Goal: Task Accomplishment & Management: Use online tool/utility

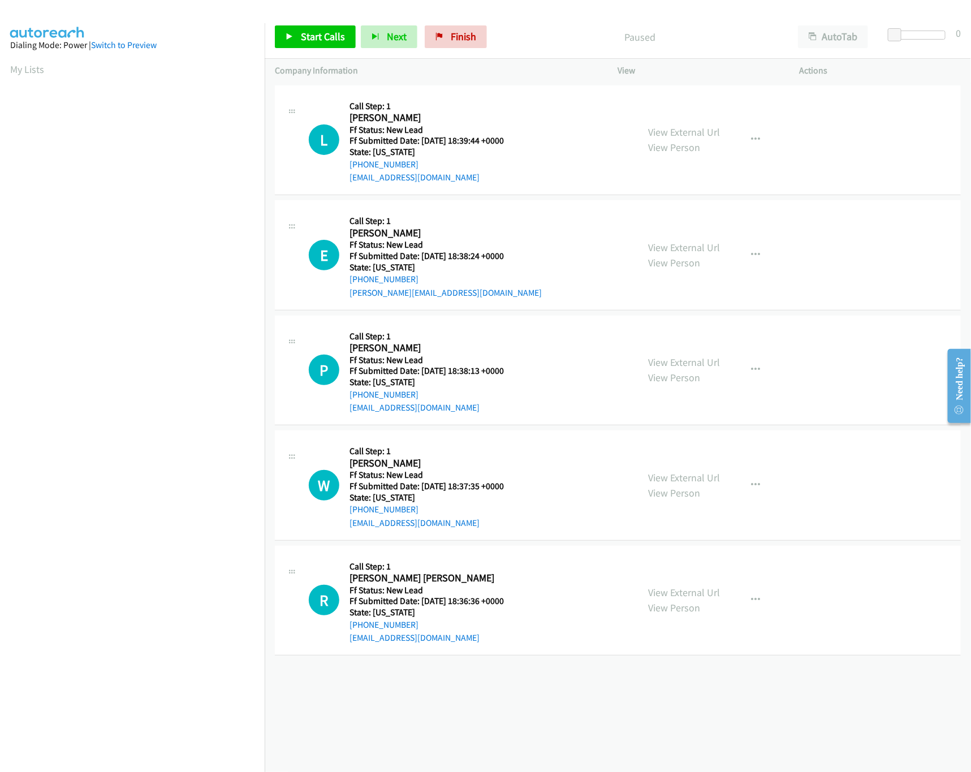
click at [491, 677] on div "+1 415-964-1034 Call failed - Please reload the list and try again The Callbar …" at bounding box center [618, 427] width 706 height 689
click at [667, 245] on link "View External Url" at bounding box center [684, 247] width 72 height 13
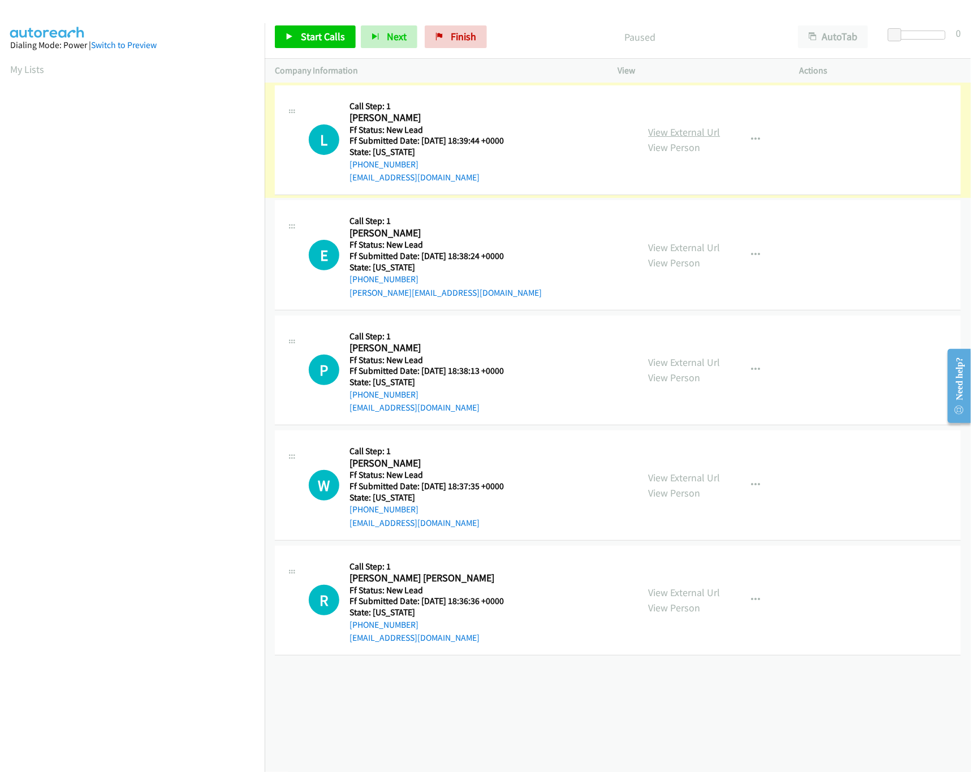
click at [648, 131] on link "View External Url" at bounding box center [684, 131] width 72 height 13
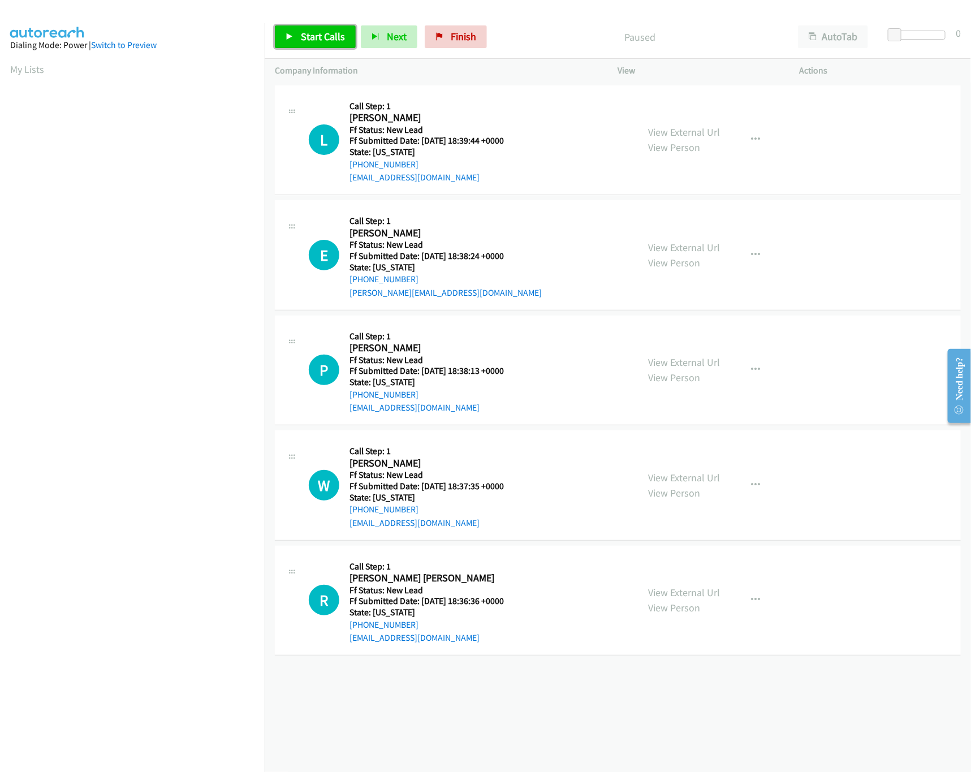
click at [318, 36] on span "Start Calls" at bounding box center [323, 36] width 44 height 13
click at [915, 32] on div at bounding box center [919, 35] width 52 height 9
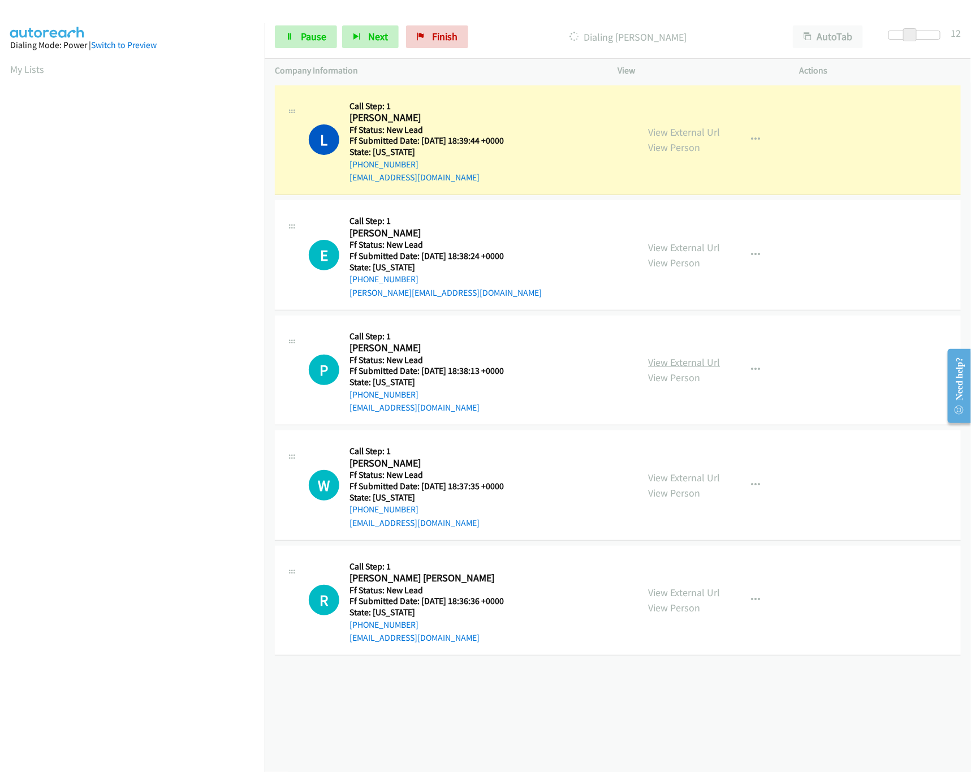
click at [659, 363] on link "View External Url" at bounding box center [684, 362] width 72 height 13
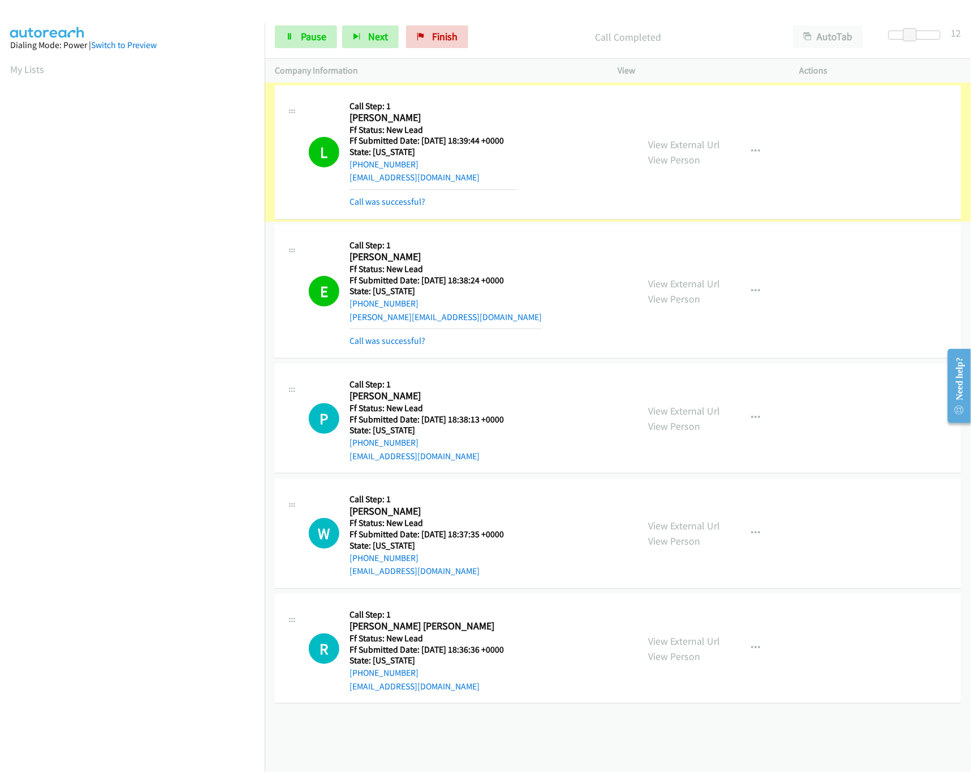
click at [389, 200] on link "Call was successful?" at bounding box center [387, 201] width 76 height 11
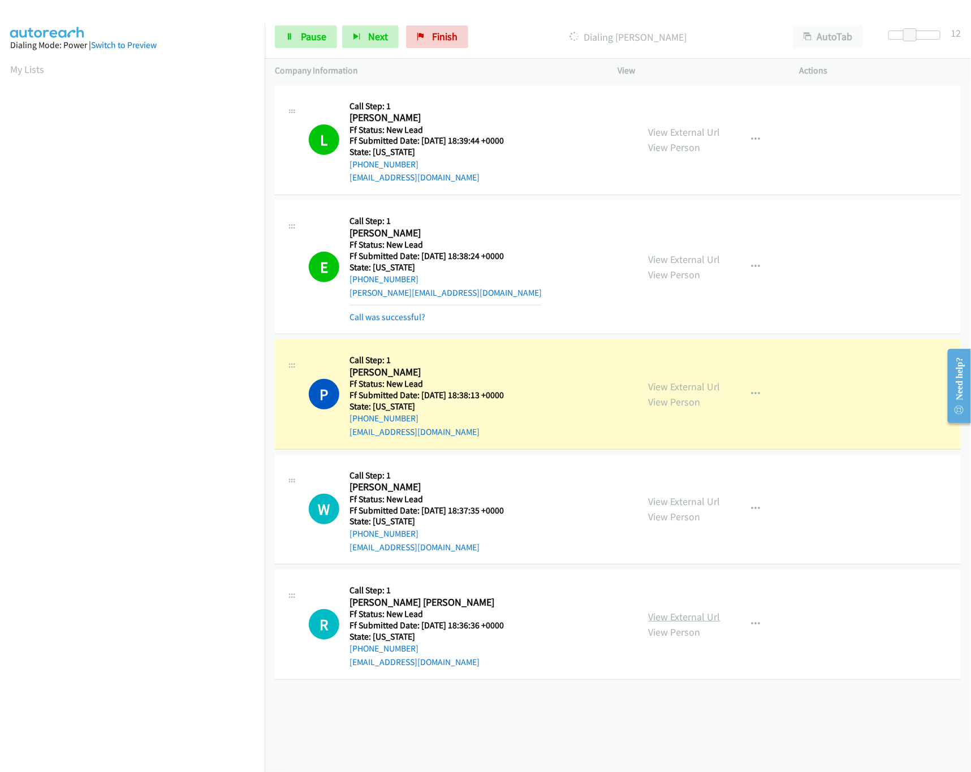
click at [659, 617] on link "View External Url" at bounding box center [684, 616] width 72 height 13
click at [670, 500] on link "View External Url" at bounding box center [684, 501] width 72 height 13
click at [297, 36] on link "Pause" at bounding box center [306, 36] width 62 height 23
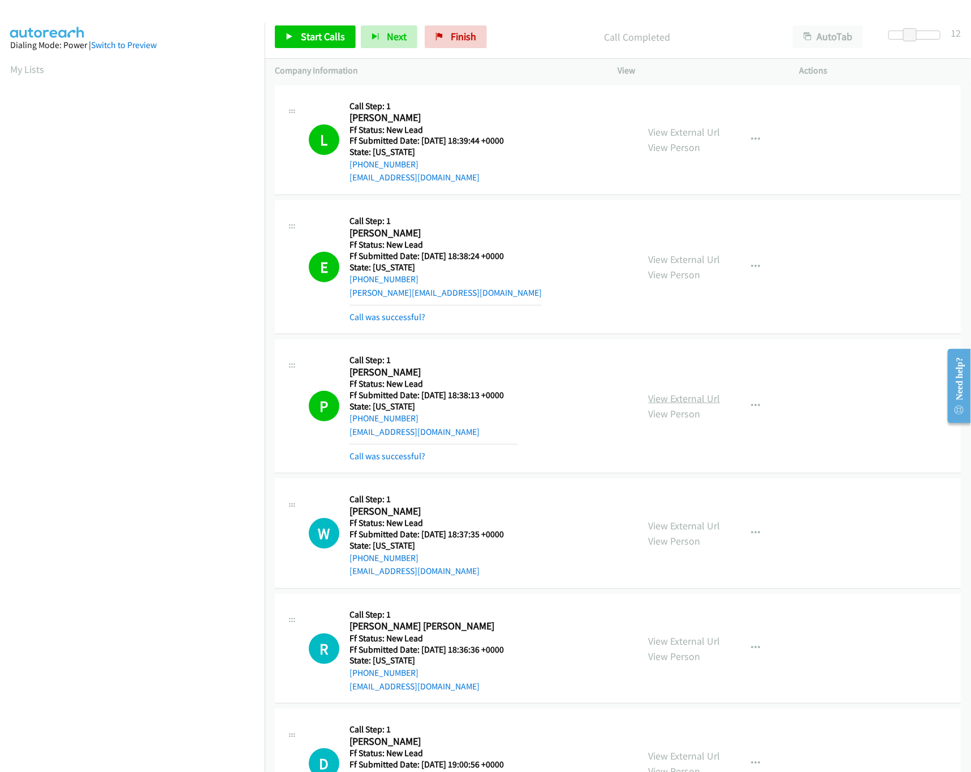
click at [694, 401] on link "View External Url" at bounding box center [684, 398] width 72 height 13
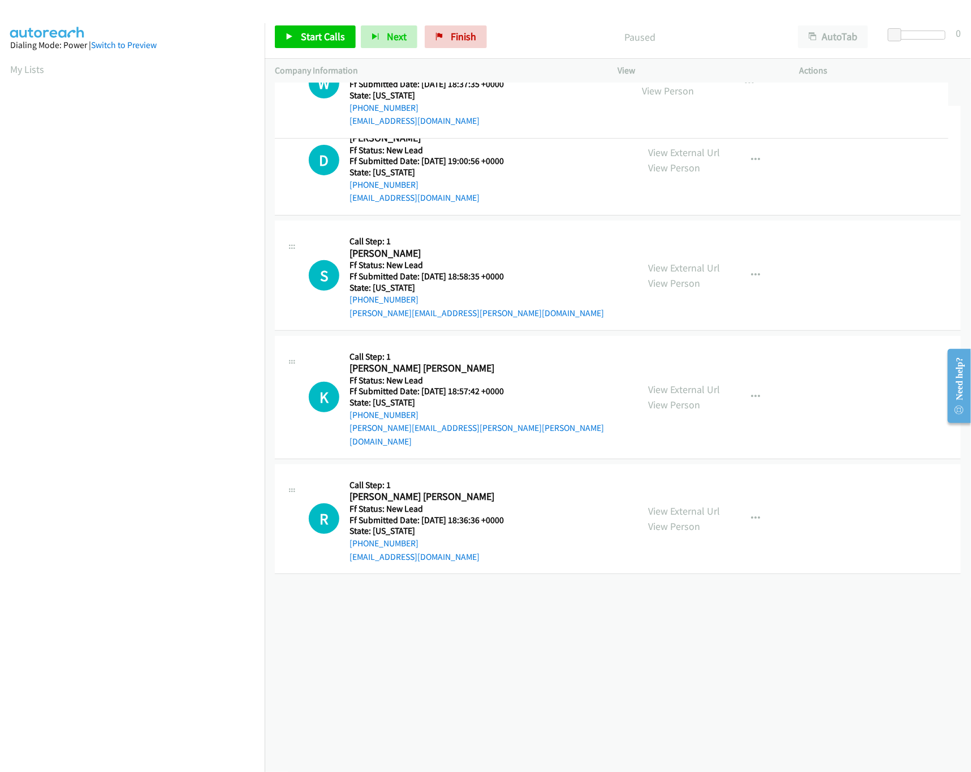
drag, startPoint x: 547, startPoint y: 487, endPoint x: 543, endPoint y: 85, distance: 402.5
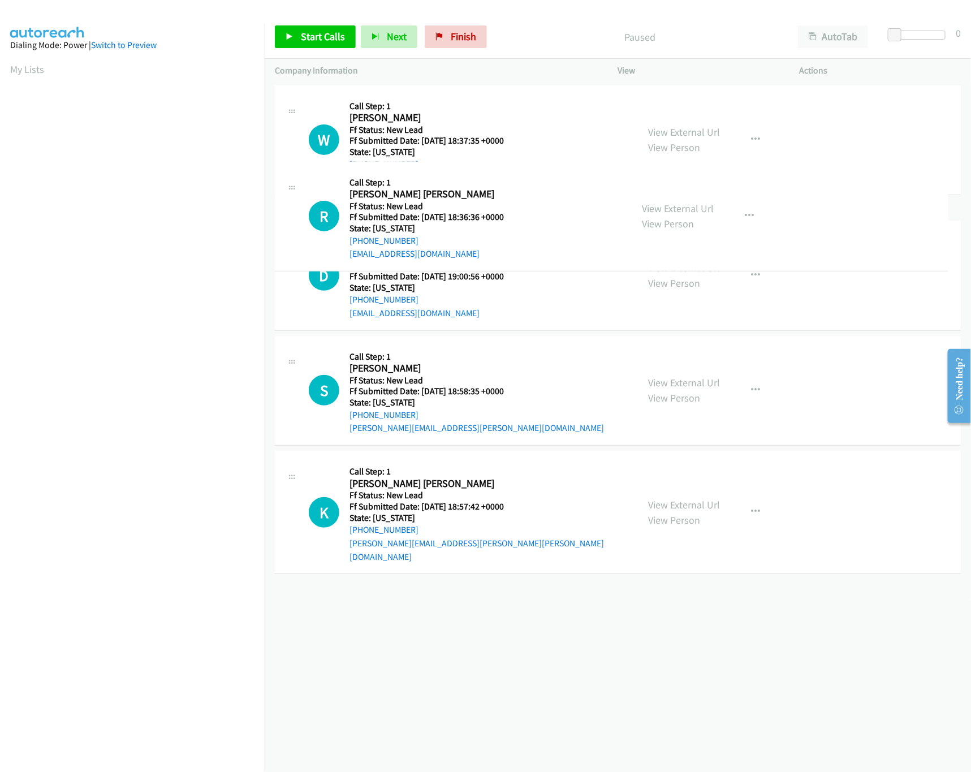
drag, startPoint x: 487, startPoint y: 603, endPoint x: 504, endPoint y: 218, distance: 385.3
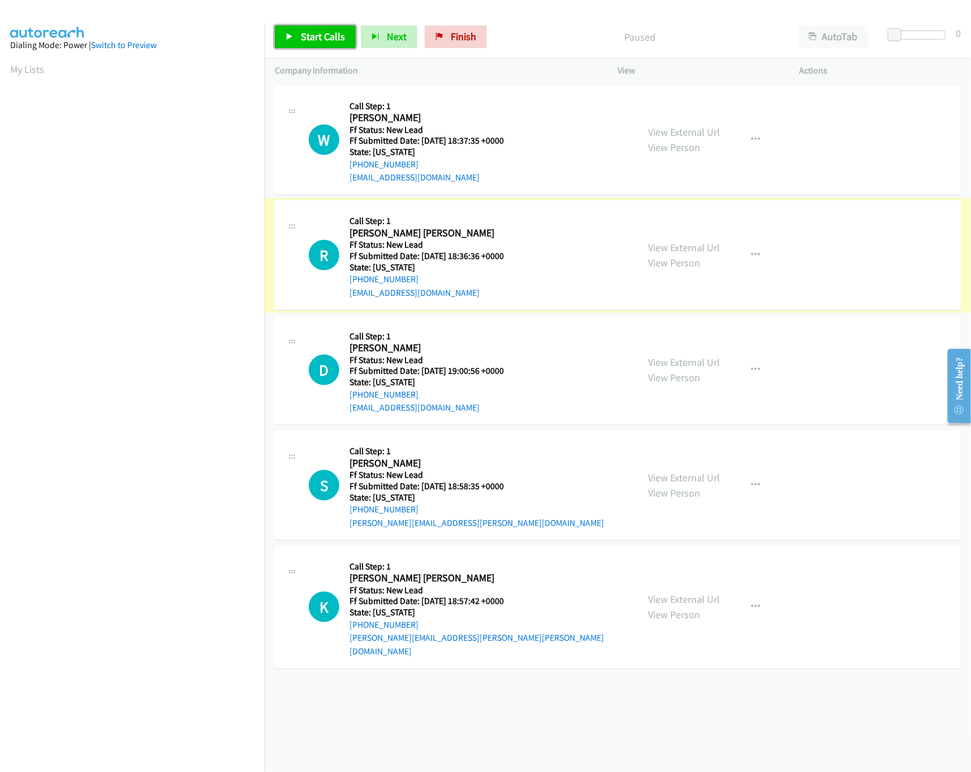
click at [330, 34] on span "Start Calls" at bounding box center [323, 36] width 44 height 13
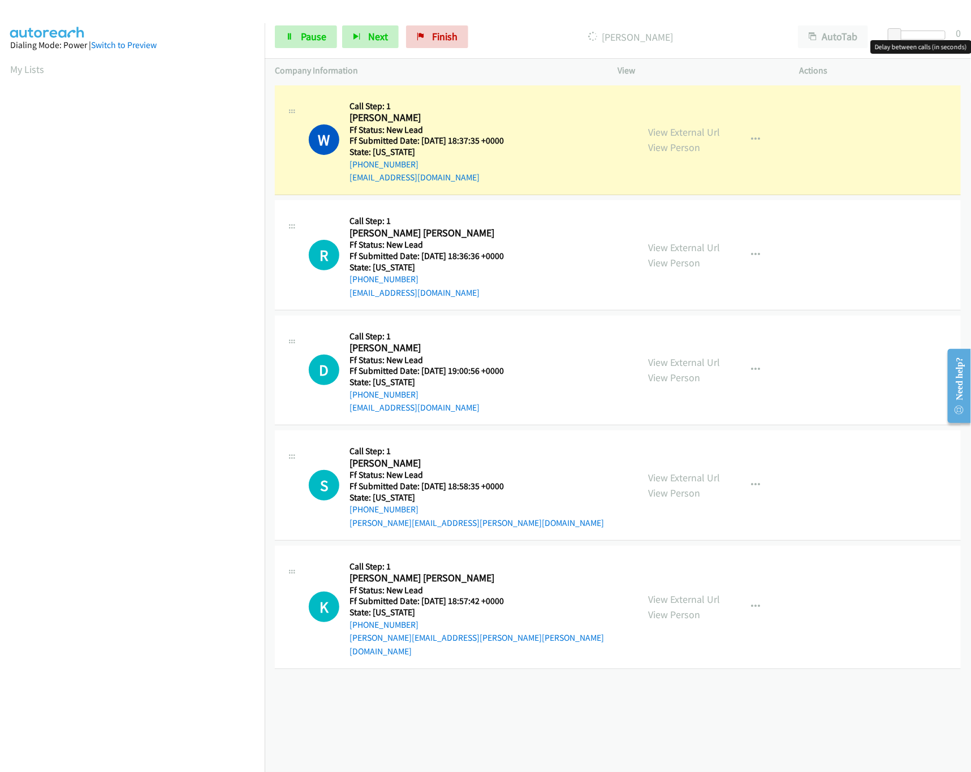
click at [907, 32] on div at bounding box center [919, 35] width 52 height 9
drag, startPoint x: 907, startPoint y: 32, endPoint x: 916, endPoint y: 32, distance: 8.5
click at [913, 32] on span at bounding box center [906, 35] width 14 height 14
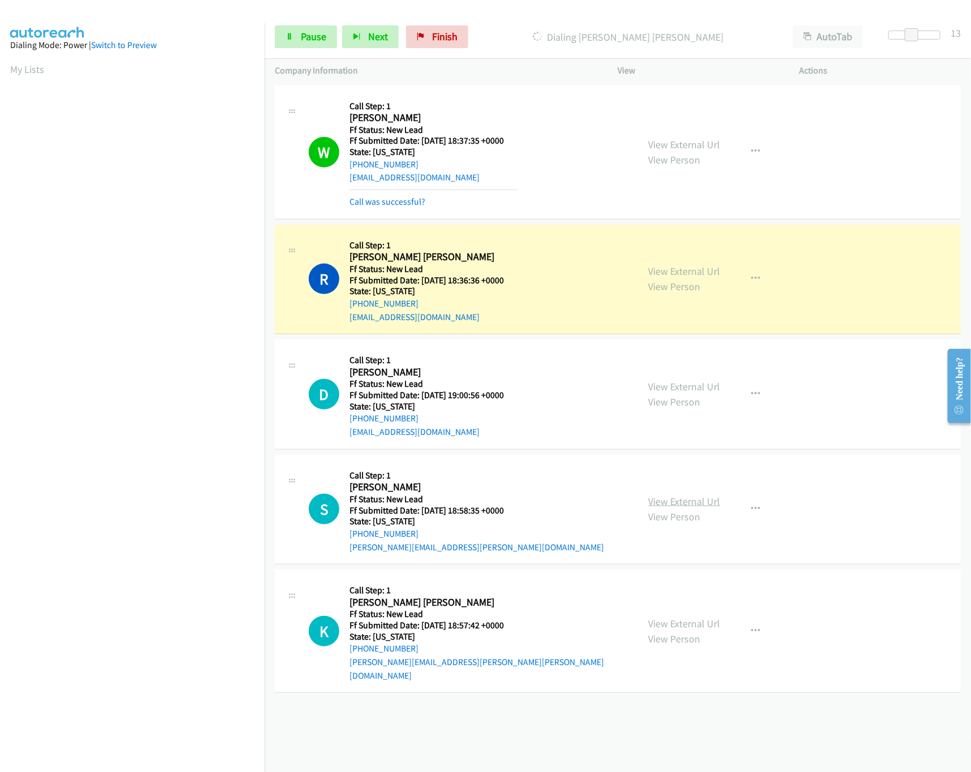
click at [686, 507] on link "View External Url" at bounding box center [684, 501] width 72 height 13
click at [697, 392] on link "View External Url" at bounding box center [684, 386] width 72 height 13
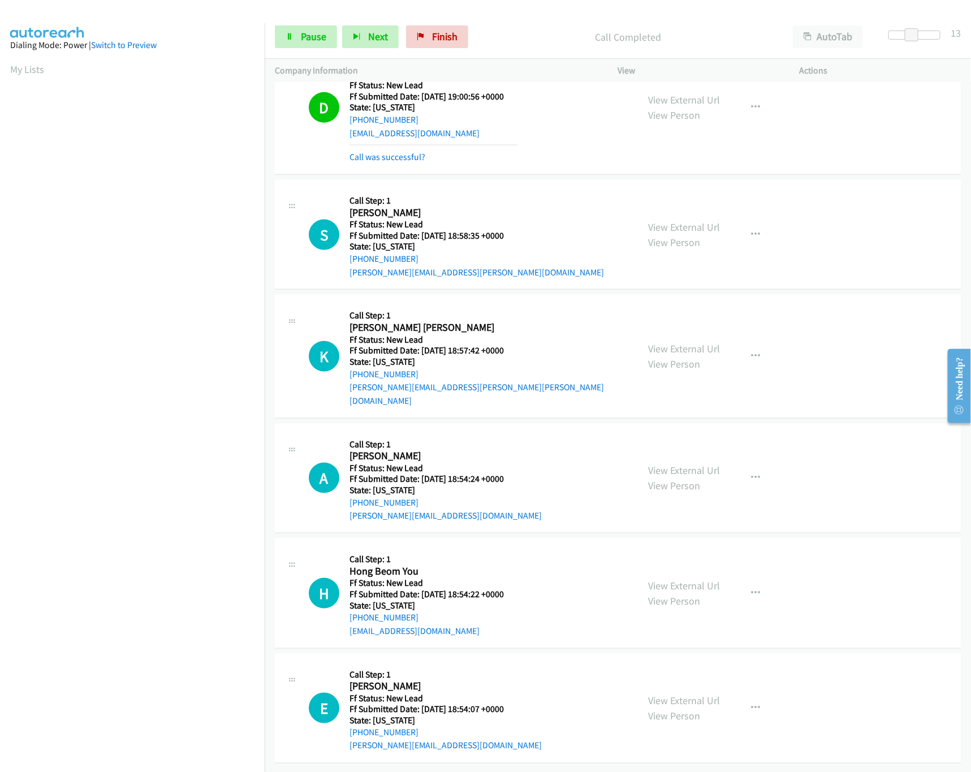
scroll to position [324, 0]
click at [689, 464] on link "View External Url" at bounding box center [684, 470] width 72 height 13
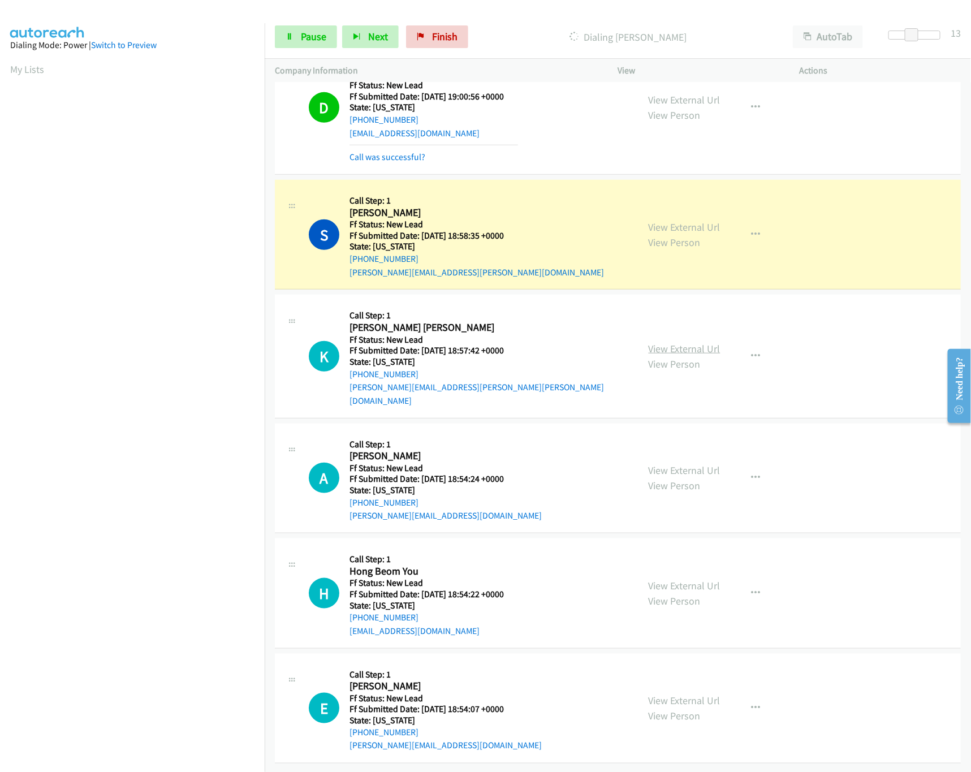
click at [692, 344] on link "View External Url" at bounding box center [684, 348] width 72 height 13
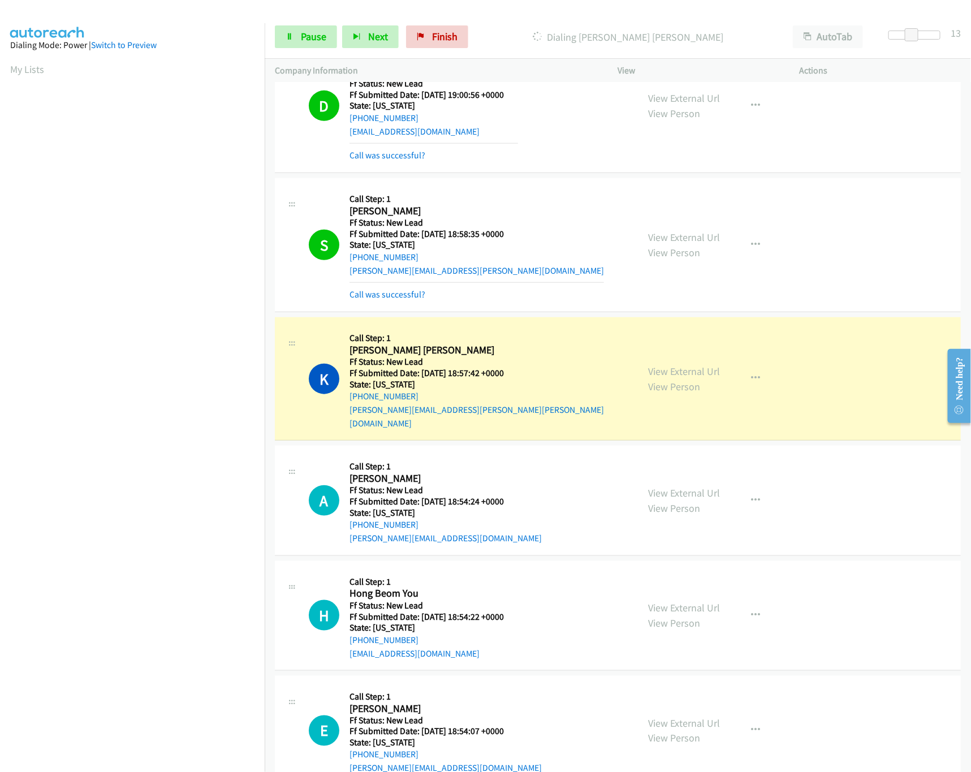
scroll to position [349, 0]
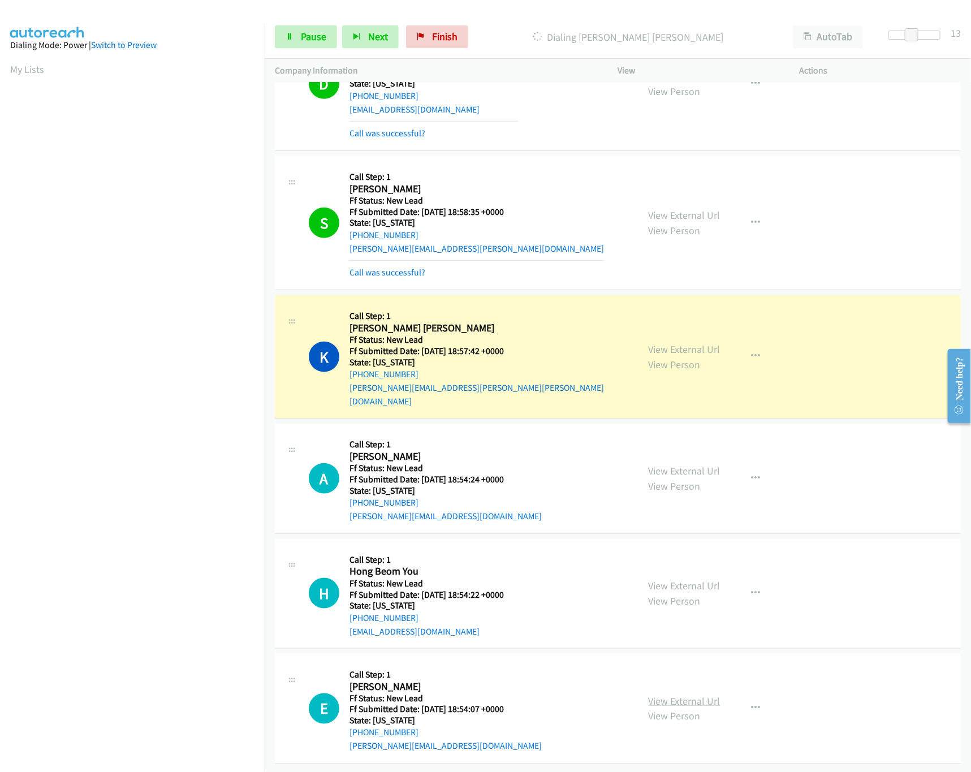
click at [673, 694] on link "View External Url" at bounding box center [684, 700] width 72 height 13
click at [689, 578] on div "View External Url View Person" at bounding box center [684, 593] width 72 height 31
click at [689, 579] on link "View External Url" at bounding box center [684, 585] width 72 height 13
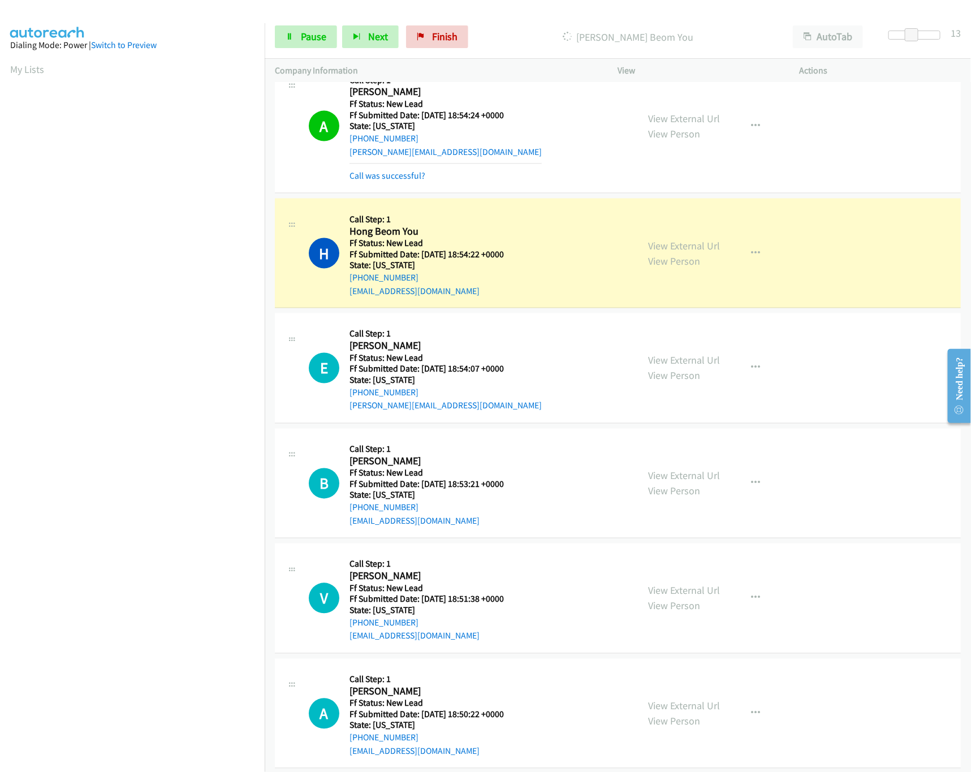
scroll to position [743, 0]
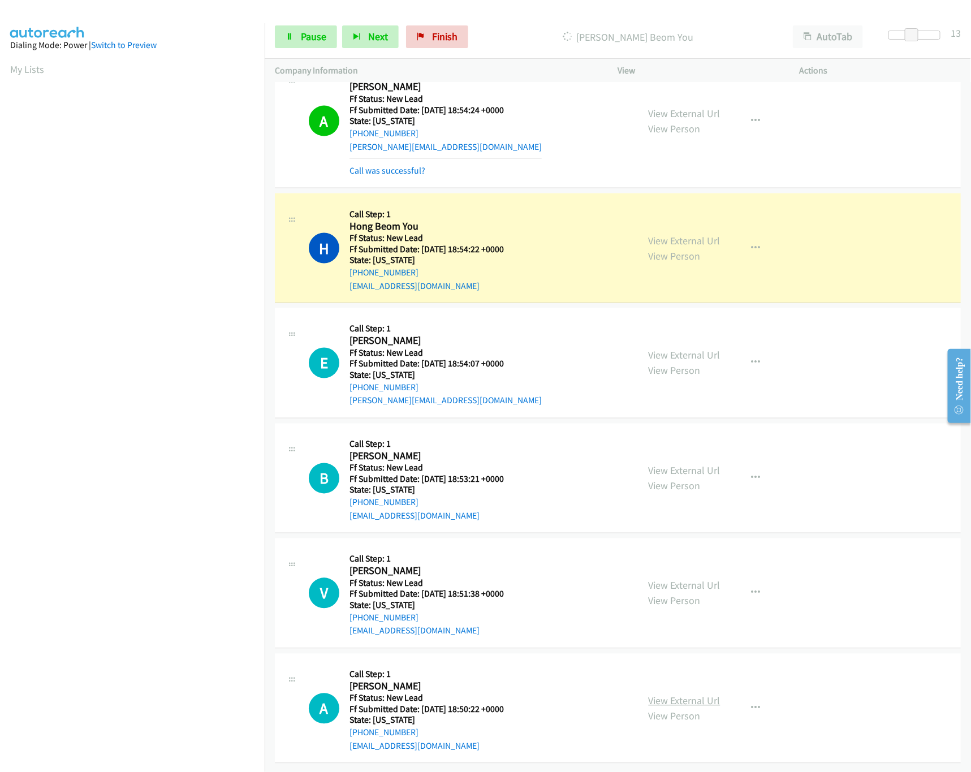
click at [672, 694] on link "View External Url" at bounding box center [684, 700] width 72 height 13
click at [686, 579] on link "View External Url" at bounding box center [684, 585] width 72 height 13
click at [680, 464] on link "View External Url" at bounding box center [684, 470] width 72 height 13
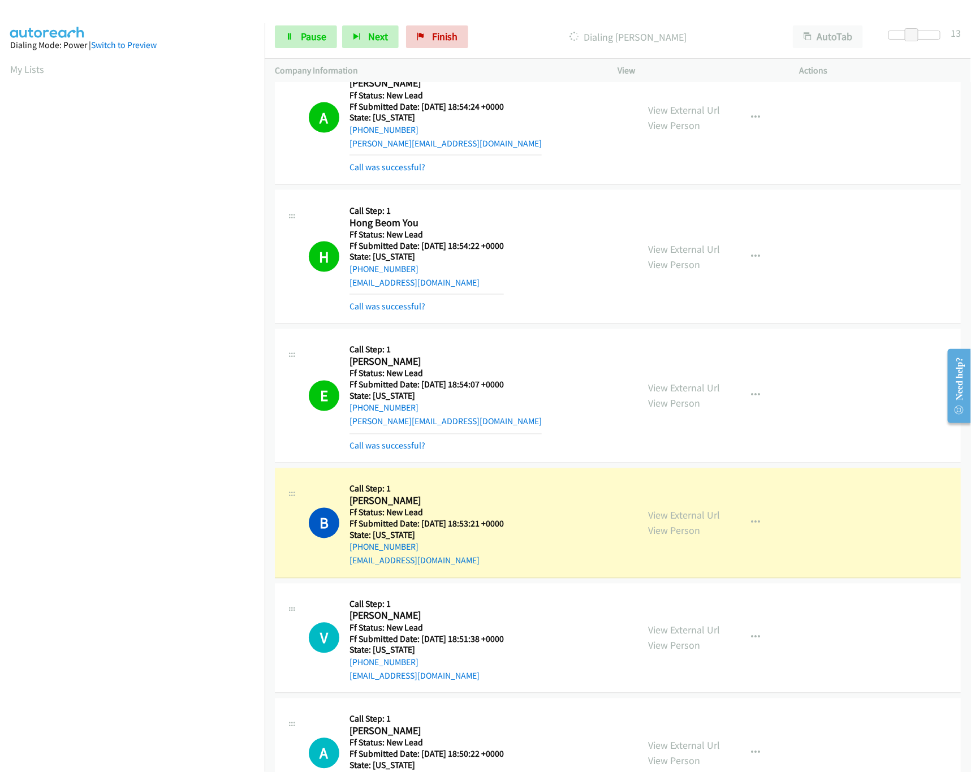
drag, startPoint x: 923, startPoint y: 29, endPoint x: 950, endPoint y: 29, distance: 27.1
click at [950, 29] on div "Start Calls Pause Next Finish Dialing Brandon King AutoTab AutoTab 13" at bounding box center [618, 37] width 706 height 44
click at [933, 36] on div at bounding box center [914, 35] width 52 height 9
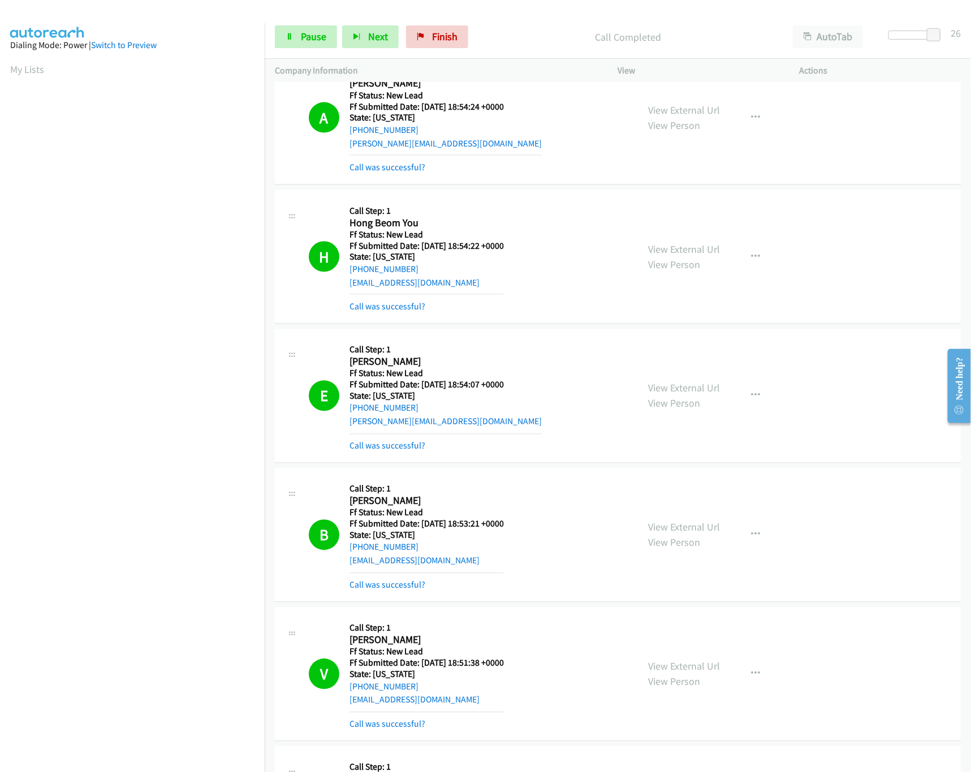
scroll to position [1187, 0]
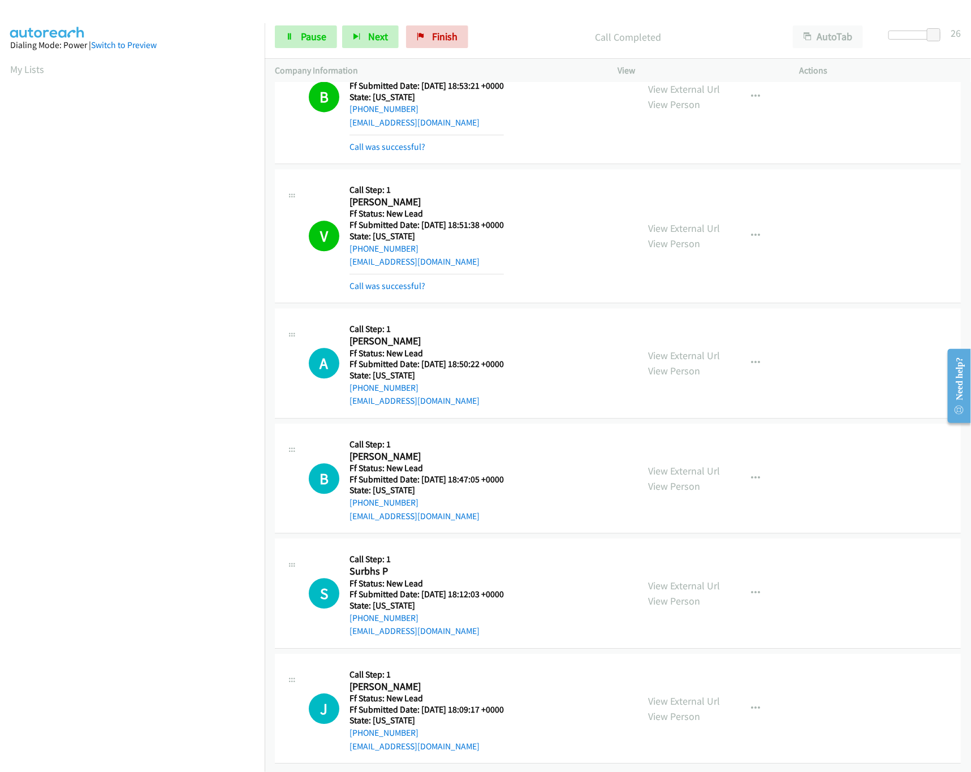
drag, startPoint x: 669, startPoint y: 683, endPoint x: 666, endPoint y: 669, distance: 14.9
click at [669, 694] on link "View External Url" at bounding box center [684, 700] width 72 height 13
click at [686, 579] on link "View External Url" at bounding box center [684, 585] width 72 height 13
click at [691, 464] on link "View External Url" at bounding box center [684, 470] width 72 height 13
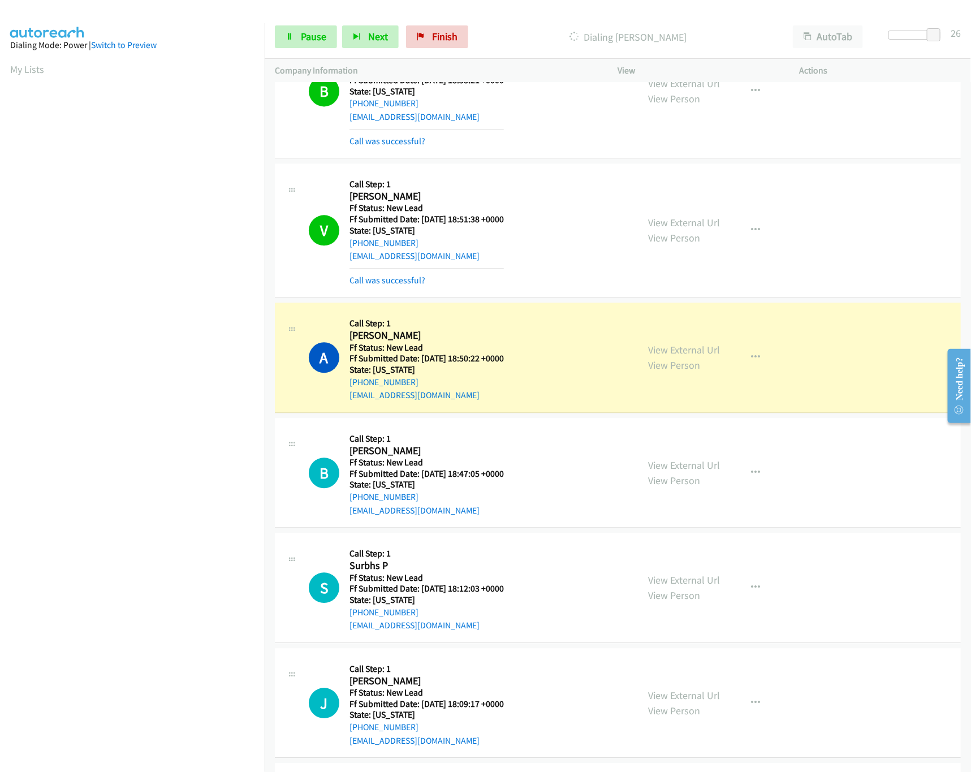
click at [292, 51] on div "Start Calls Pause Next Finish Dialing Audrey Hare AutoTab AutoTab 26" at bounding box center [618, 37] width 706 height 44
click at [297, 37] on link "Pause" at bounding box center [306, 36] width 62 height 23
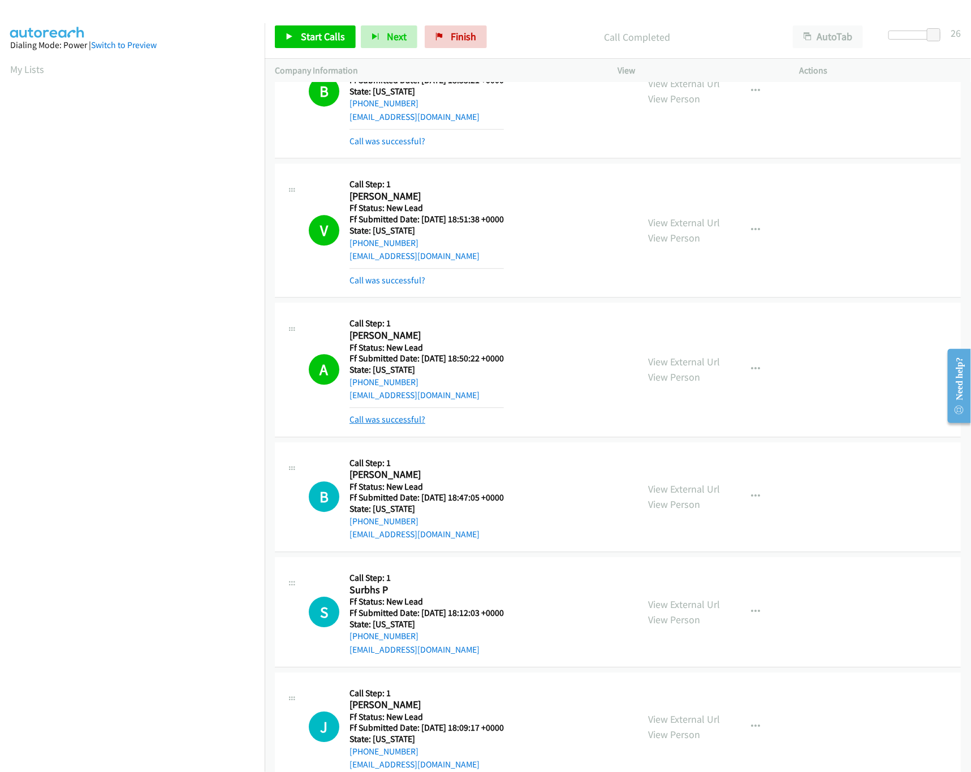
click at [377, 414] on link "Call was successful?" at bounding box center [387, 419] width 76 height 11
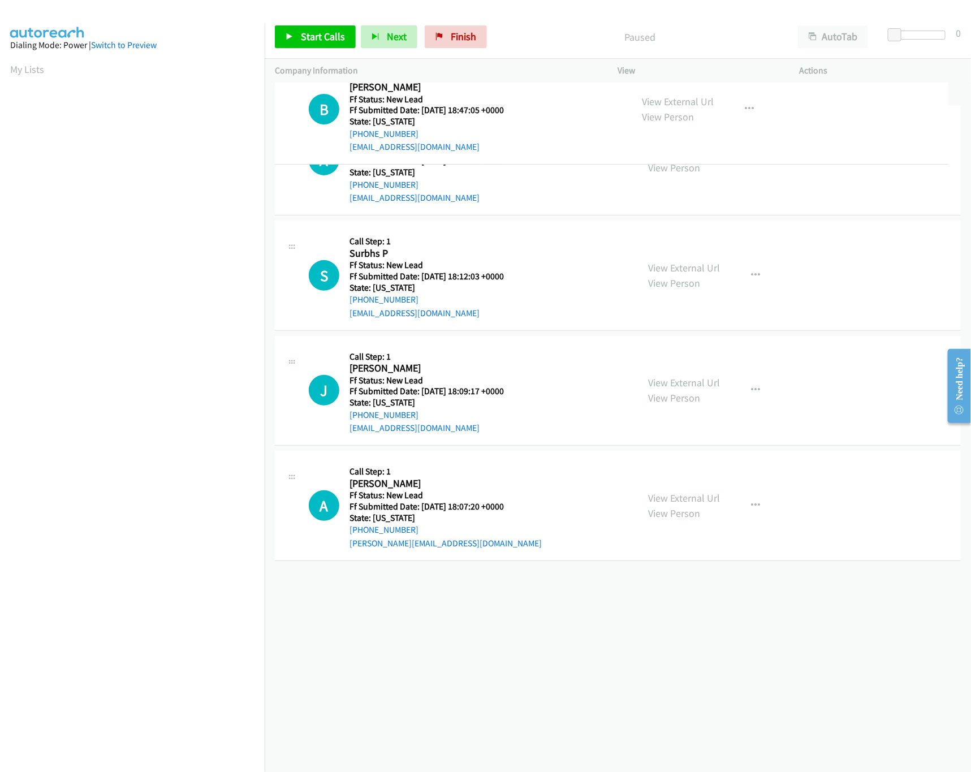
drag, startPoint x: 540, startPoint y: 275, endPoint x: 543, endPoint y: 73, distance: 201.8
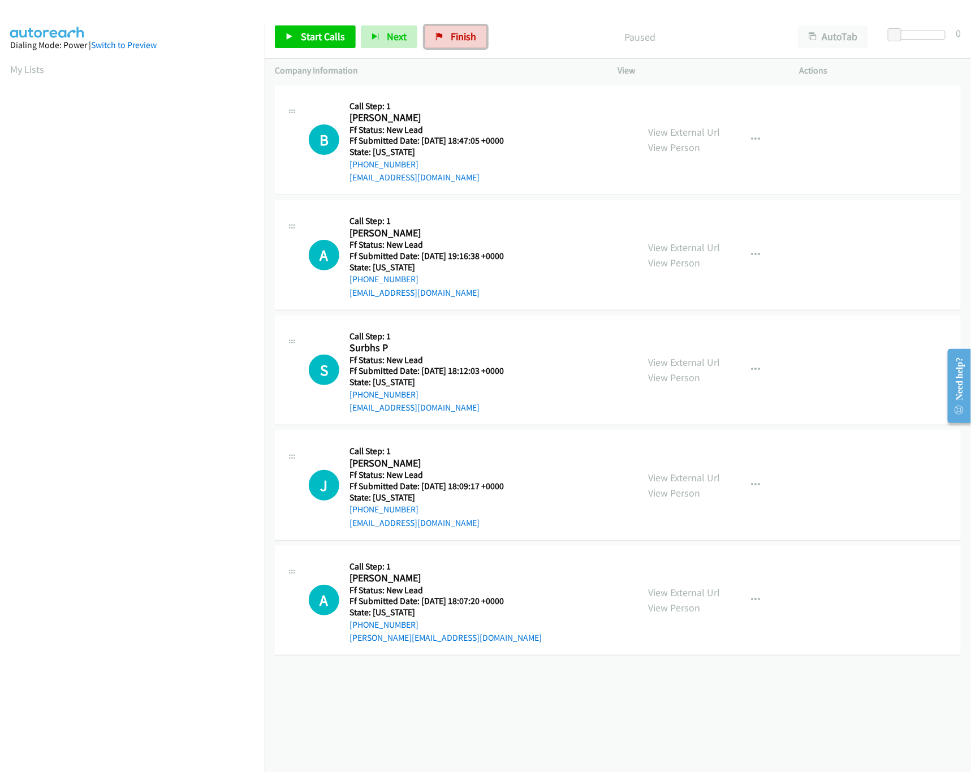
click at [465, 39] on span "Finish" at bounding box center [463, 36] width 25 height 13
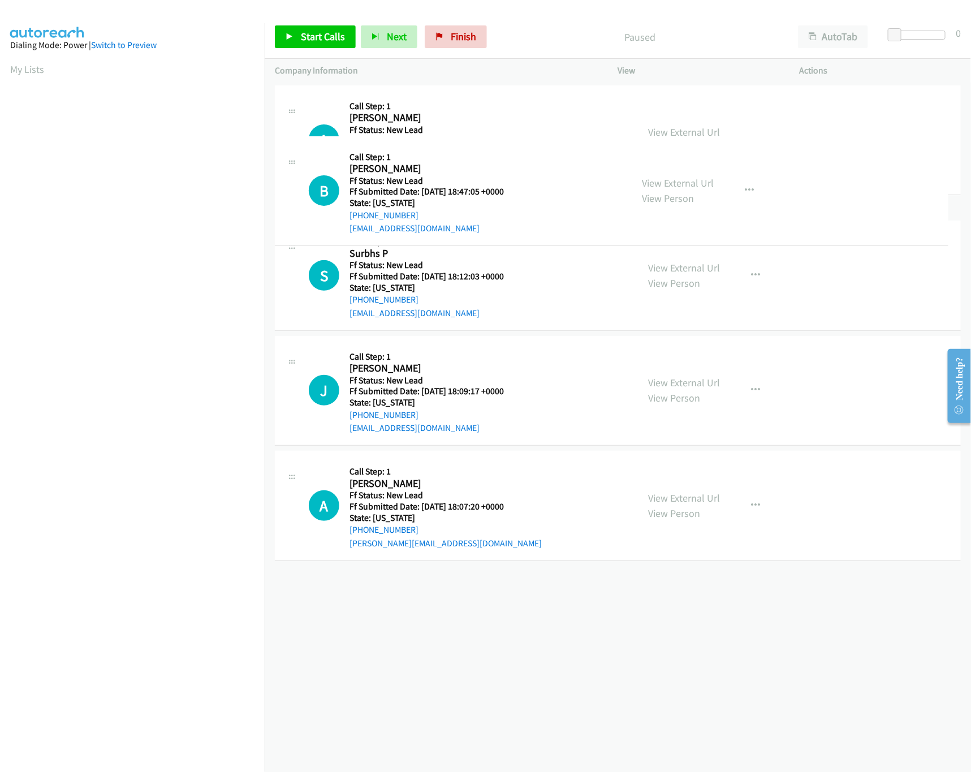
drag, startPoint x: 431, startPoint y: 243, endPoint x: 471, endPoint y: 87, distance: 161.2
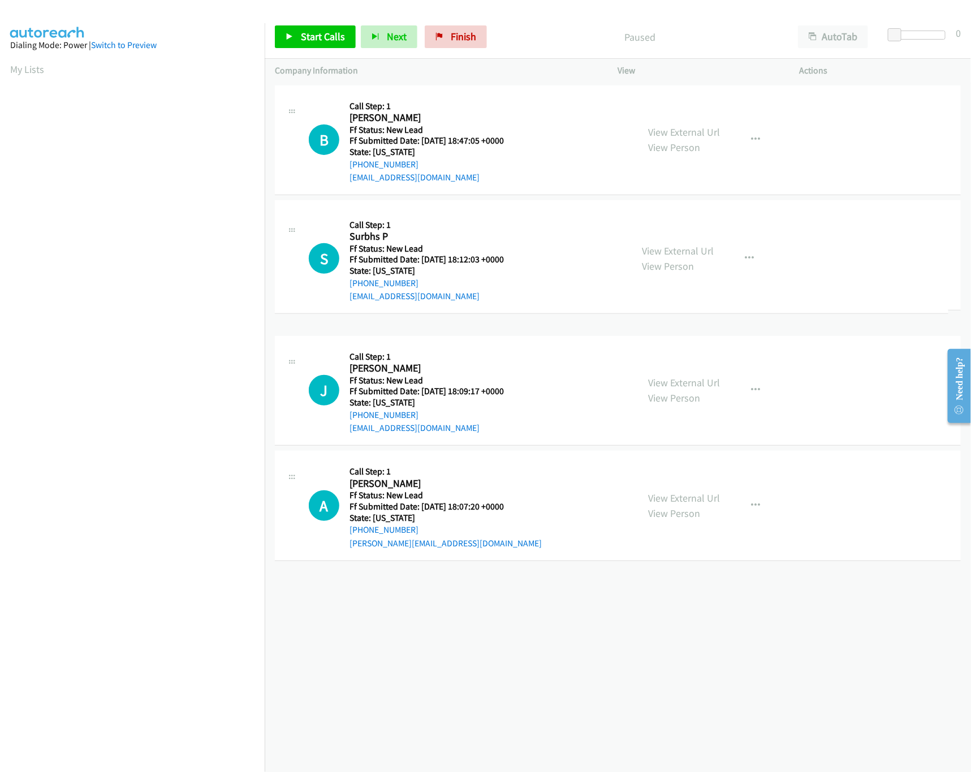
drag, startPoint x: 415, startPoint y: 380, endPoint x: 458, endPoint y: 204, distance: 180.8
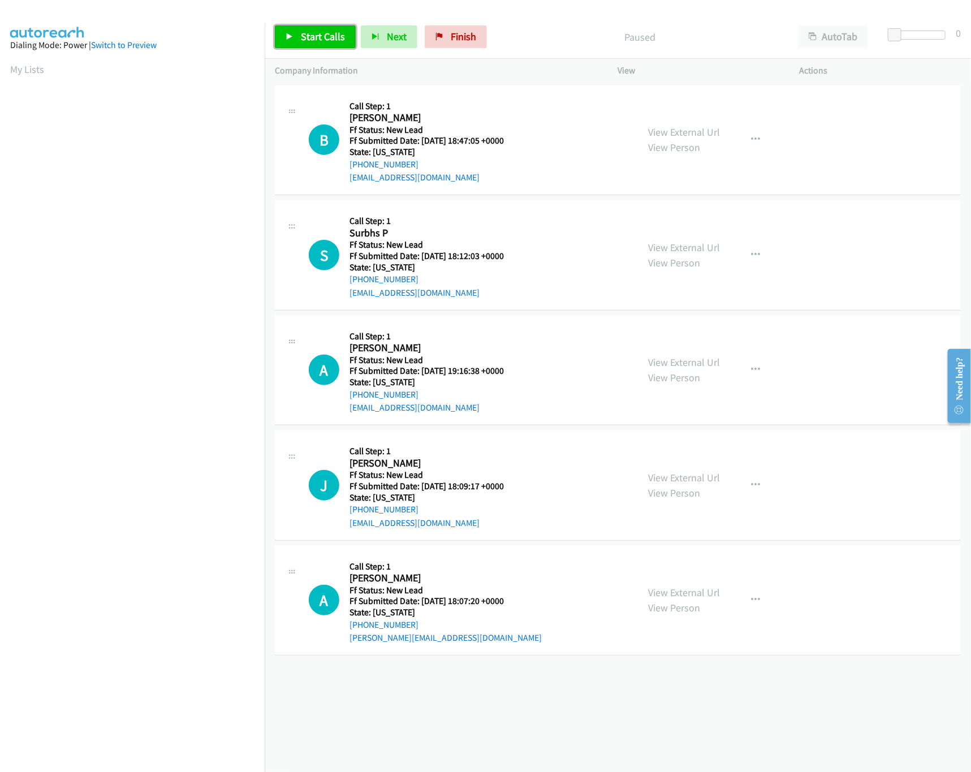
click at [310, 44] on link "Start Calls" at bounding box center [315, 36] width 81 height 23
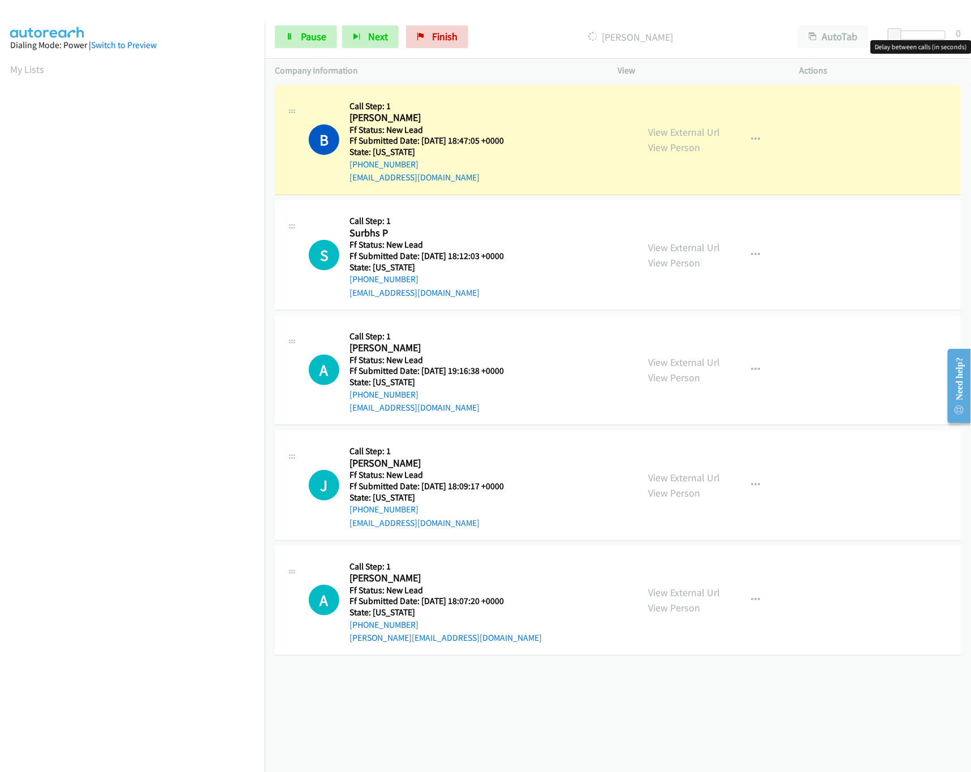
click at [938, 34] on div at bounding box center [919, 35] width 52 height 9
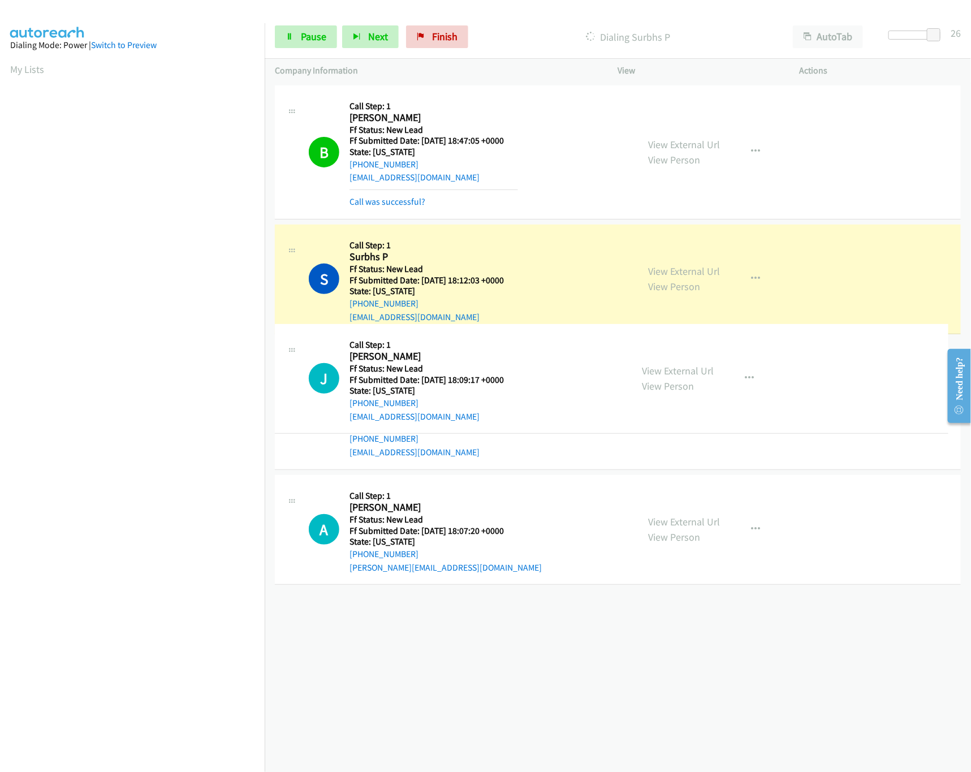
drag, startPoint x: 494, startPoint y: 519, endPoint x: 529, endPoint y: 380, distance: 143.4
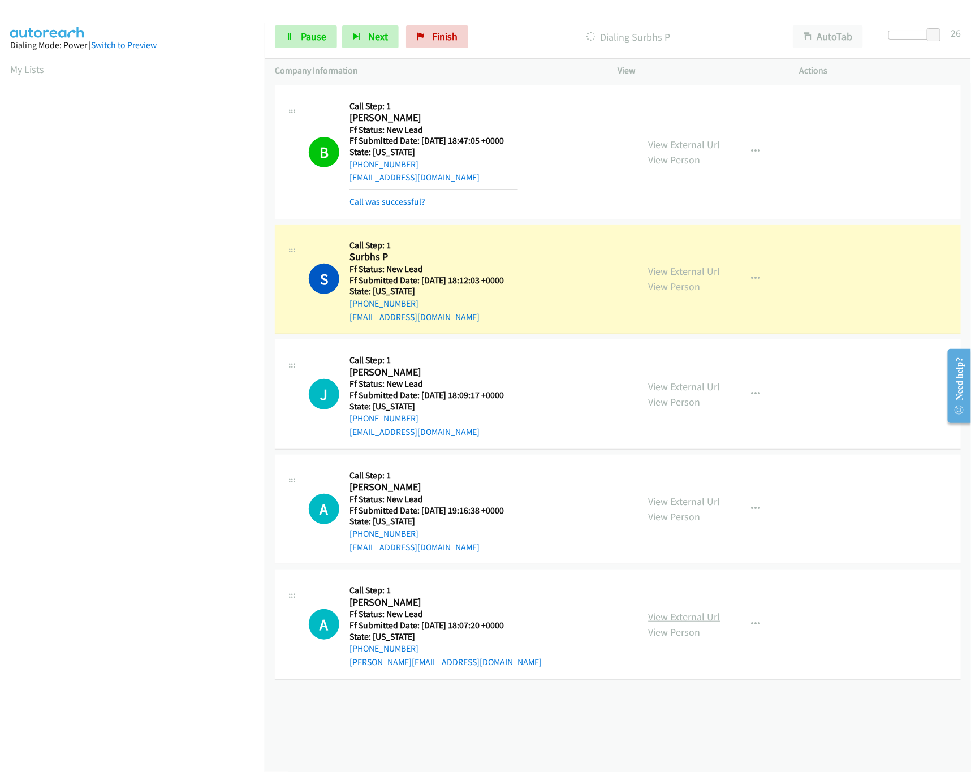
drag, startPoint x: 670, startPoint y: 608, endPoint x: 670, endPoint y: 619, distance: 11.3
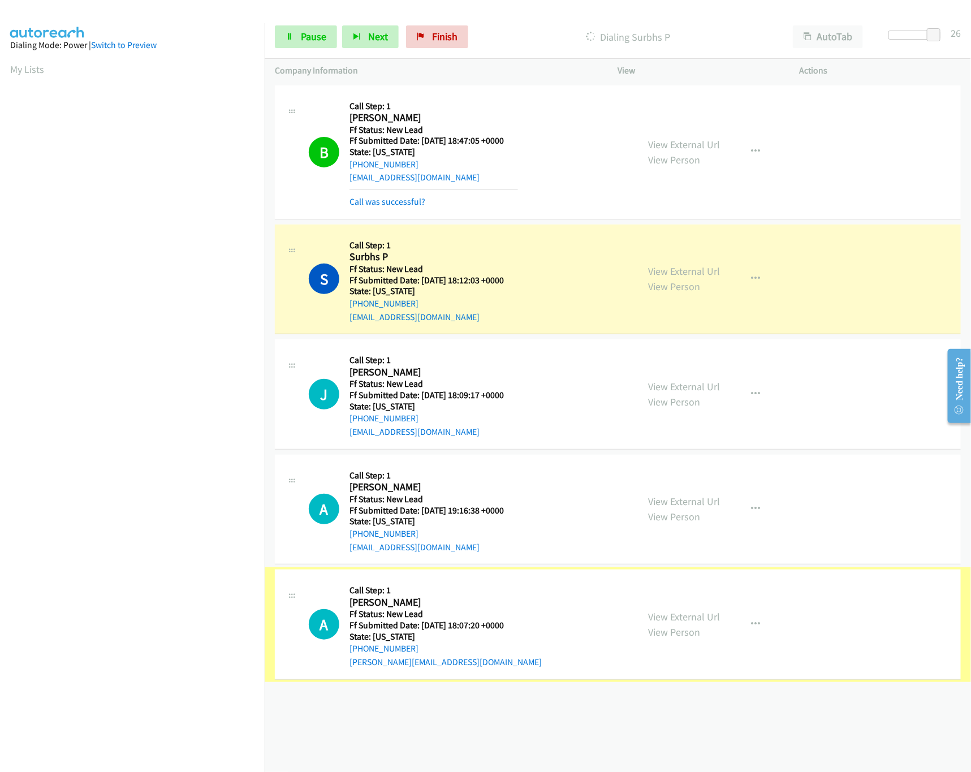
click at [668, 625] on div "View External Url View Person" at bounding box center [684, 624] width 72 height 31
click at [668, 618] on link "View External Url" at bounding box center [684, 616] width 72 height 13
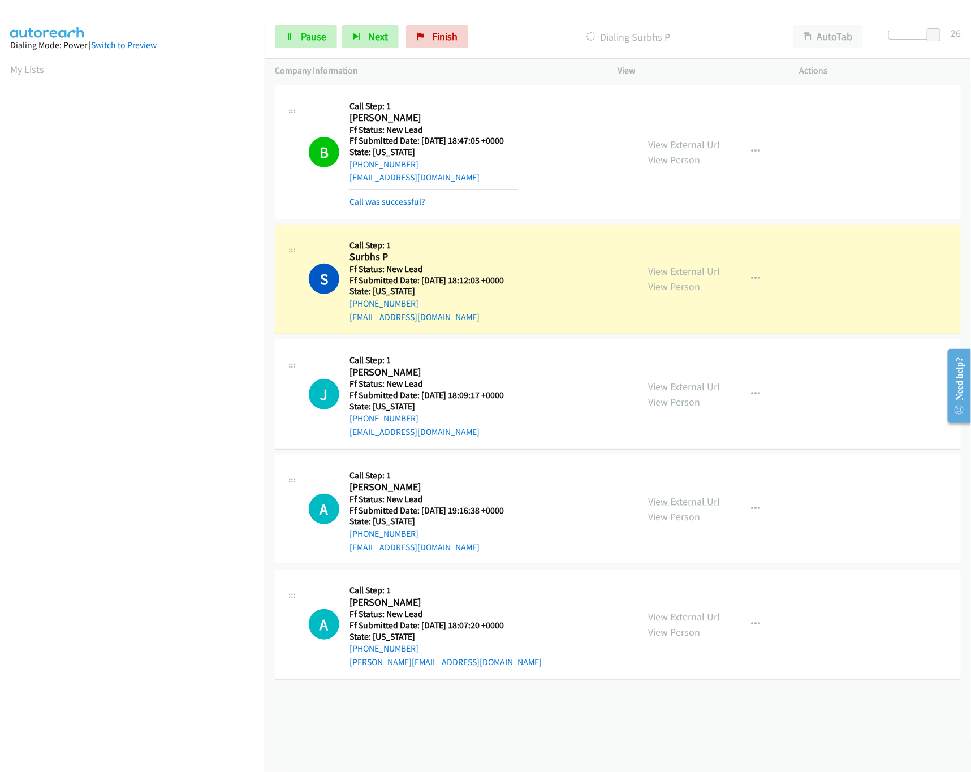
click at [684, 502] on link "View External Url" at bounding box center [684, 501] width 72 height 13
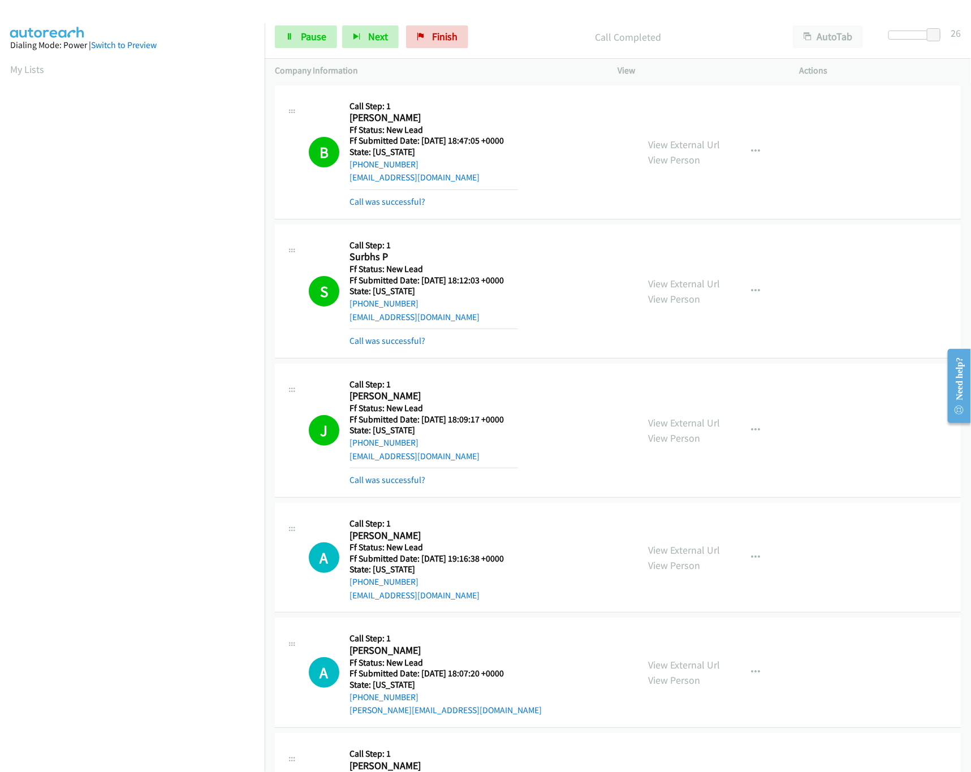
scroll to position [324, 0]
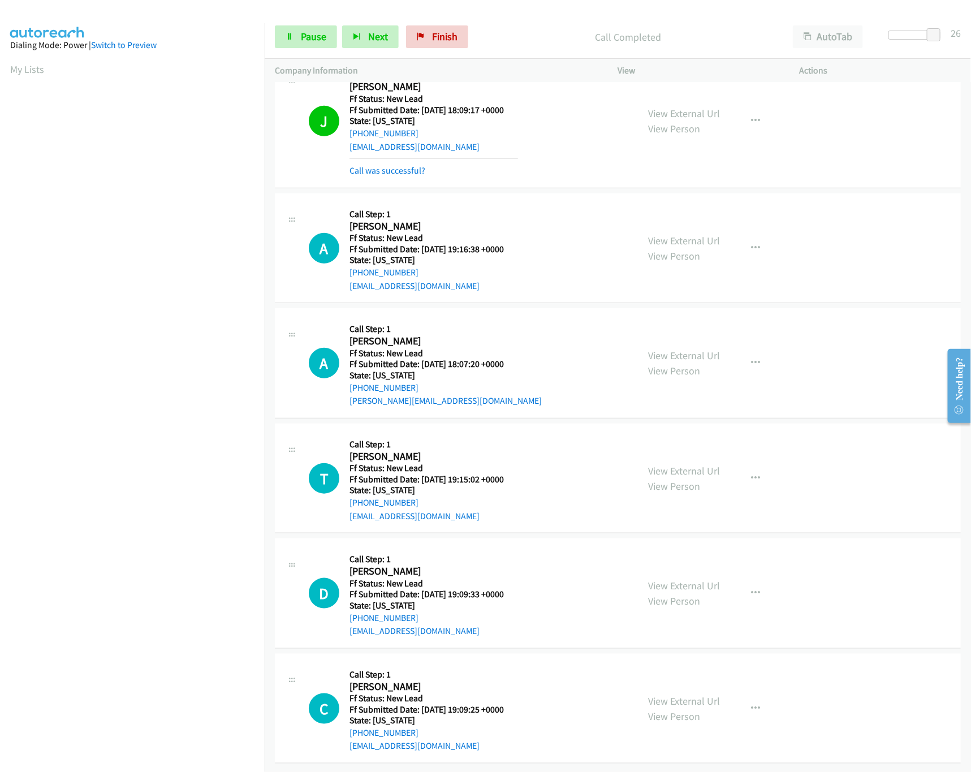
drag, startPoint x: 669, startPoint y: 681, endPoint x: 668, endPoint y: 670, distance: 10.2
click at [669, 694] on link "View External Url" at bounding box center [684, 700] width 72 height 13
click at [688, 579] on link "View External Url" at bounding box center [684, 585] width 72 height 13
click at [679, 447] on div "View External Url View Person View External Url Email Schedule/Manage Callback …" at bounding box center [734, 478] width 192 height 89
click at [679, 464] on link "View External Url" at bounding box center [684, 470] width 72 height 13
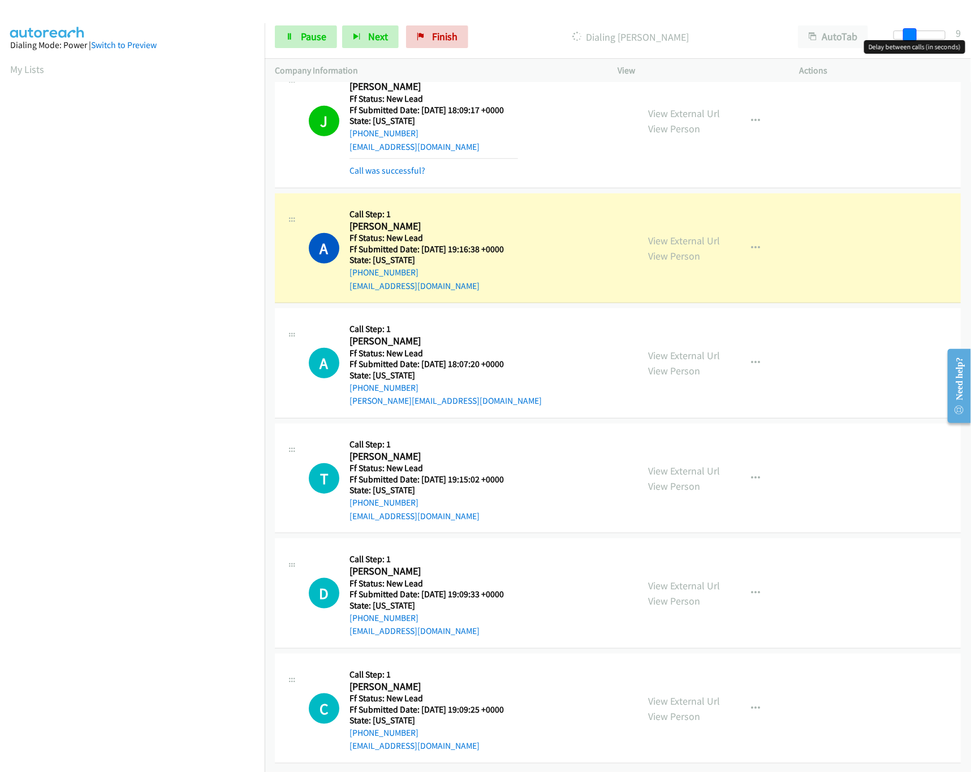
click at [904, 36] on div at bounding box center [919, 35] width 52 height 9
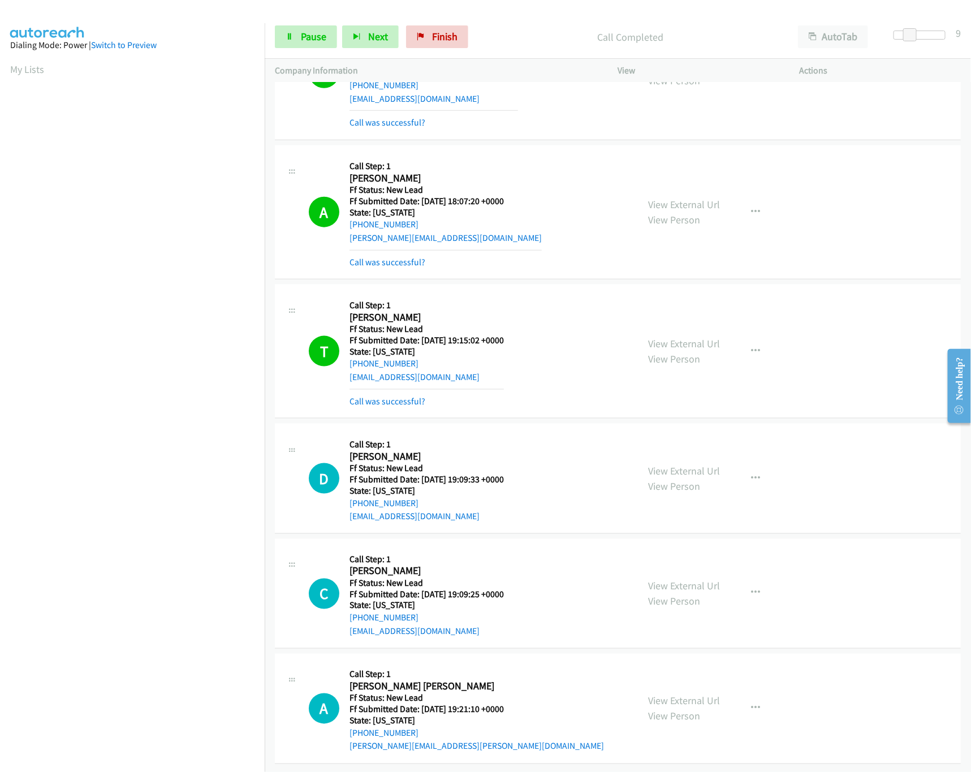
scroll to position [513, 0]
click at [684, 694] on link "View External Url" at bounding box center [684, 700] width 72 height 13
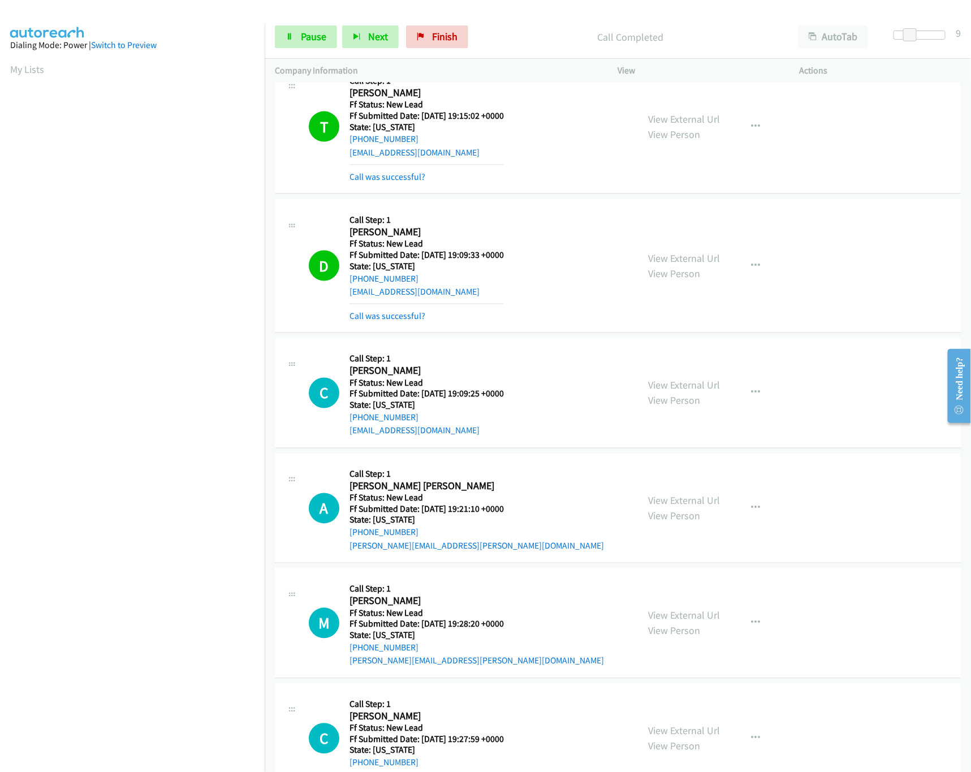
scroll to position [883, 0]
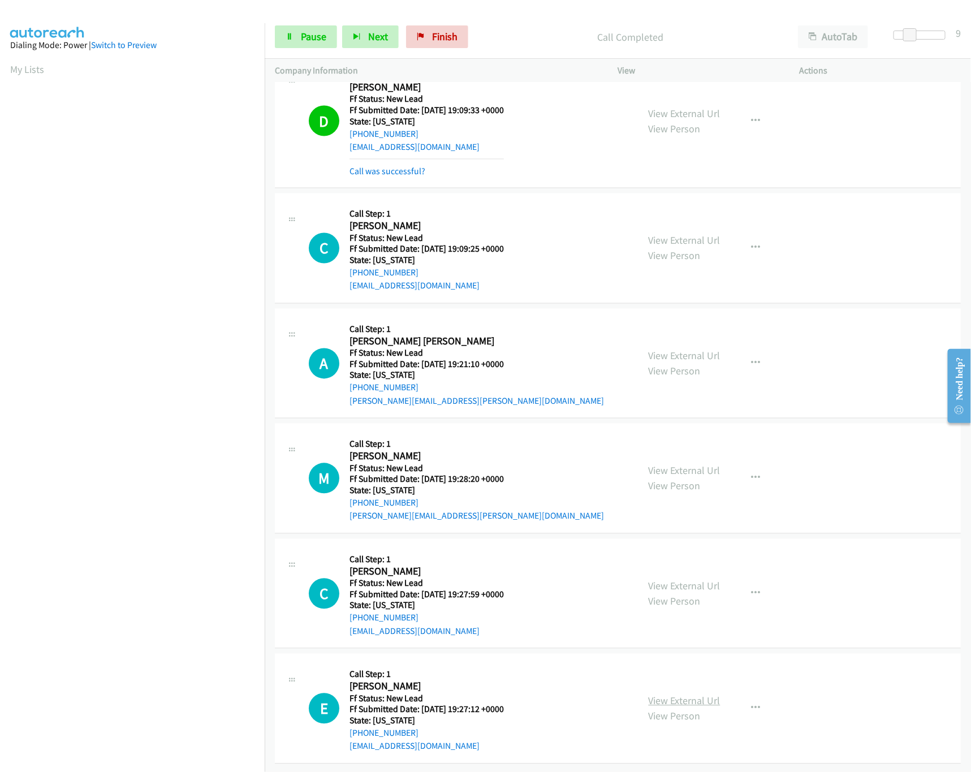
click at [665, 694] on link "View External Url" at bounding box center [684, 700] width 72 height 13
click at [673, 579] on link "View External Url" at bounding box center [684, 585] width 72 height 13
click at [677, 464] on link "View External Url" at bounding box center [684, 470] width 72 height 13
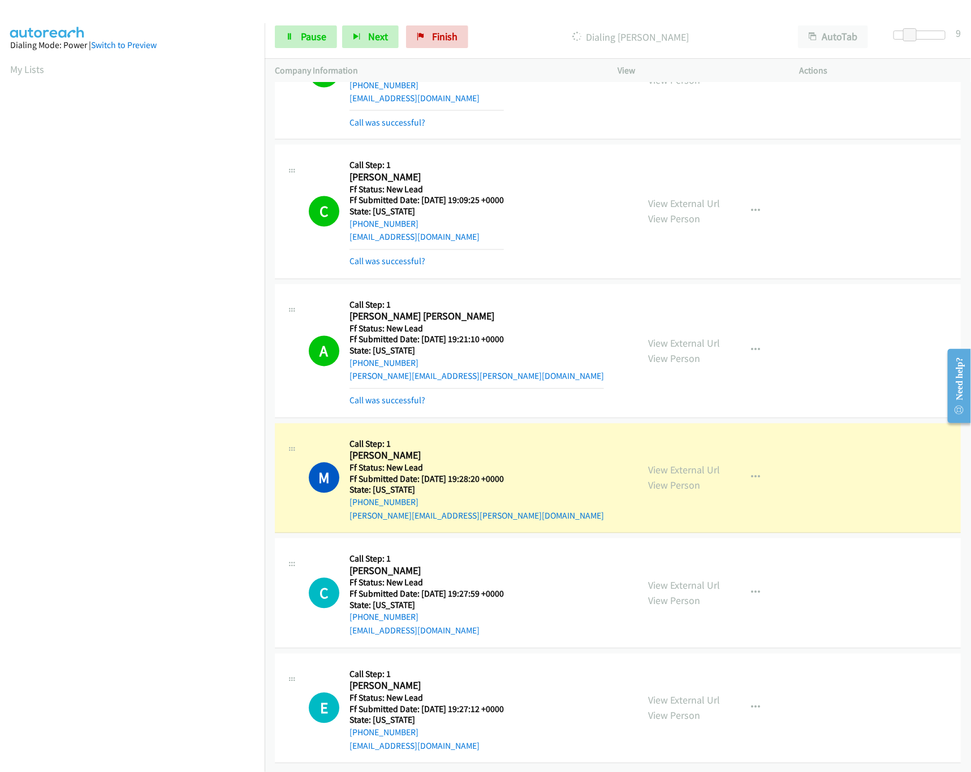
scroll to position [932, 0]
click at [301, 46] on link "Pause" at bounding box center [306, 36] width 62 height 23
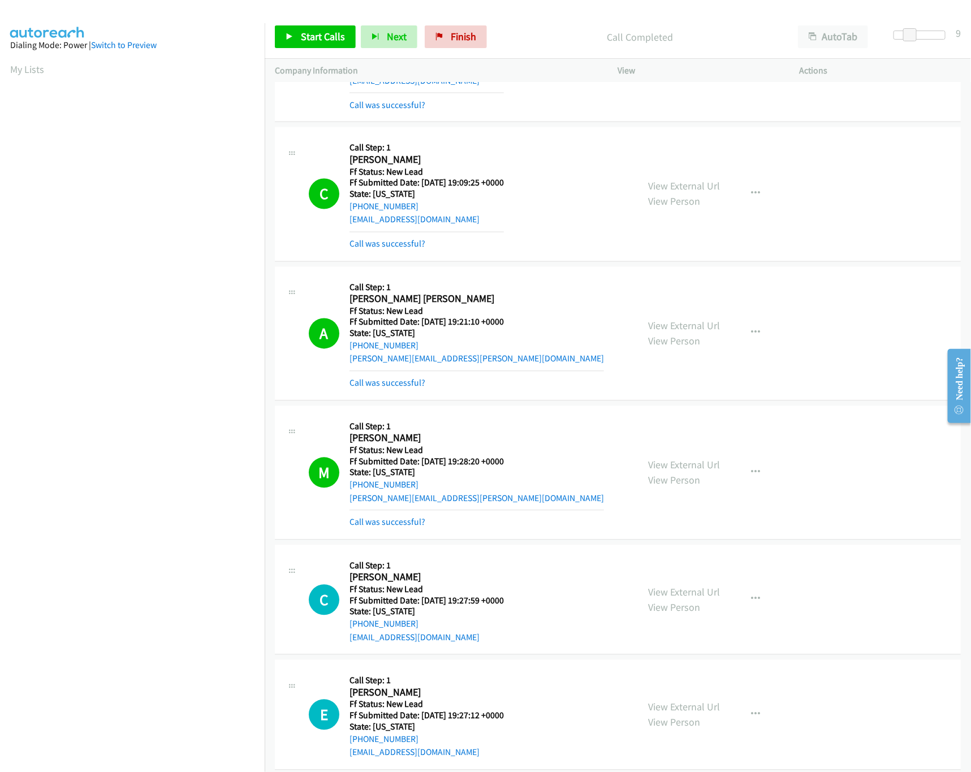
click at [404, 529] on div "Call was successful?" at bounding box center [476, 523] width 254 height 14
click at [404, 526] on link "Call was successful?" at bounding box center [387, 522] width 76 height 11
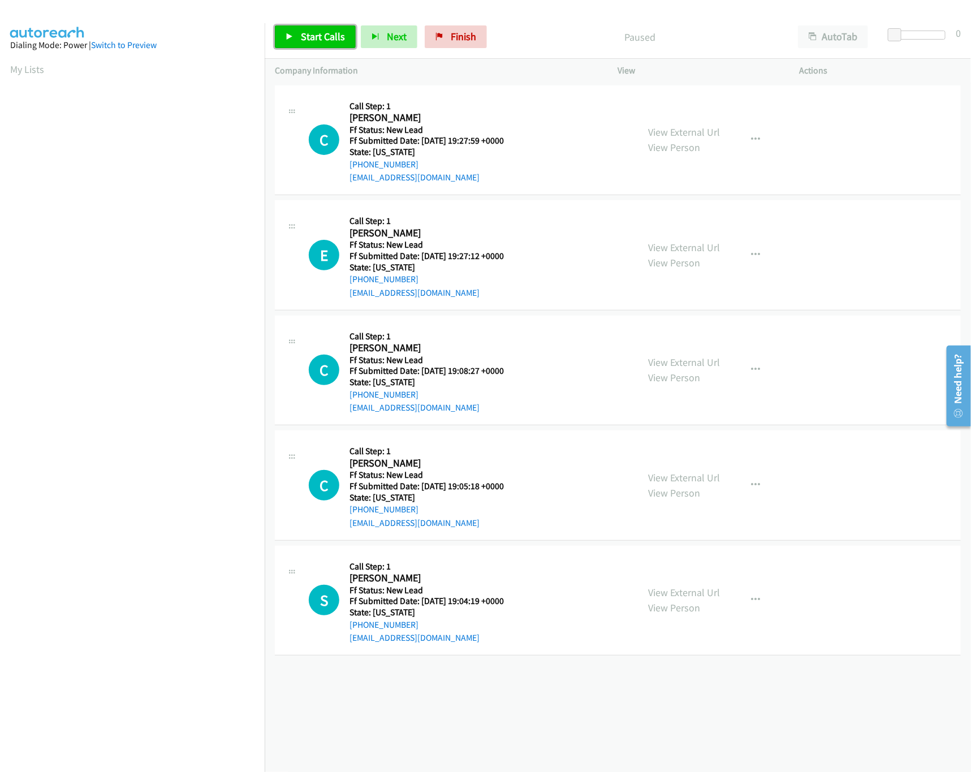
click at [343, 34] on span "Start Calls" at bounding box center [323, 36] width 44 height 13
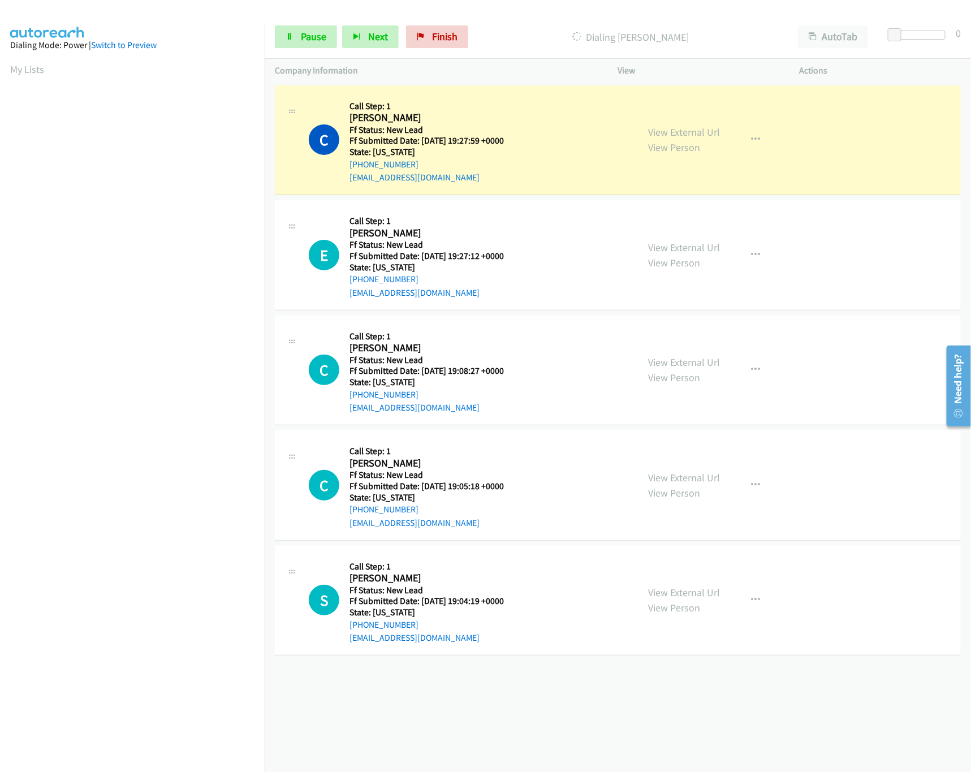
drag, startPoint x: 760, startPoint y: 12, endPoint x: 772, endPoint y: 12, distance: 11.3
click at [760, 12] on div at bounding box center [480, 22] width 960 height 44
drag, startPoint x: 894, startPoint y: 34, endPoint x: 908, endPoint y: 36, distance: 14.2
click at [908, 36] on span at bounding box center [910, 35] width 14 height 14
click at [566, 716] on div "[PHONE_NUMBER] Call failed - Please reload the list and try again The Callbar F…" at bounding box center [618, 427] width 706 height 689
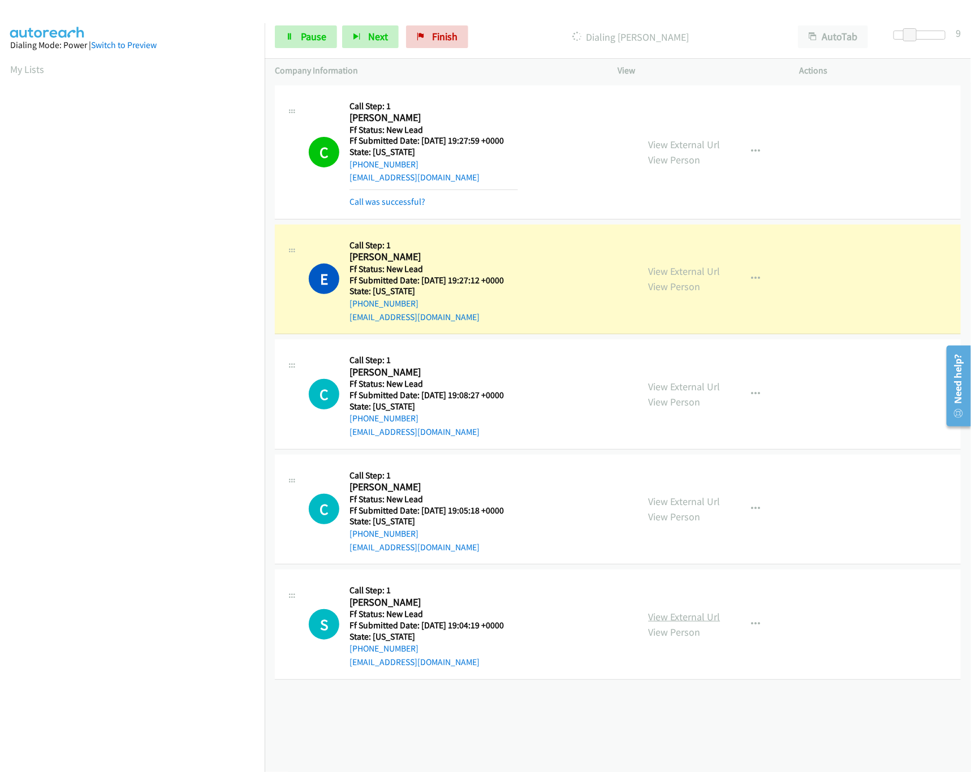
click at [680, 621] on link "View External Url" at bounding box center [684, 616] width 72 height 13
click at [691, 504] on link "View External Url" at bounding box center [684, 501] width 72 height 13
click at [679, 380] on link "View External Url" at bounding box center [684, 386] width 72 height 13
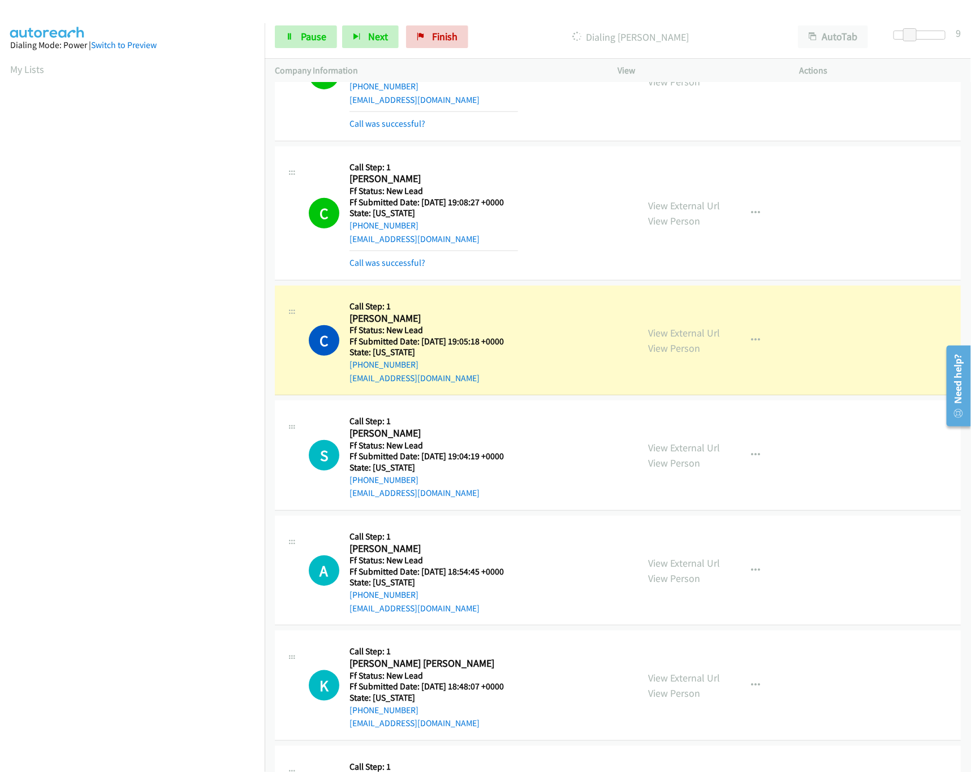
scroll to position [324, 0]
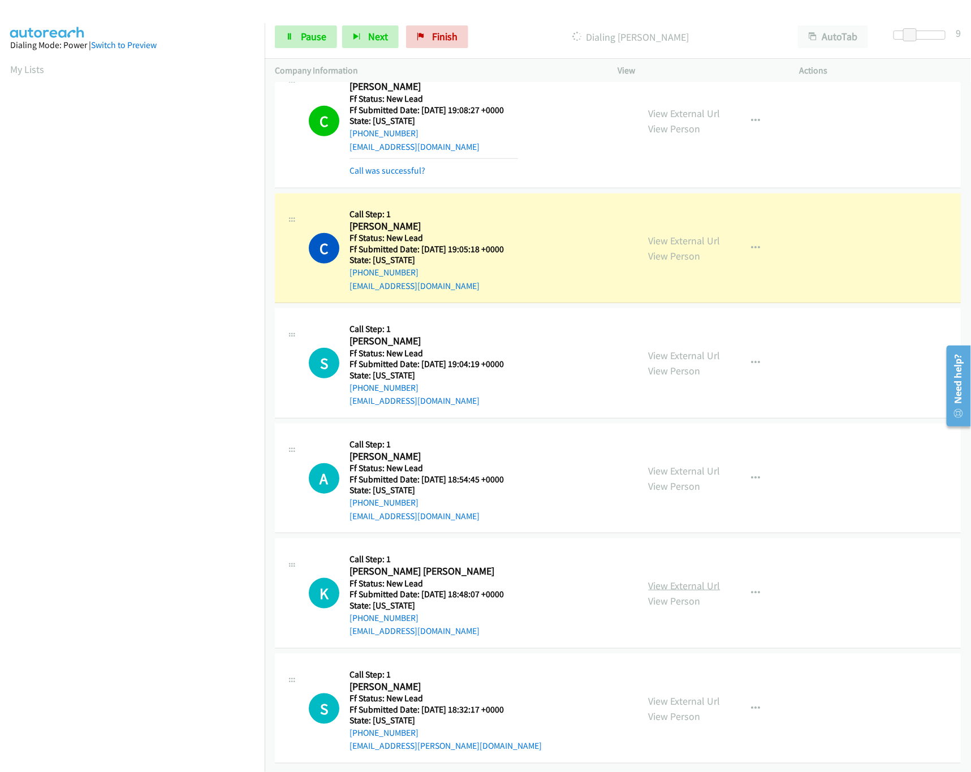
click at [677, 579] on link "View External Url" at bounding box center [684, 585] width 72 height 13
click at [688, 464] on link "View External Url" at bounding box center [684, 470] width 72 height 13
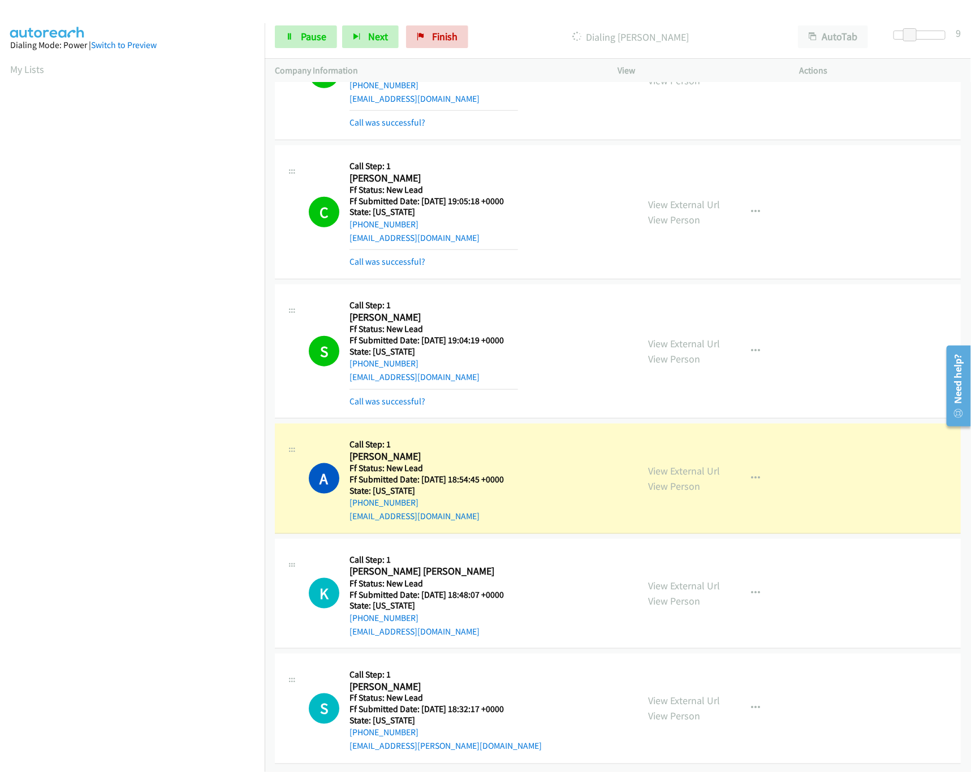
scroll to position [373, 0]
click at [682, 694] on link "View External Url" at bounding box center [684, 700] width 72 height 13
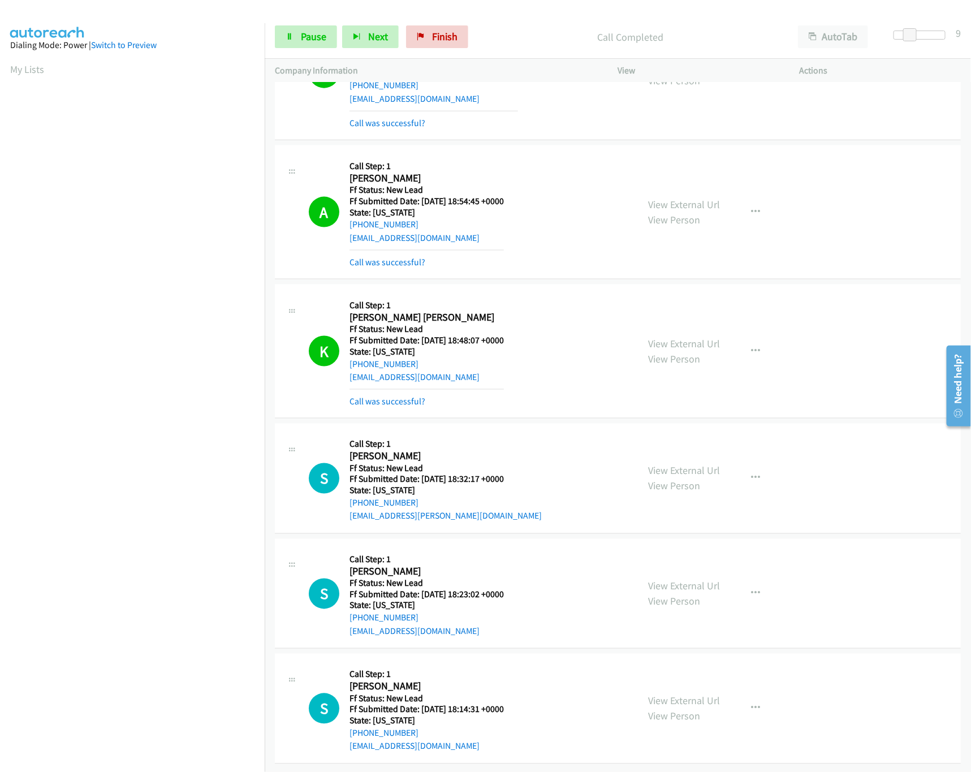
scroll to position [653, 0]
click at [648, 694] on link "View External Url" at bounding box center [684, 700] width 72 height 13
drag, startPoint x: 712, startPoint y: 565, endPoint x: 695, endPoint y: 575, distance: 20.1
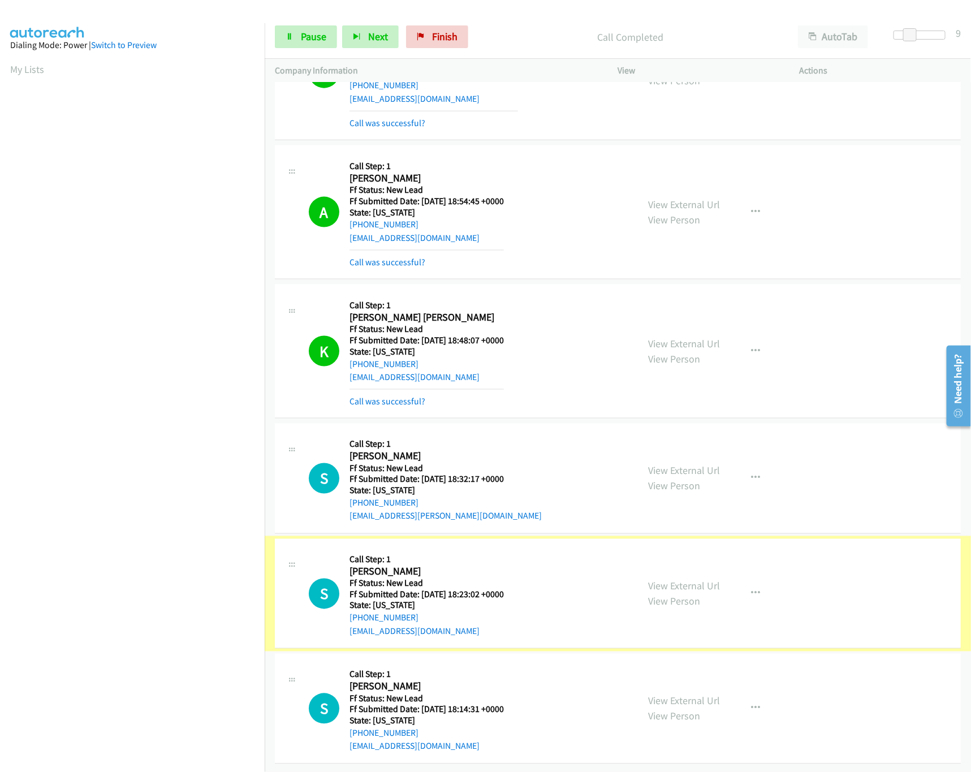
click at [695, 579] on link "View External Url" at bounding box center [684, 585] width 72 height 13
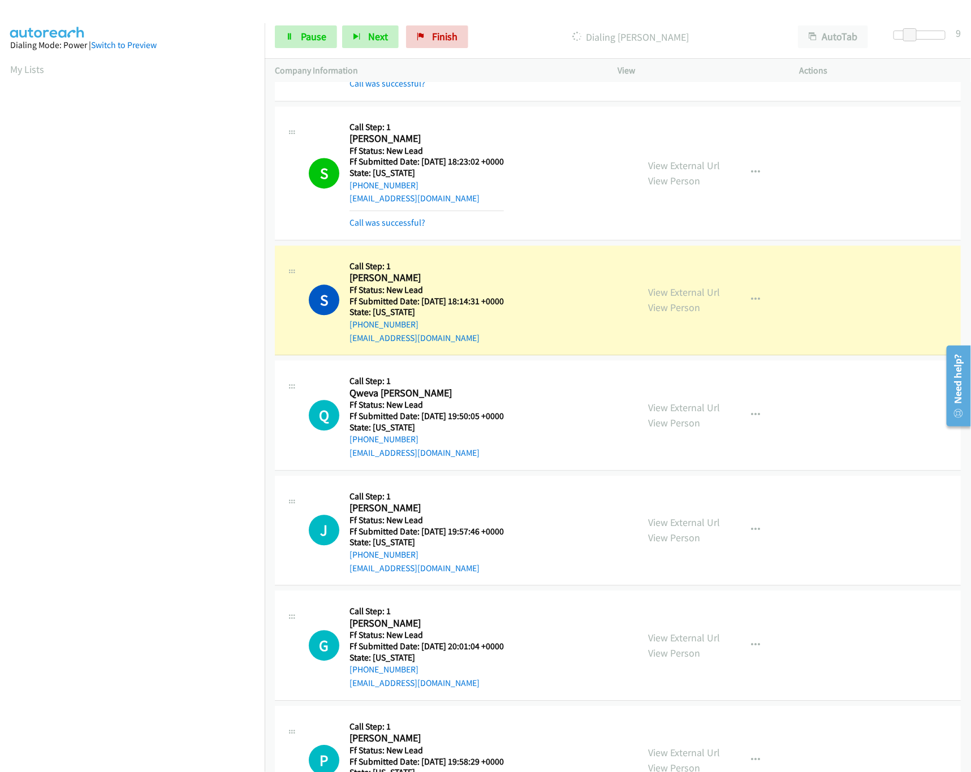
scroll to position [1162, 0]
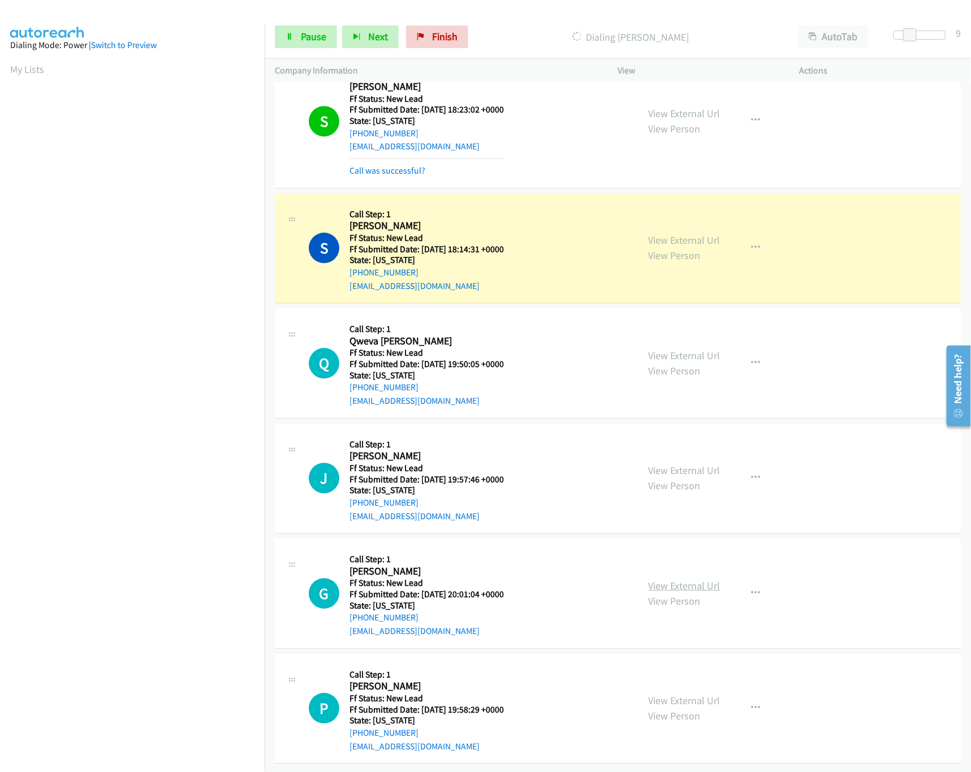
click at [689, 579] on link "View External Url" at bounding box center [684, 585] width 72 height 13
click at [699, 464] on link "View External Url" at bounding box center [684, 470] width 72 height 13
click at [681, 349] on link "View External Url" at bounding box center [684, 355] width 72 height 13
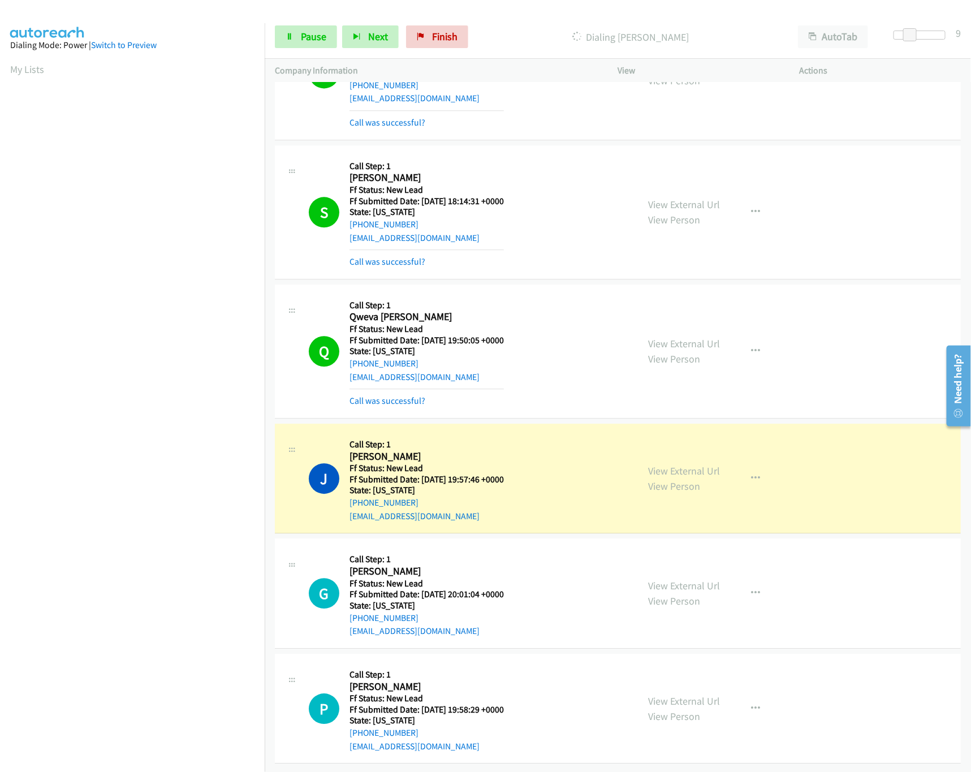
scroll to position [1211, 0]
click at [309, 32] on span "Pause" at bounding box center [313, 36] width 25 height 13
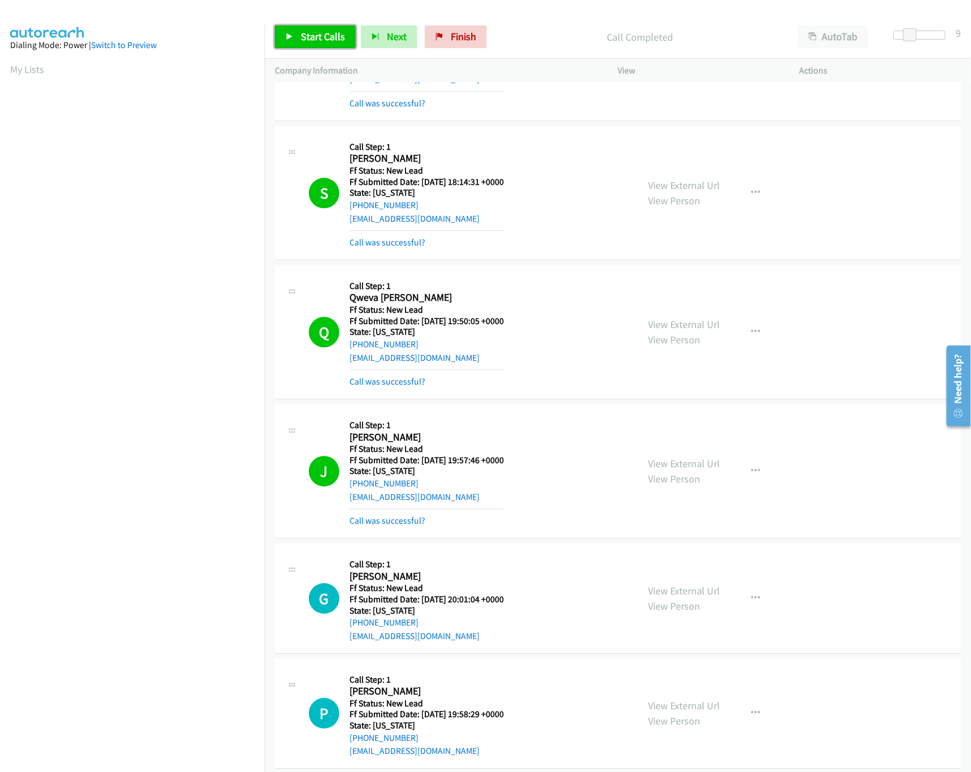
click at [302, 43] on link "Start Calls" at bounding box center [315, 36] width 81 height 23
click at [317, 29] on link "Pause" at bounding box center [306, 36] width 62 height 23
click at [385, 525] on link "Call was successful?" at bounding box center [387, 520] width 76 height 11
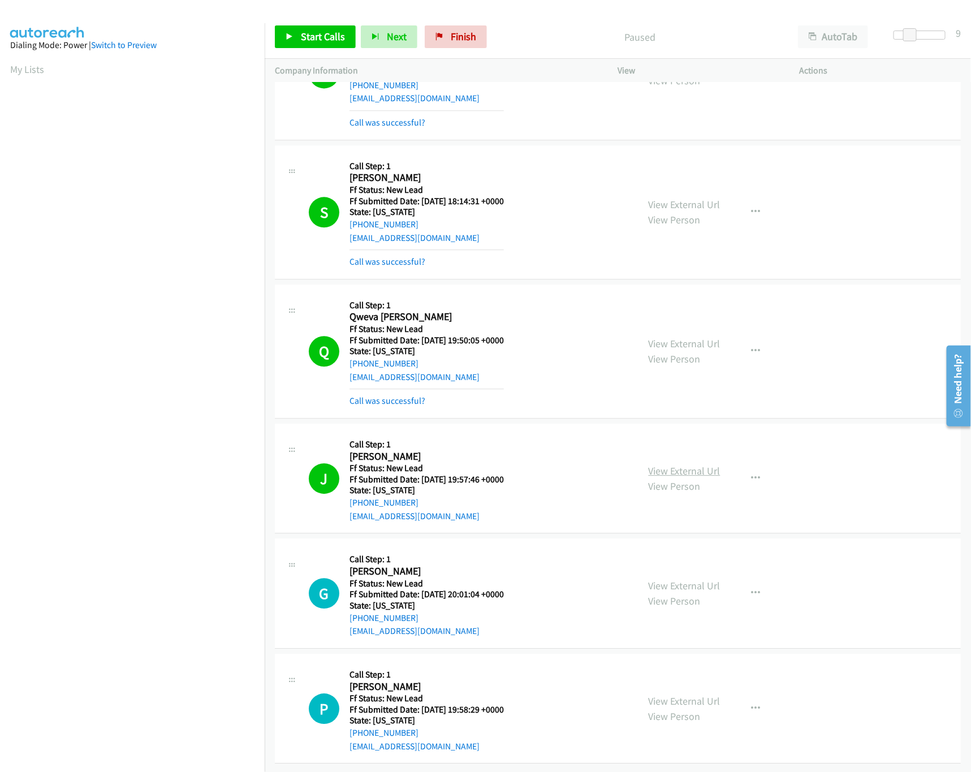
click at [702, 464] on link "View External Url" at bounding box center [684, 470] width 72 height 13
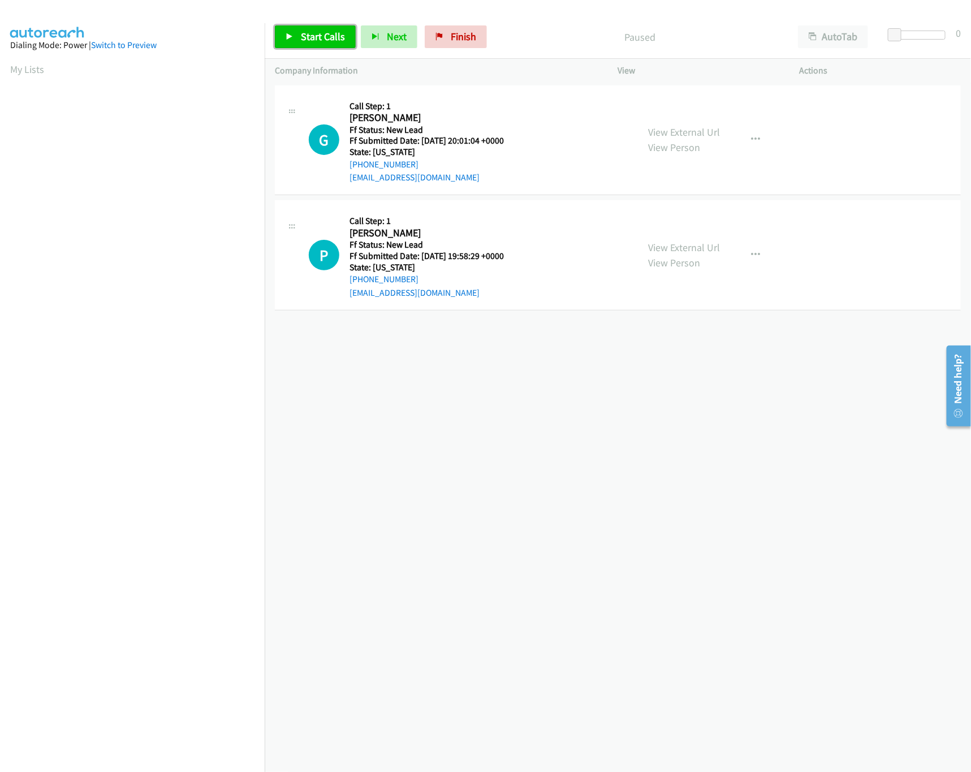
click at [315, 36] on span "Start Calls" at bounding box center [323, 36] width 44 height 13
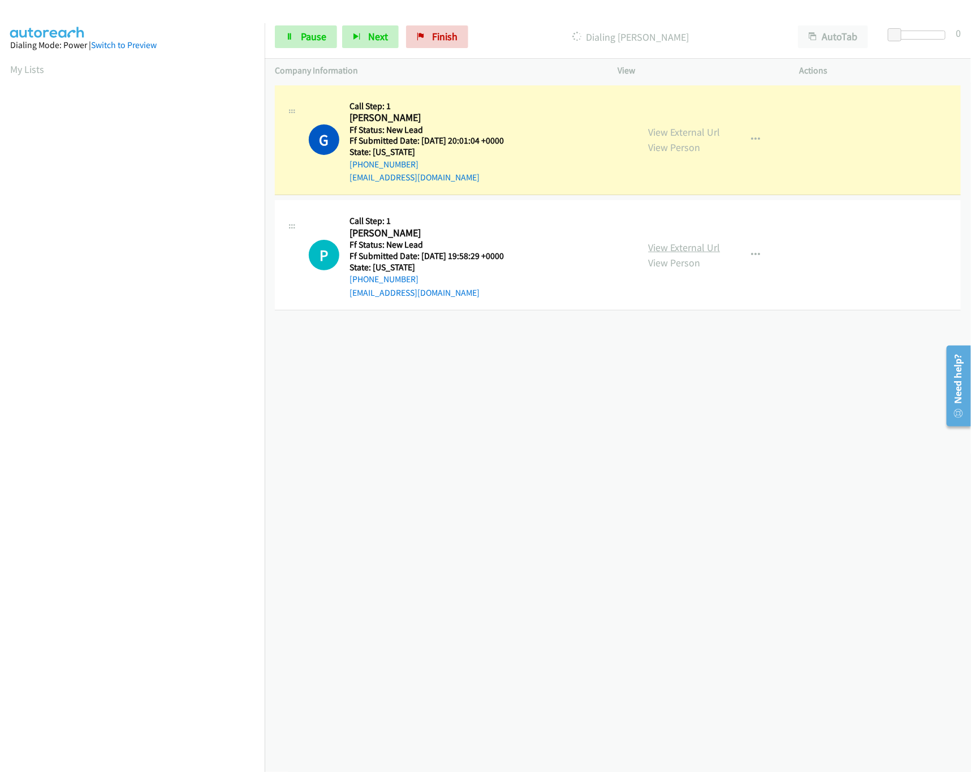
click at [663, 249] on link "View External Url" at bounding box center [684, 247] width 72 height 13
drag, startPoint x: 750, startPoint y: 256, endPoint x: 743, endPoint y: 265, distance: 11.2
click at [751, 256] on icon "button" at bounding box center [755, 254] width 9 height 9
click at [667, 331] on link "Skip Call" at bounding box center [695, 328] width 150 height 23
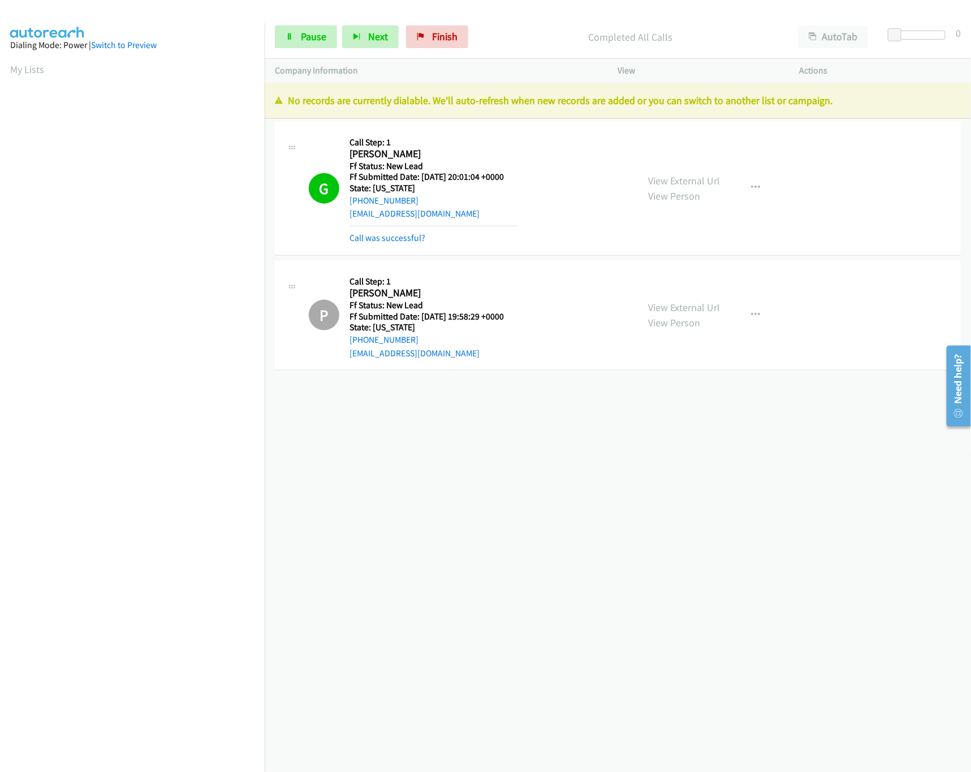
drag, startPoint x: 394, startPoint y: 587, endPoint x: 397, endPoint y: 582, distance: 5.8
click at [396, 583] on div "[PHONE_NUMBER] Call failed - Please reload the list and try again The Callbar F…" at bounding box center [618, 427] width 706 height 689
click at [309, 36] on span "Pause" at bounding box center [313, 36] width 25 height 13
click at [438, 40] on icon at bounding box center [439, 37] width 8 height 8
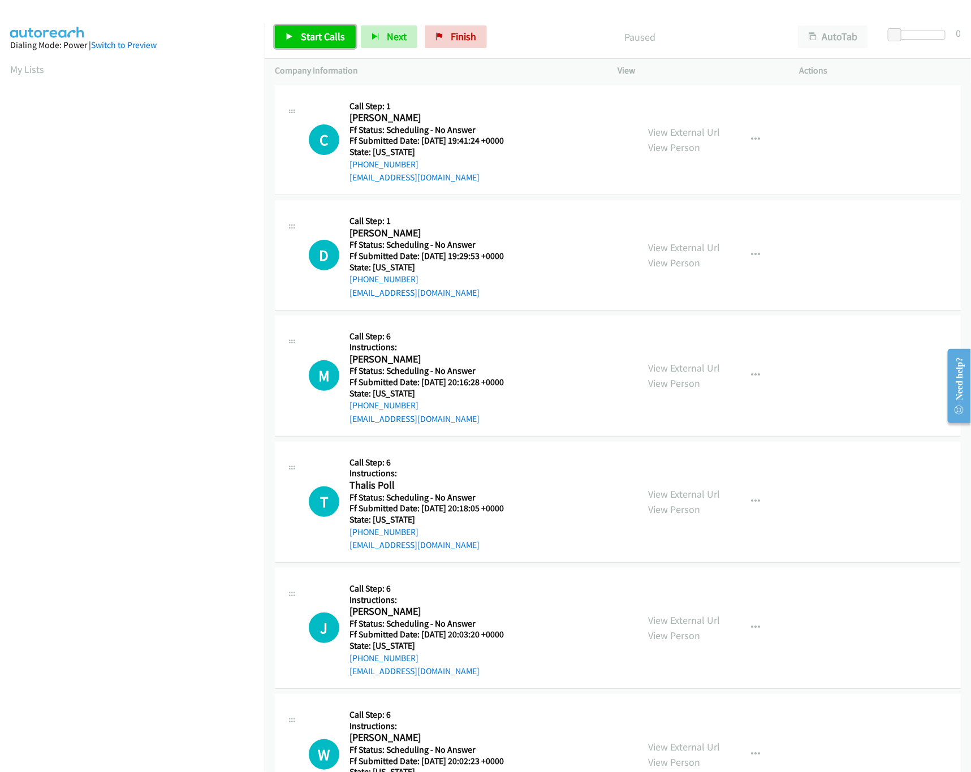
click at [301, 40] on span "Start Calls" at bounding box center [323, 36] width 44 height 13
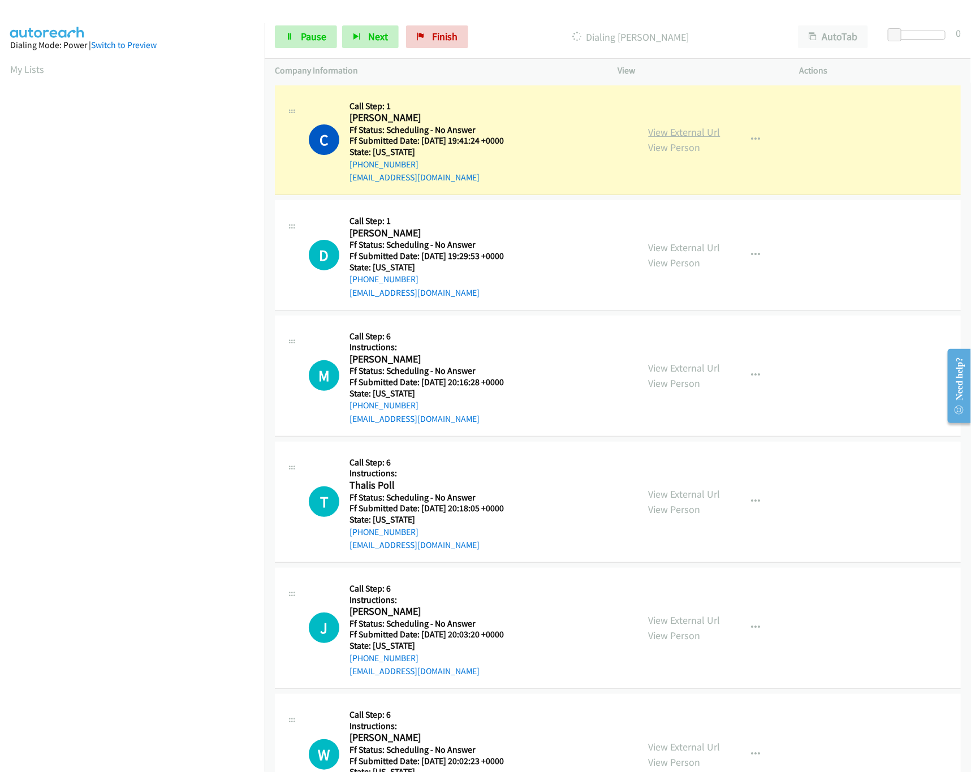
click at [660, 131] on link "View External Url" at bounding box center [684, 131] width 72 height 13
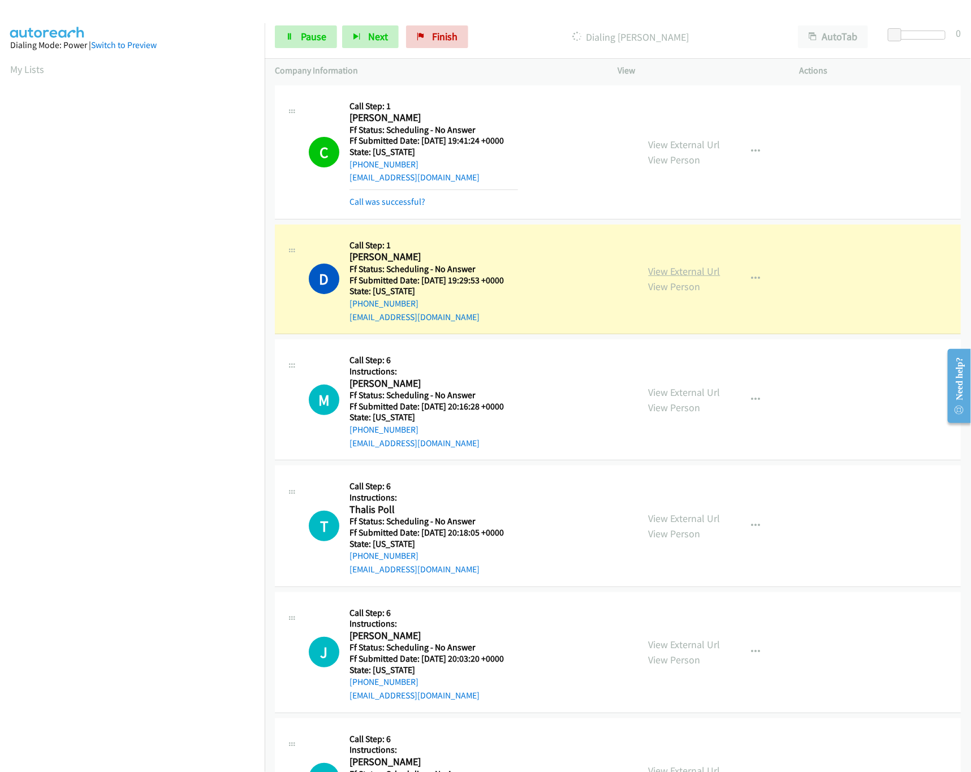
click at [670, 271] on link "View External Url" at bounding box center [684, 271] width 72 height 13
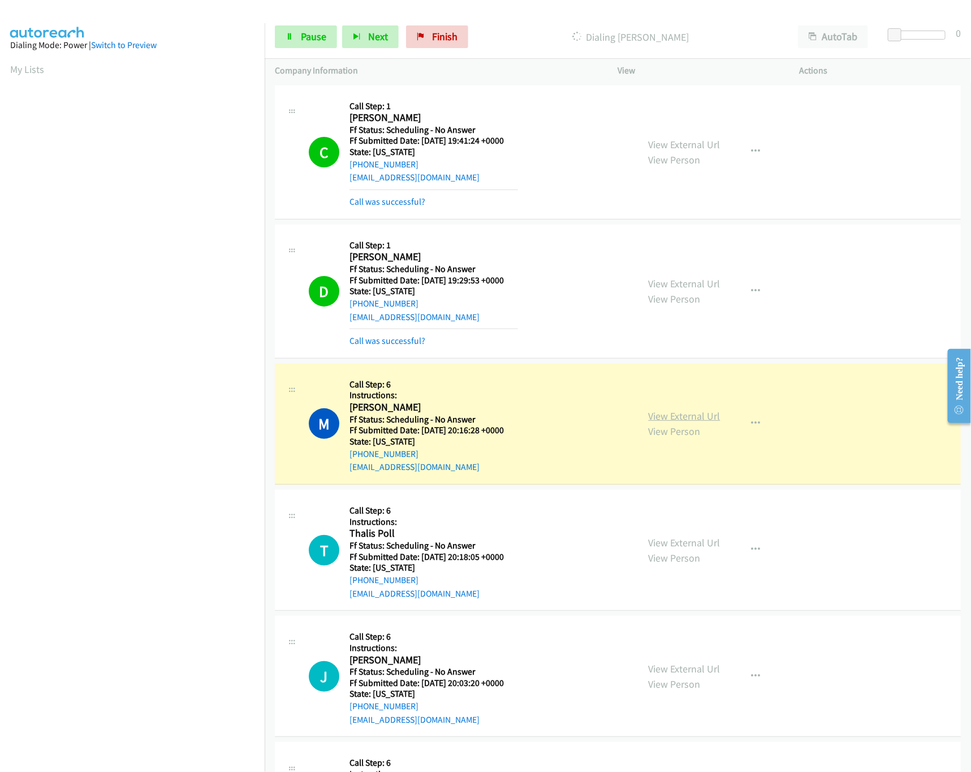
click at [696, 418] on link "View External Url" at bounding box center [684, 415] width 72 height 13
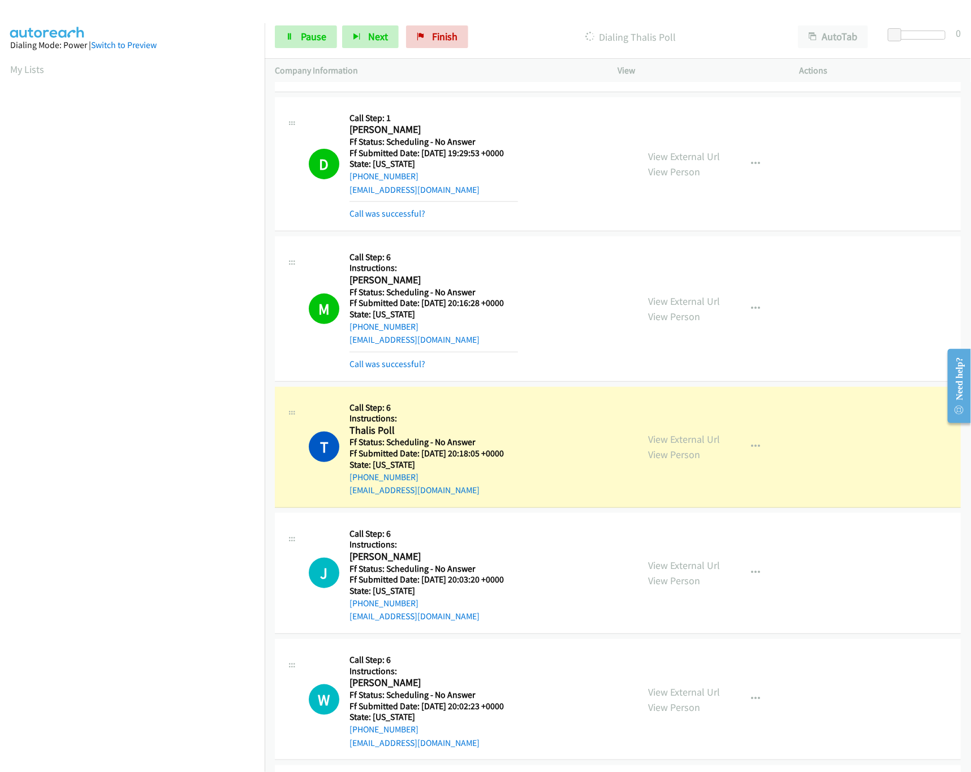
scroll to position [226, 0]
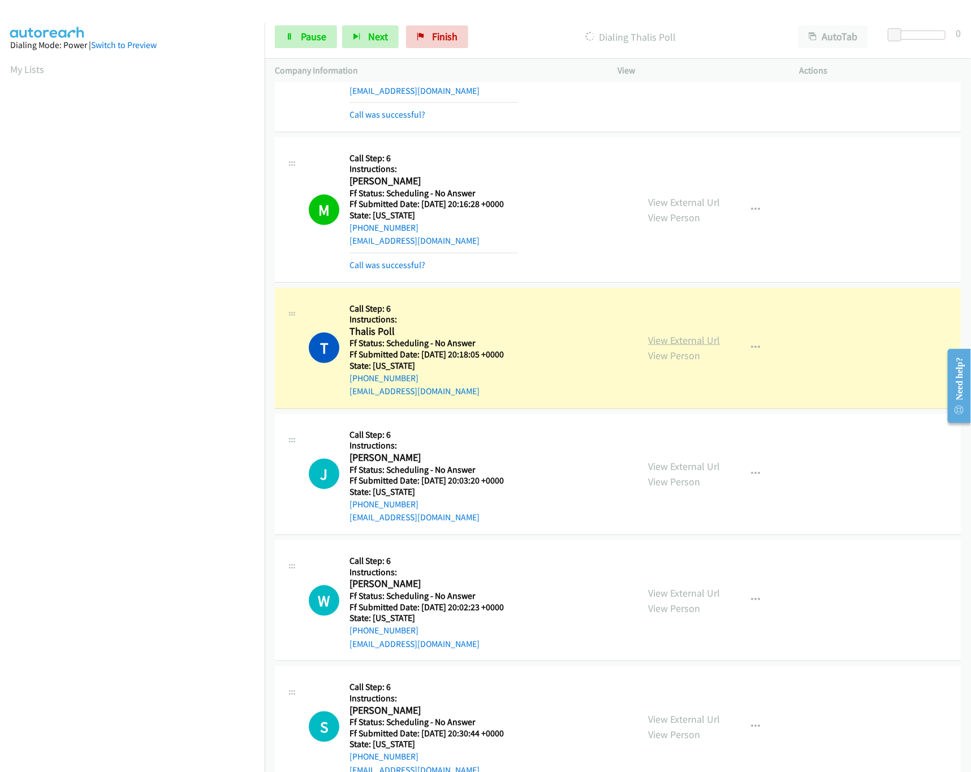
click at [689, 338] on link "View External Url" at bounding box center [684, 340] width 72 height 13
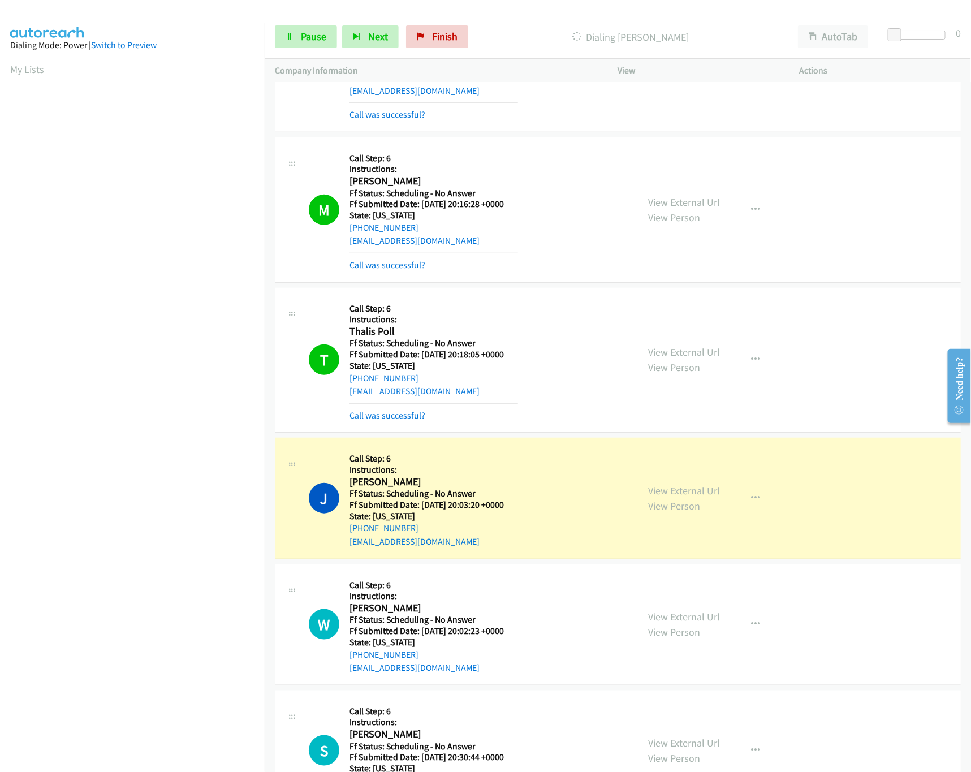
scroll to position [565, 0]
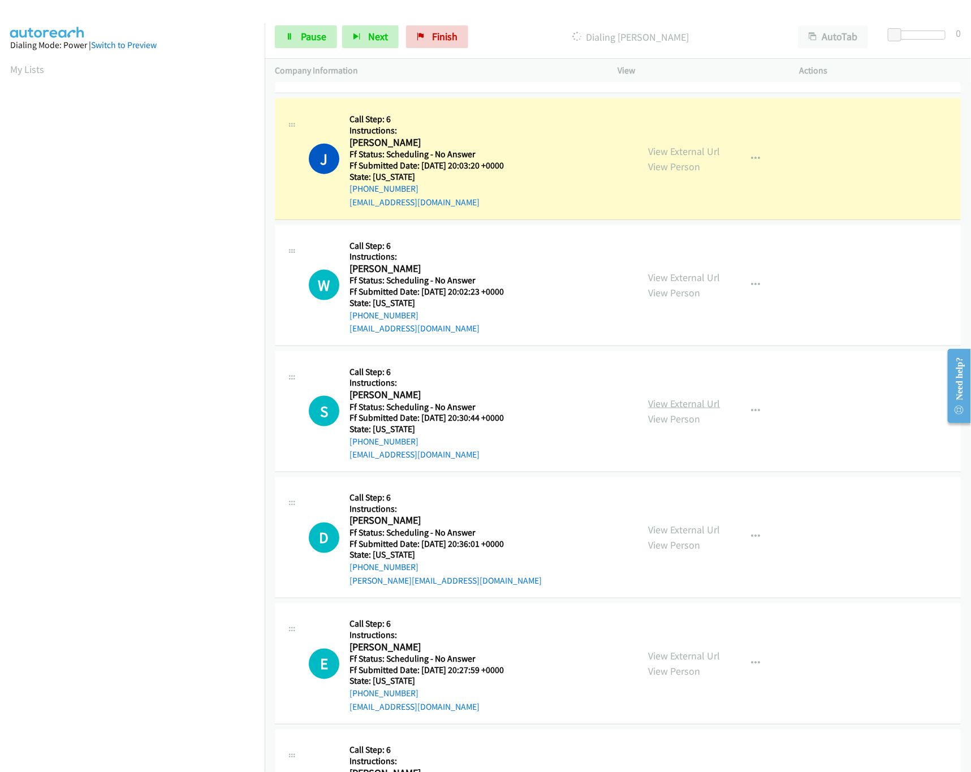
click at [680, 402] on link "View External Url" at bounding box center [684, 403] width 72 height 13
click at [684, 280] on link "View External Url" at bounding box center [684, 277] width 72 height 13
click at [684, 151] on link "View External Url" at bounding box center [684, 151] width 72 height 13
click at [686, 272] on link "View External Url" at bounding box center [684, 277] width 72 height 13
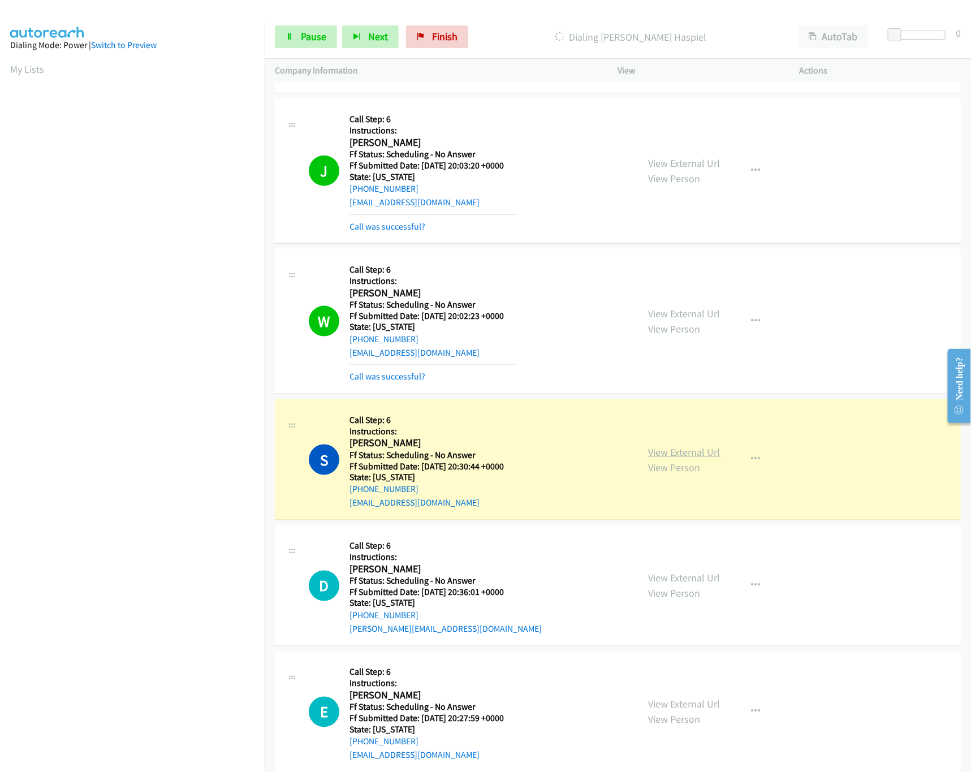
click at [657, 451] on link "View External Url" at bounding box center [684, 451] width 72 height 13
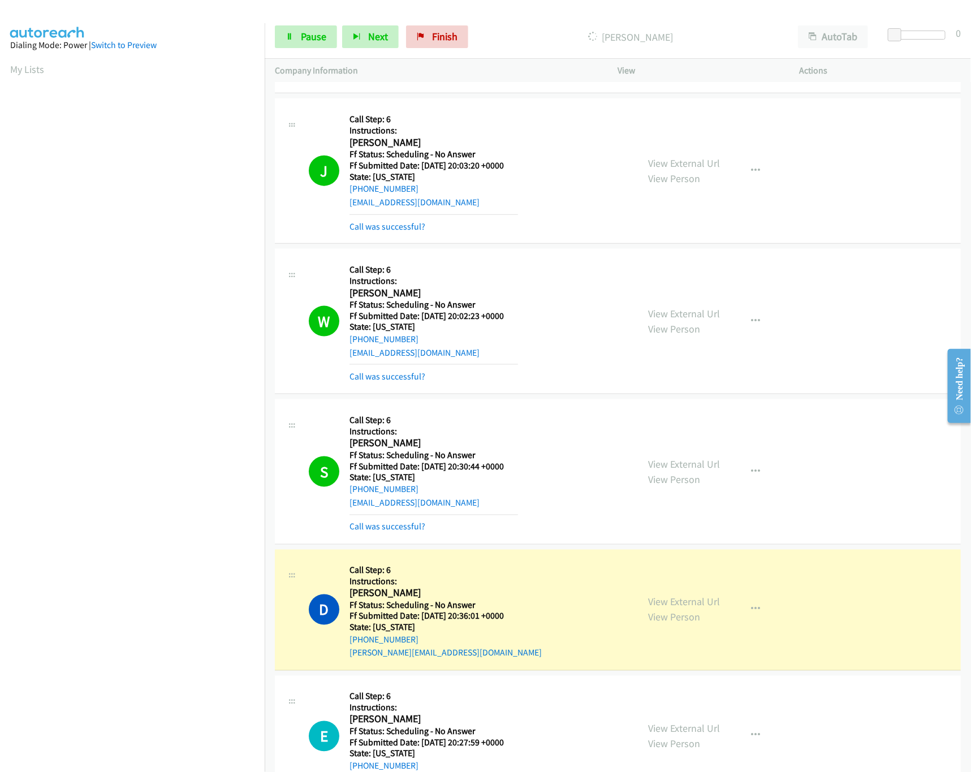
scroll to position [791, 0]
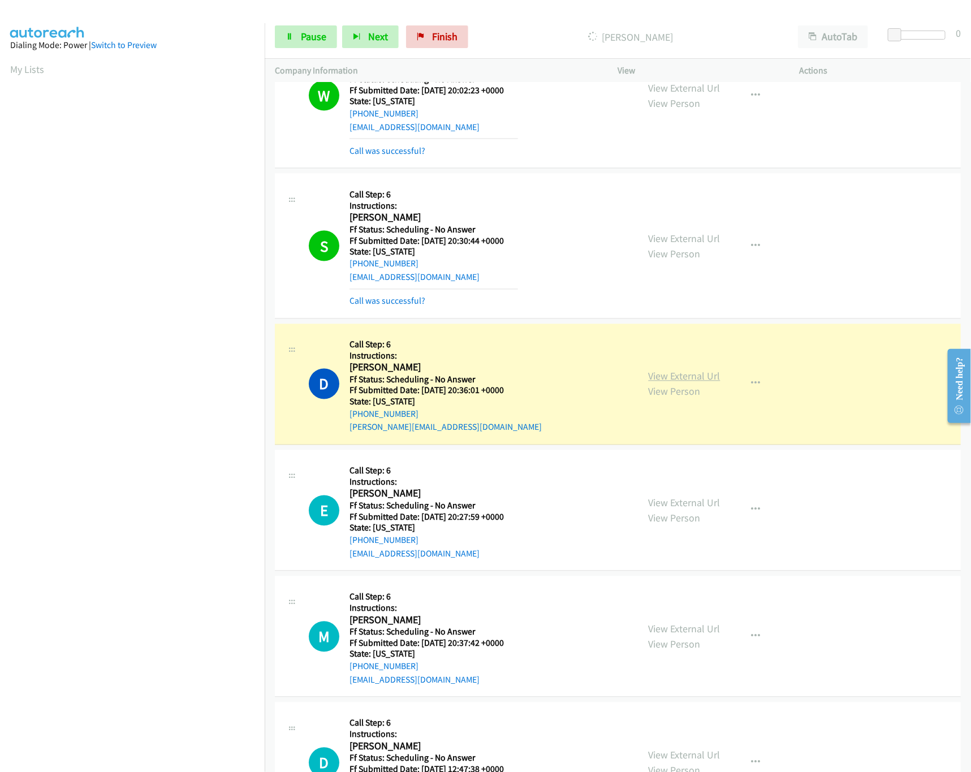
click at [677, 378] on link "View External Url" at bounding box center [684, 376] width 72 height 13
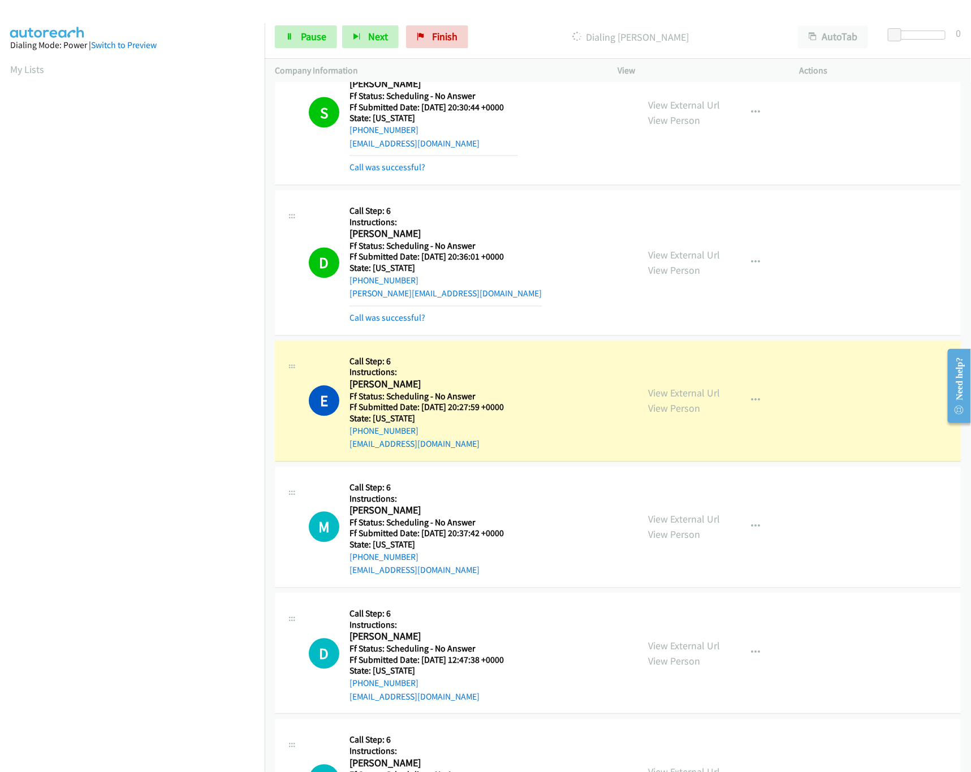
scroll to position [1017, 0]
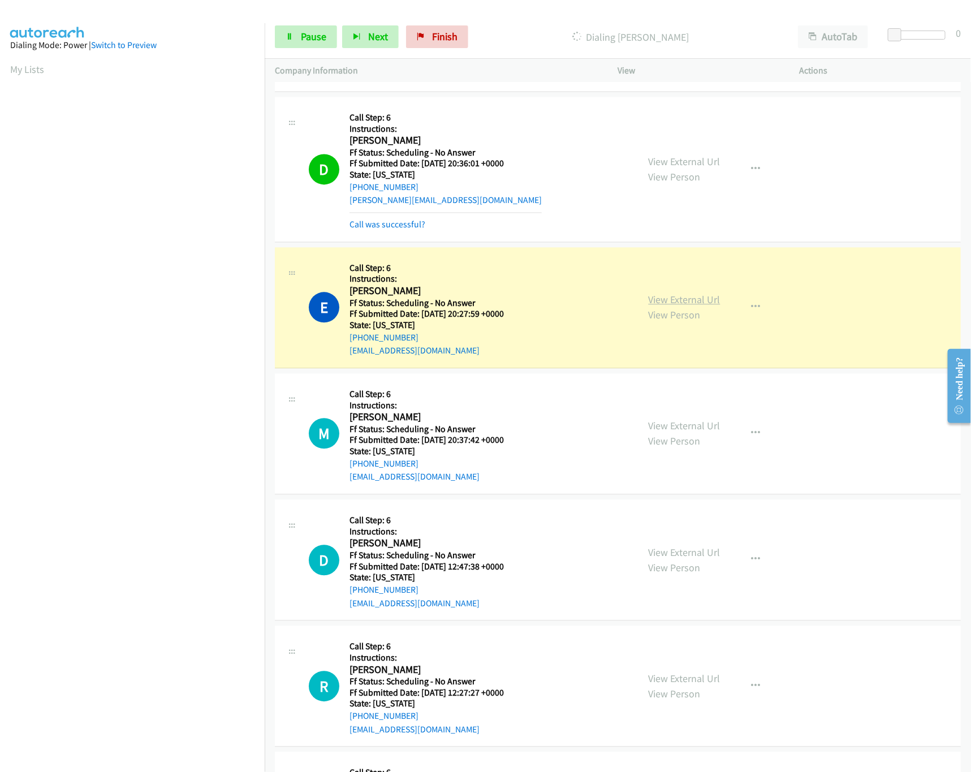
click at [658, 302] on link "View External Url" at bounding box center [684, 299] width 72 height 13
click at [665, 424] on link "View External Url" at bounding box center [684, 425] width 72 height 13
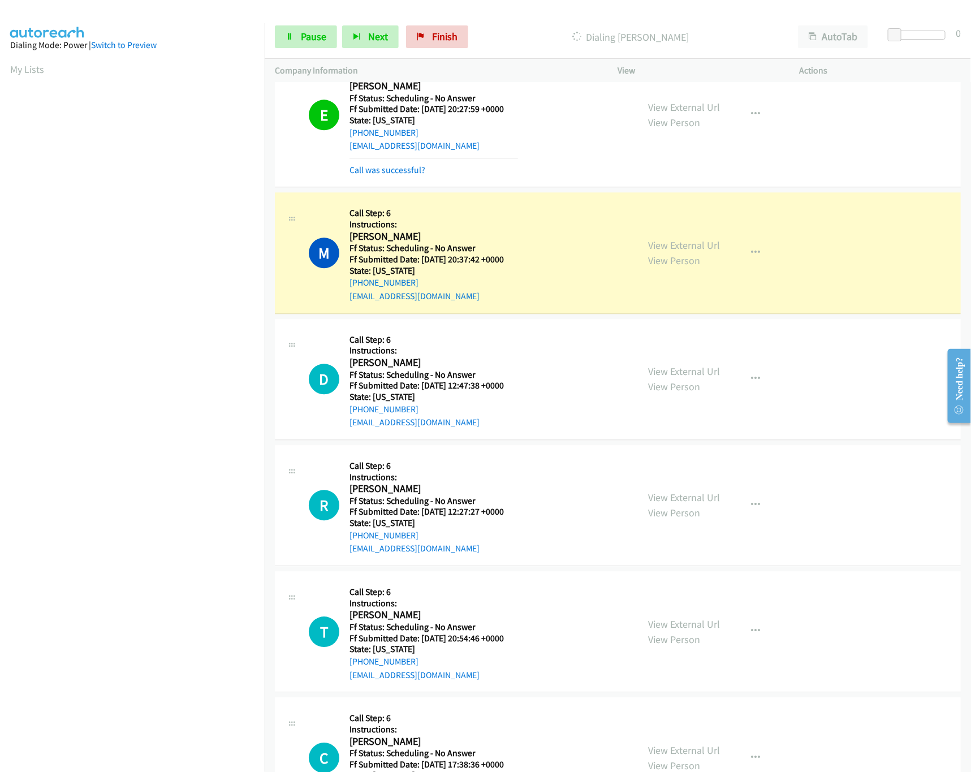
scroll to position [1244, 0]
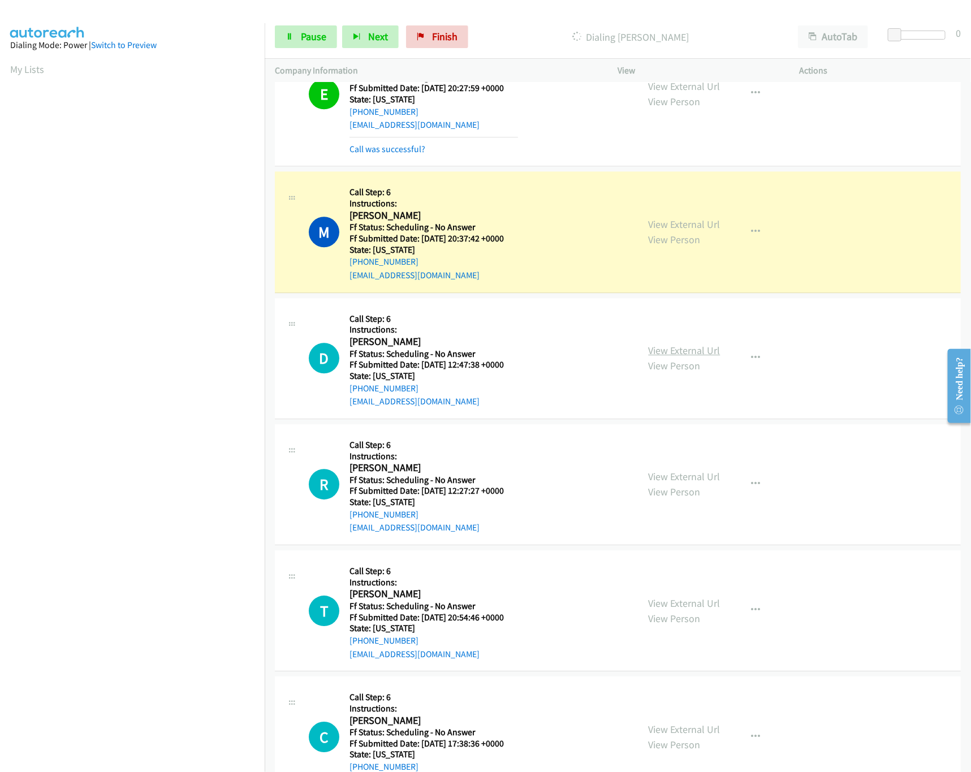
click at [660, 357] on link "View External Url" at bounding box center [684, 350] width 72 height 13
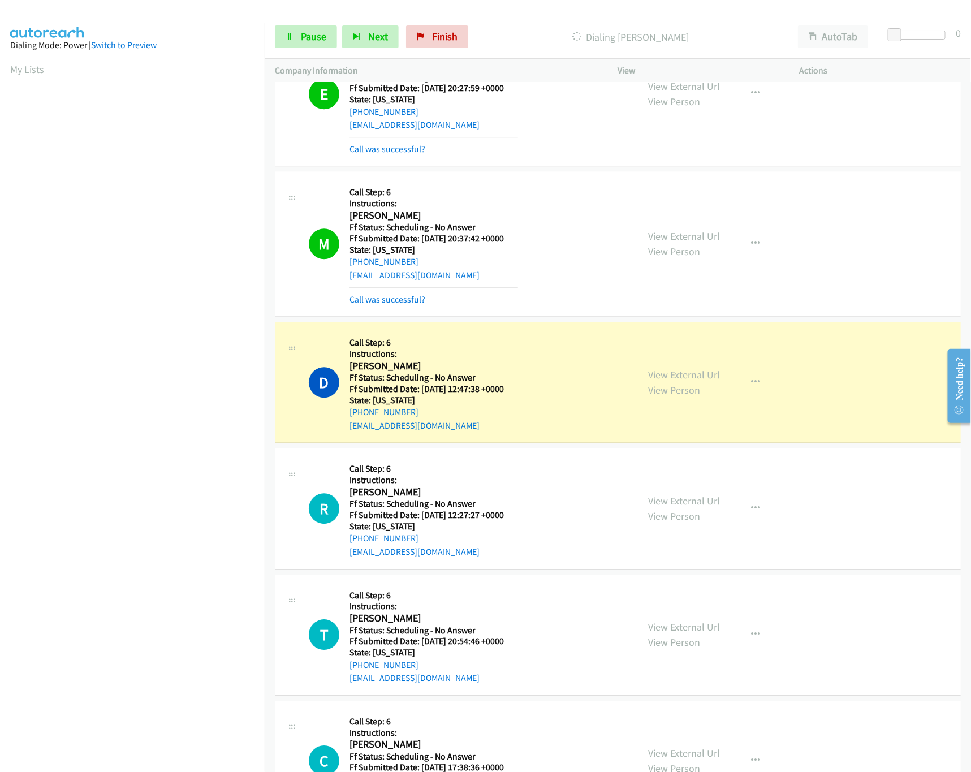
drag, startPoint x: 704, startPoint y: 505, endPoint x: 695, endPoint y: 492, distance: 16.3
click at [704, 505] on link "View External Url" at bounding box center [684, 500] width 72 height 13
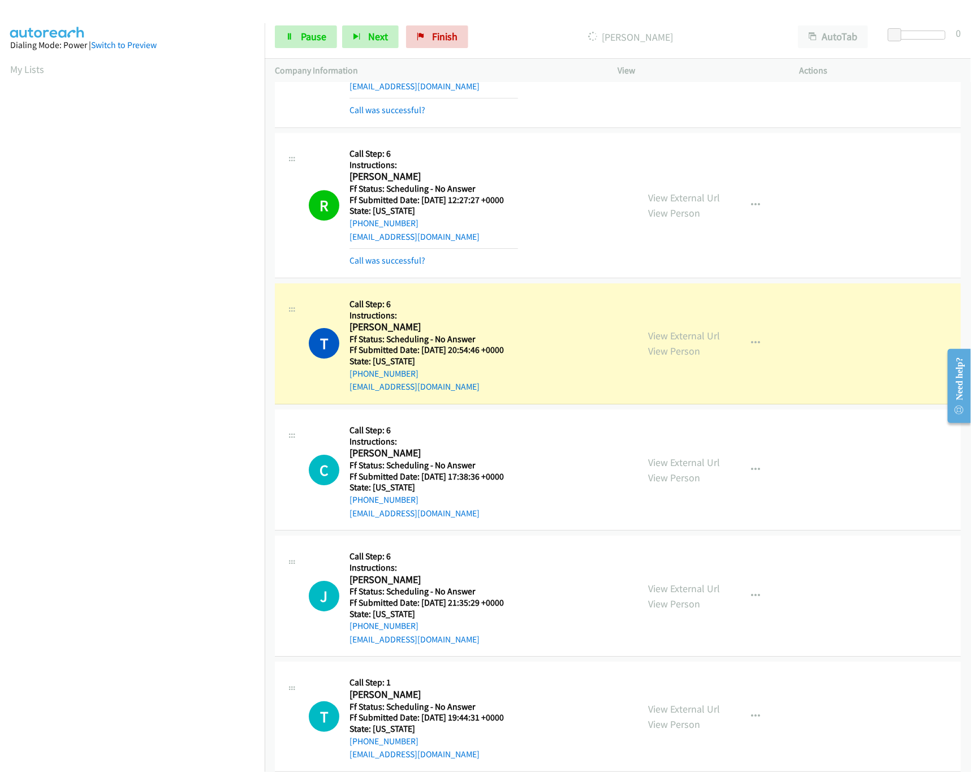
scroll to position [1808, 0]
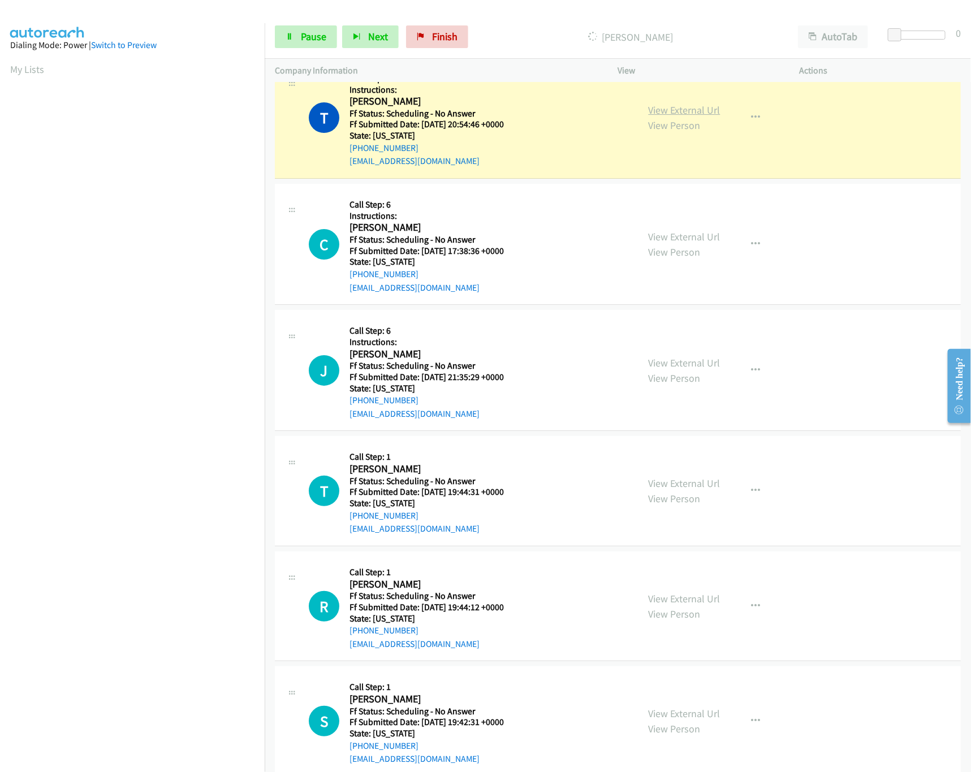
click at [661, 109] on link "View External Url" at bounding box center [684, 109] width 72 height 13
click at [681, 241] on link "View External Url" at bounding box center [684, 236] width 72 height 13
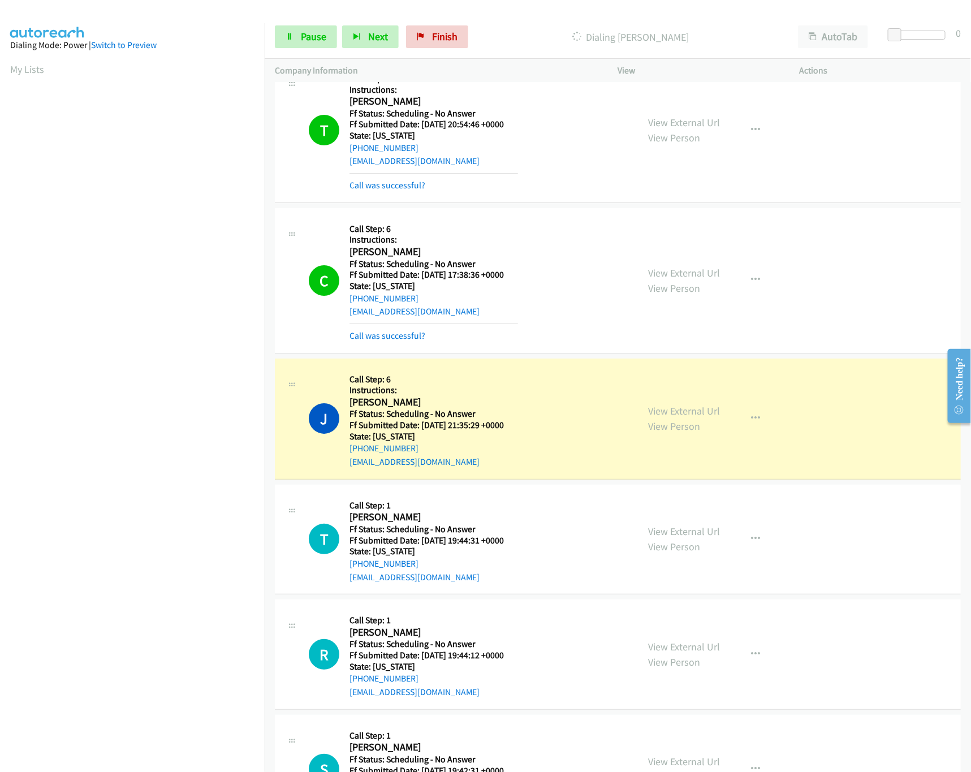
scroll to position [2035, 0]
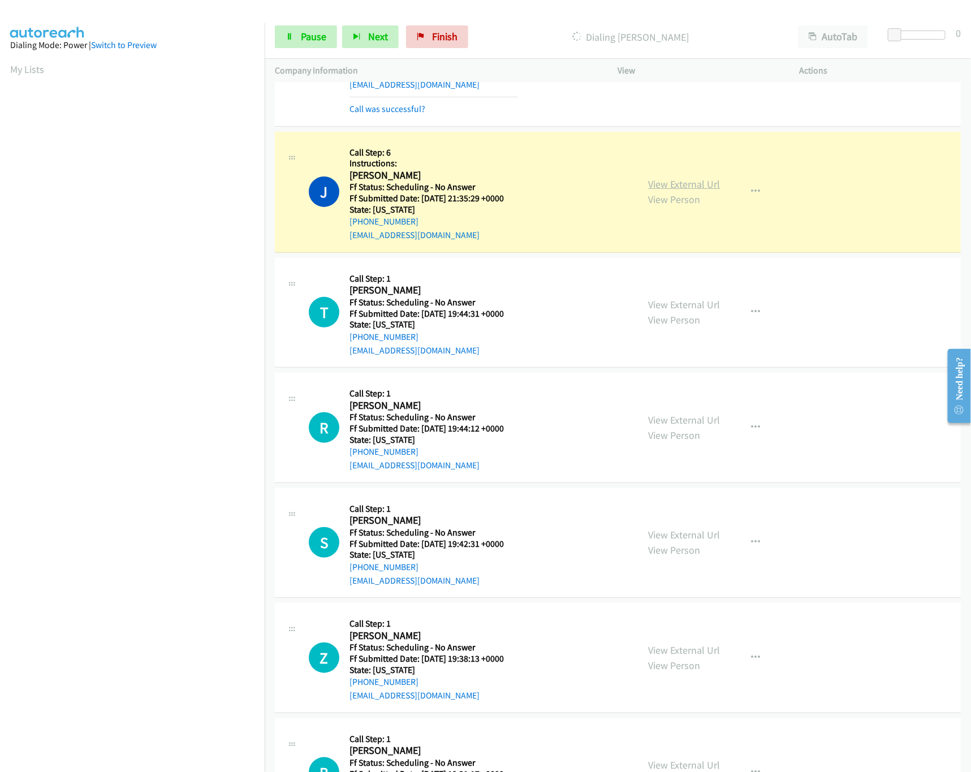
click at [655, 185] on link "View External Url" at bounding box center [684, 183] width 72 height 13
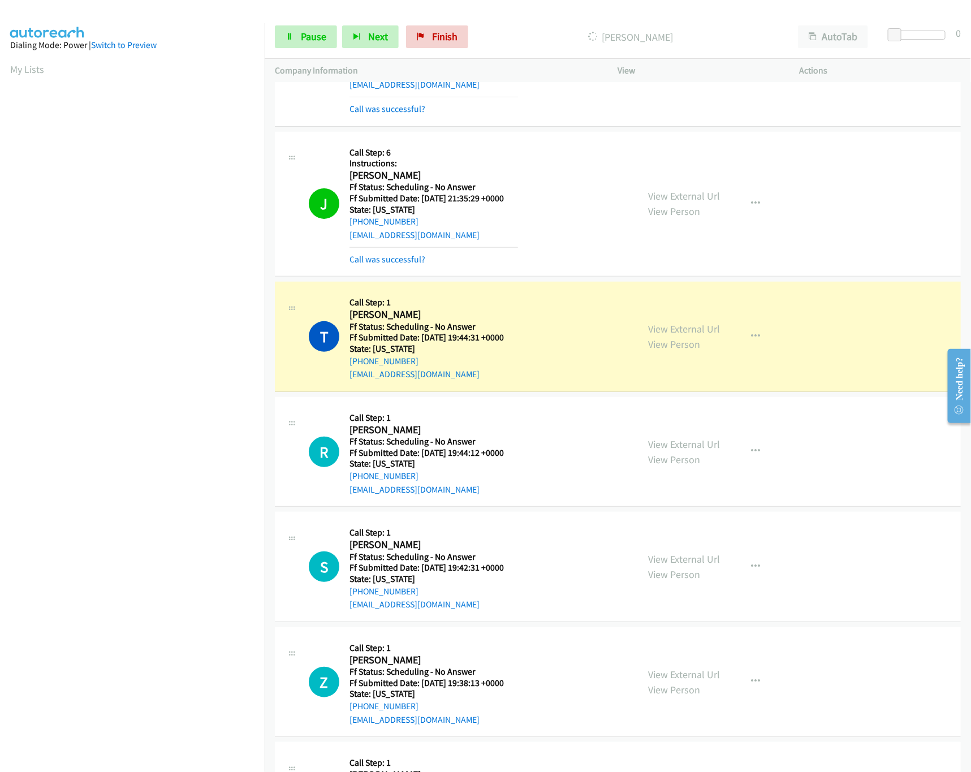
click at [662, 344] on div "View External Url View Person" at bounding box center [684, 336] width 72 height 31
click at [677, 335] on link "View External Url" at bounding box center [684, 328] width 72 height 13
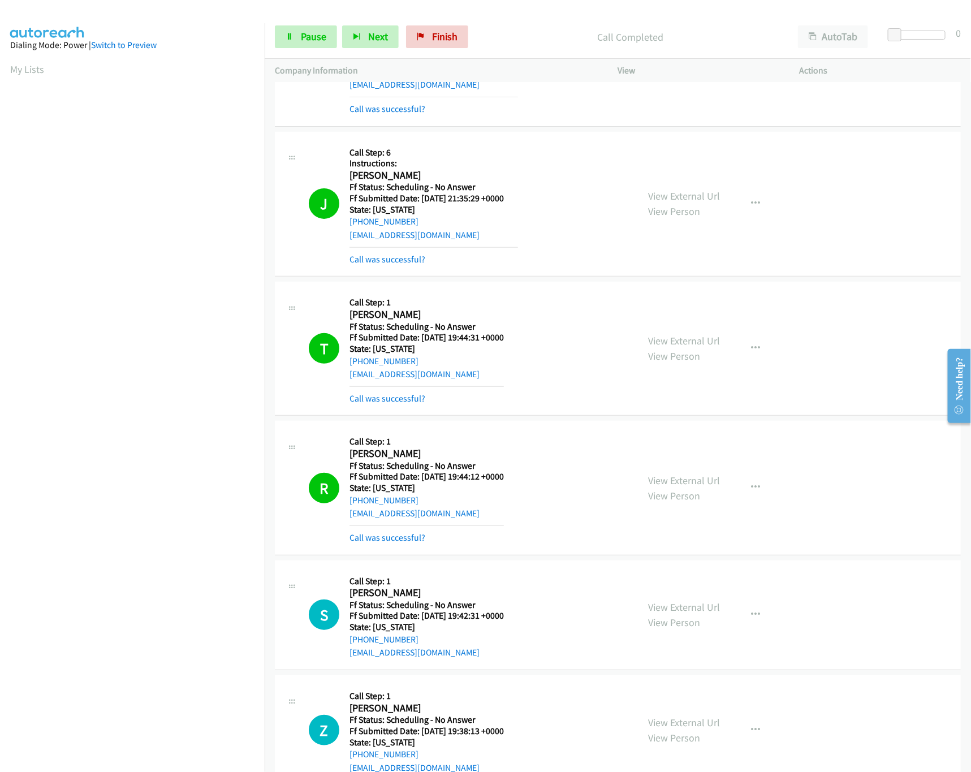
scroll to position [2261, 0]
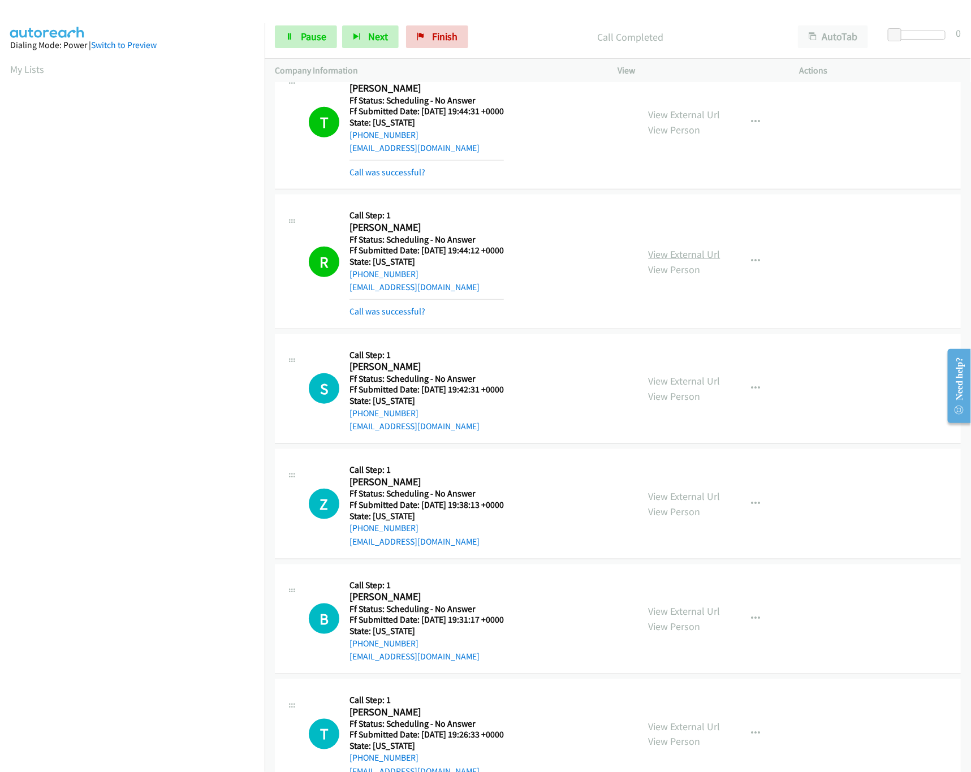
click at [695, 258] on link "View External Url" at bounding box center [684, 254] width 72 height 13
click at [669, 387] on link "View External Url" at bounding box center [684, 380] width 72 height 13
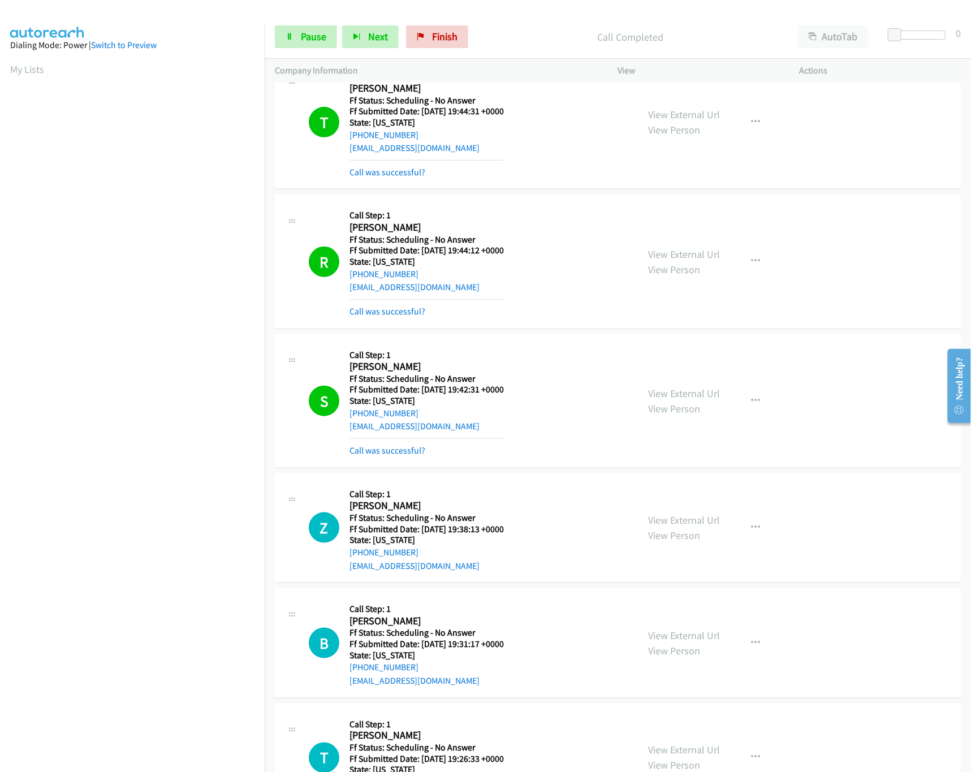
scroll to position [2487, 0]
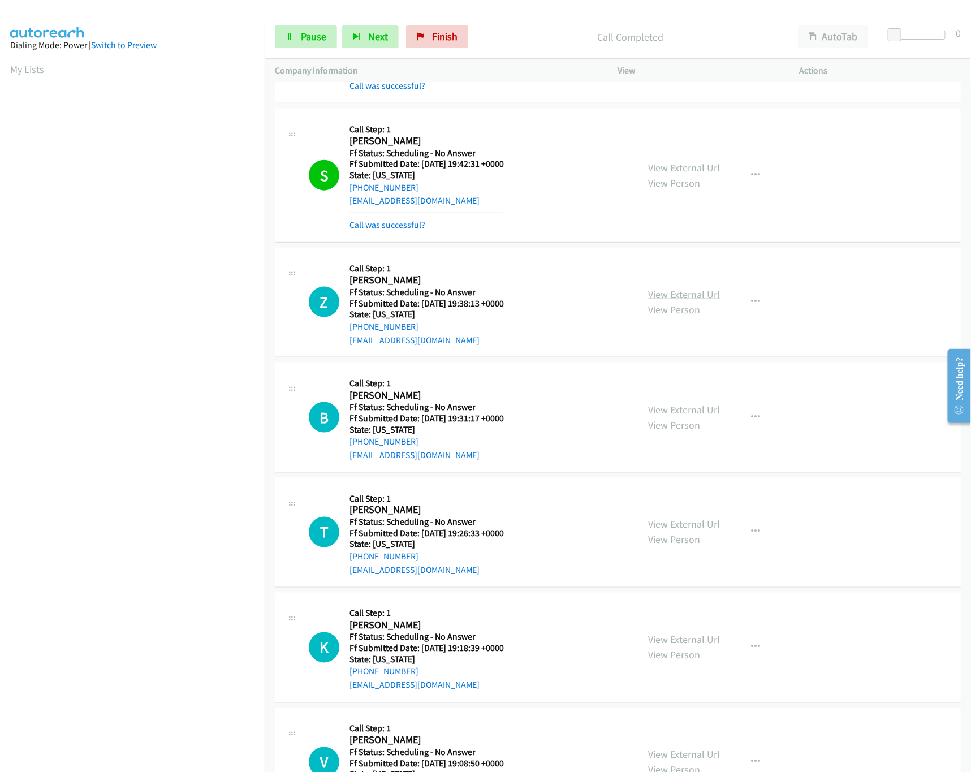
click at [666, 301] on link "View External Url" at bounding box center [684, 294] width 72 height 13
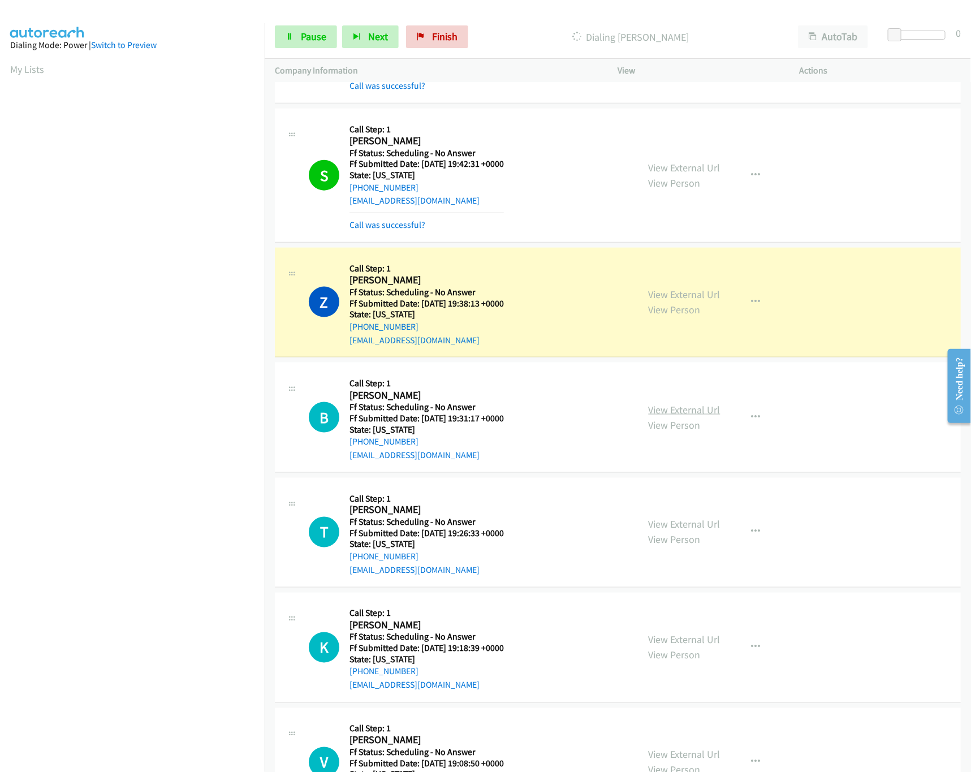
click at [700, 415] on link "View External Url" at bounding box center [684, 409] width 72 height 13
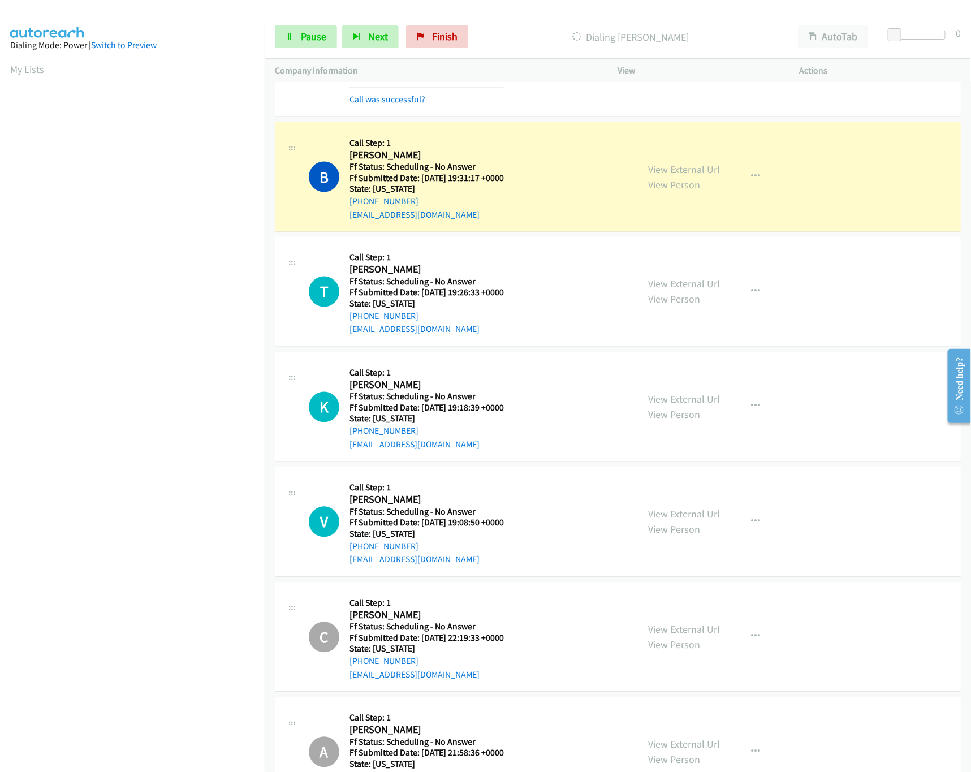
scroll to position [2713, 0]
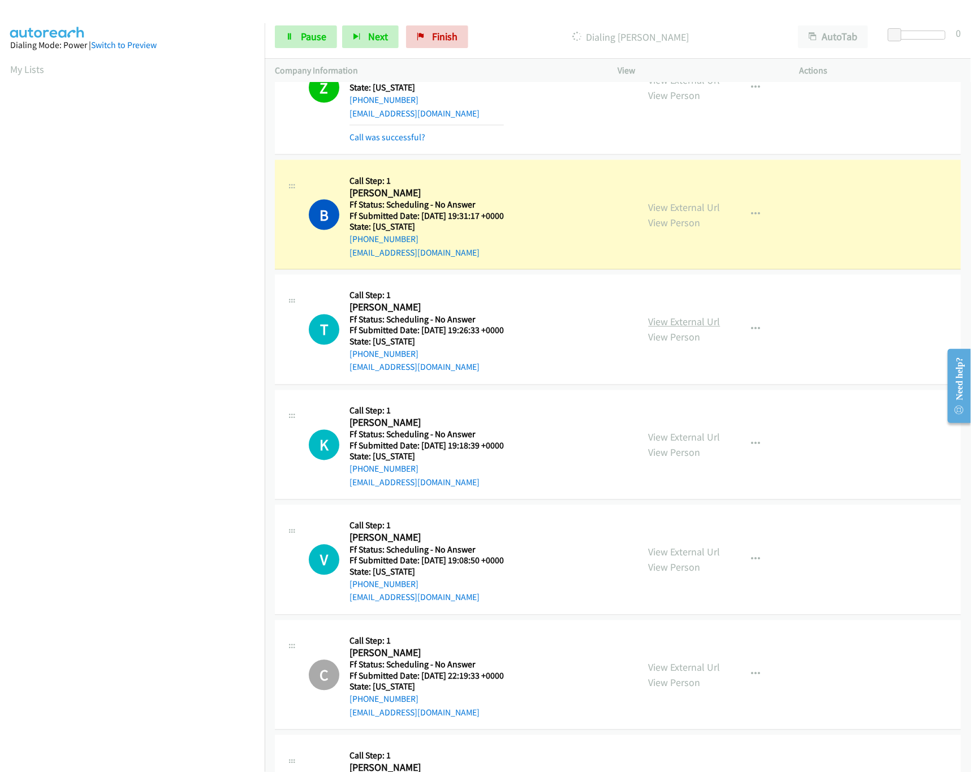
click at [664, 328] on link "View External Url" at bounding box center [684, 321] width 72 height 13
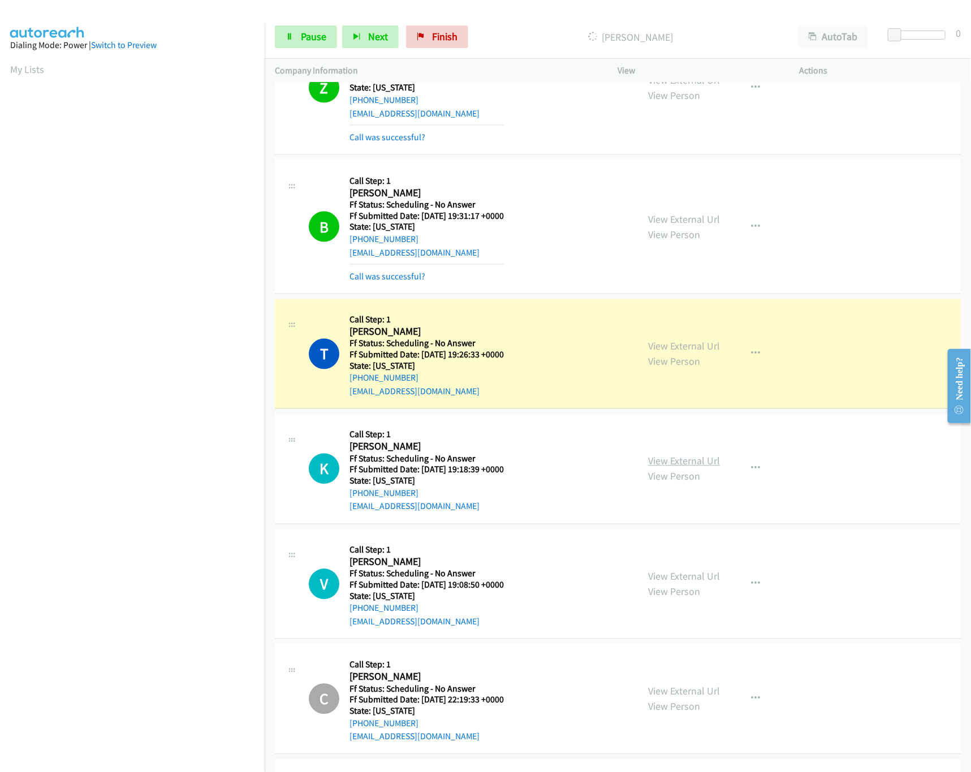
click at [709, 467] on link "View External Url" at bounding box center [684, 460] width 72 height 13
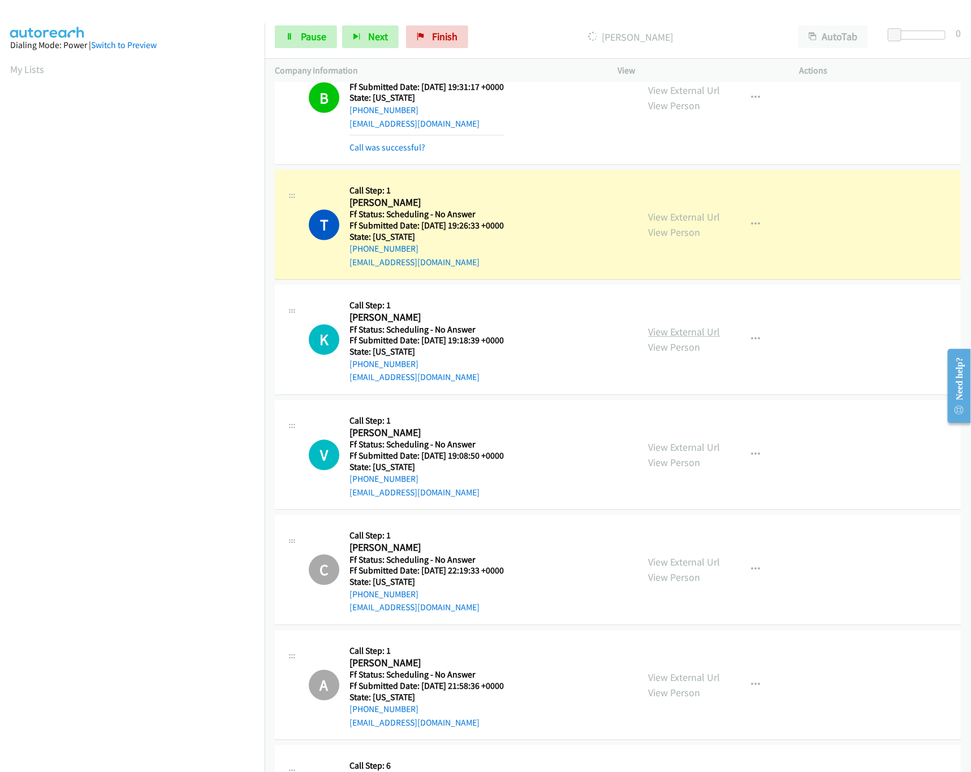
scroll to position [2939, 0]
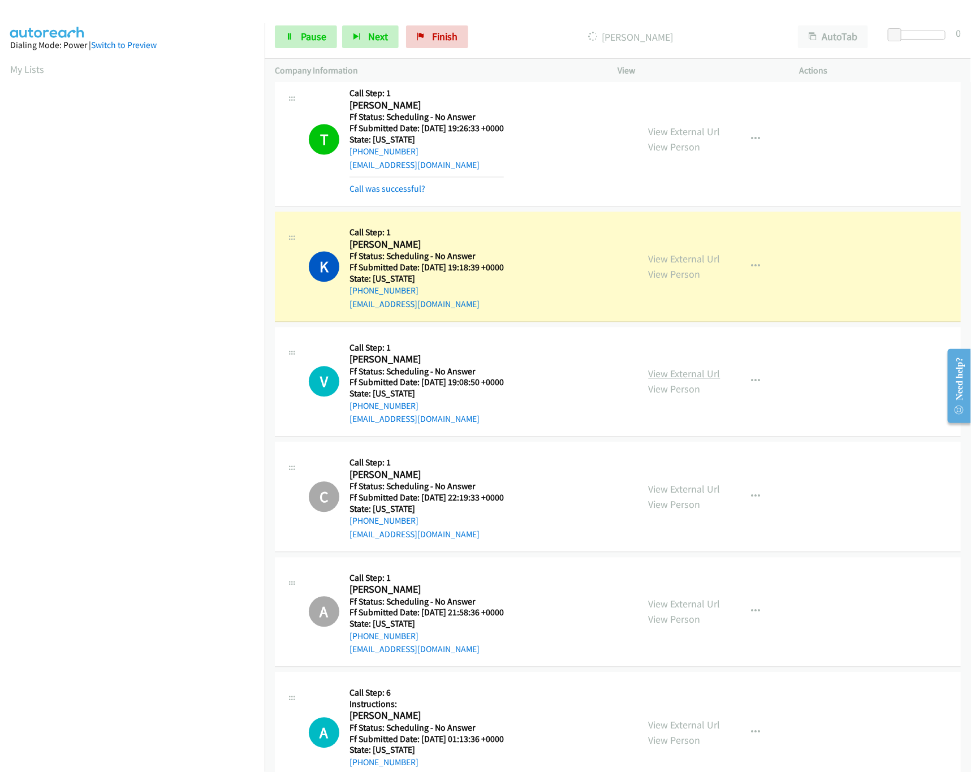
click at [663, 380] on link "View External Url" at bounding box center [684, 373] width 72 height 13
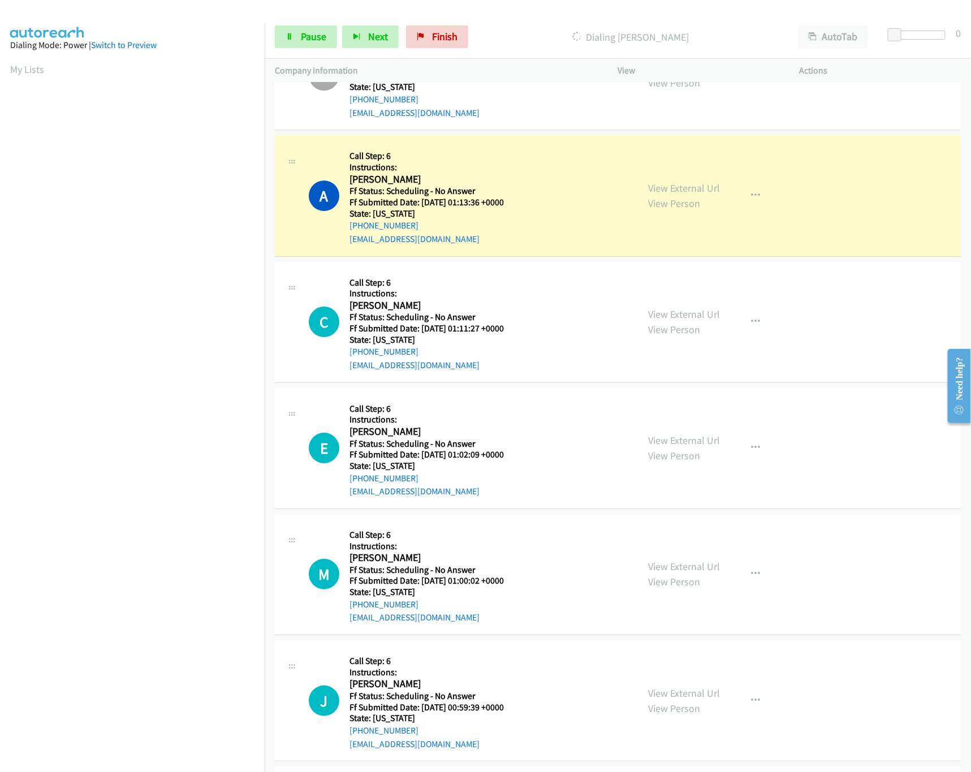
scroll to position [3618, 0]
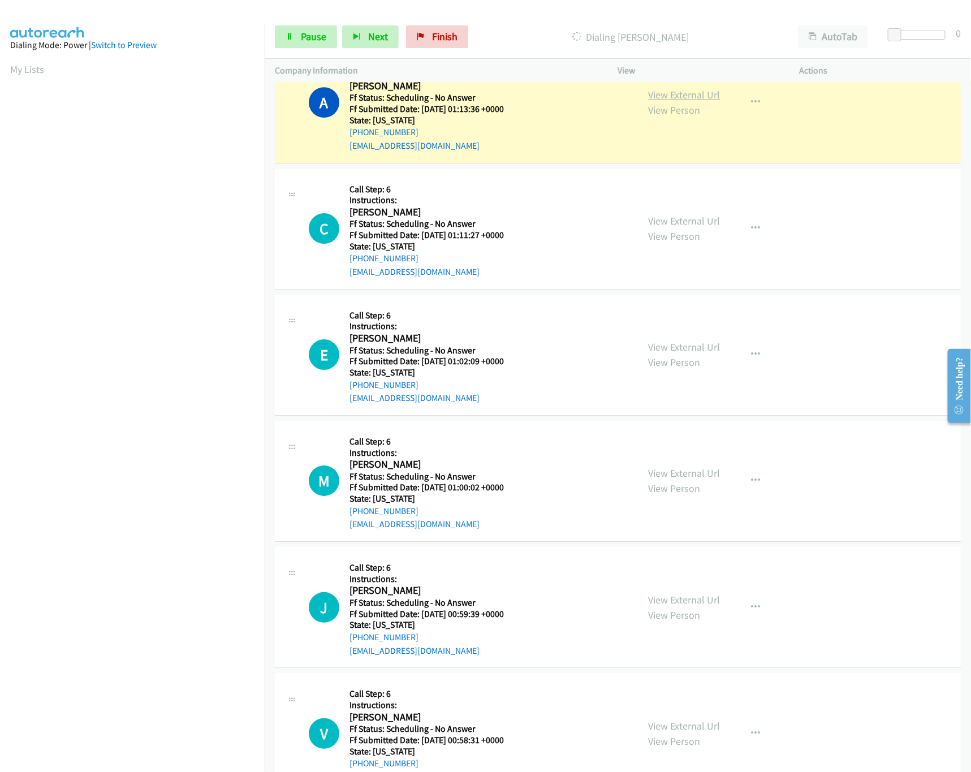
click at [665, 101] on link "View External Url" at bounding box center [684, 94] width 72 height 13
click at [675, 227] on link "View External Url" at bounding box center [684, 220] width 72 height 13
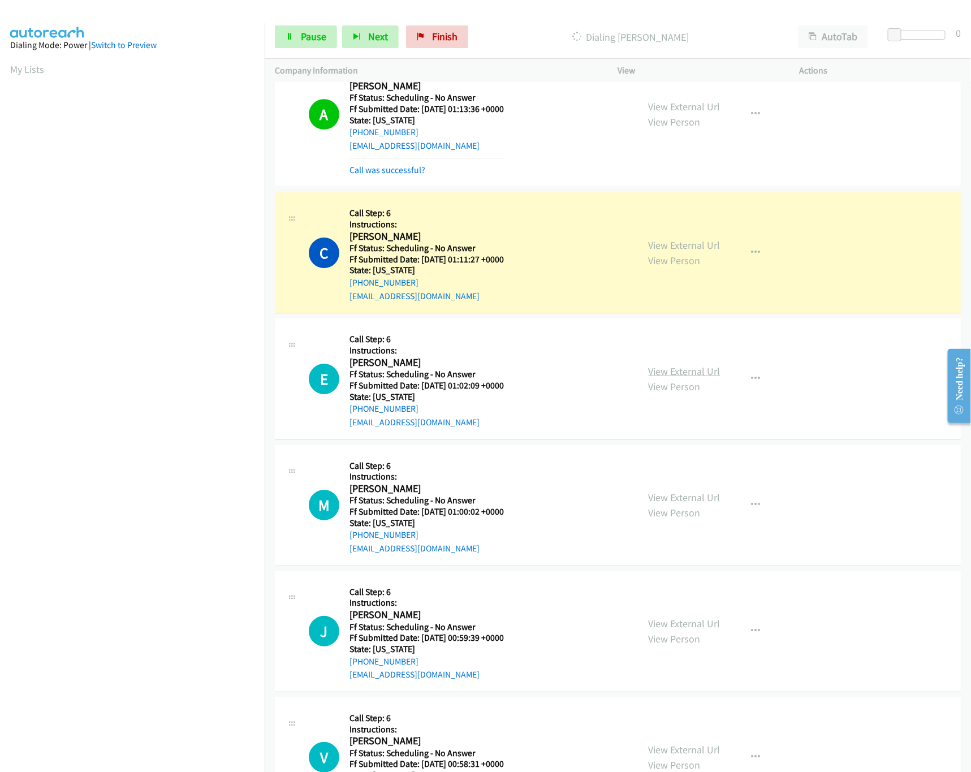
click at [689, 378] on link "View External Url" at bounding box center [684, 371] width 72 height 13
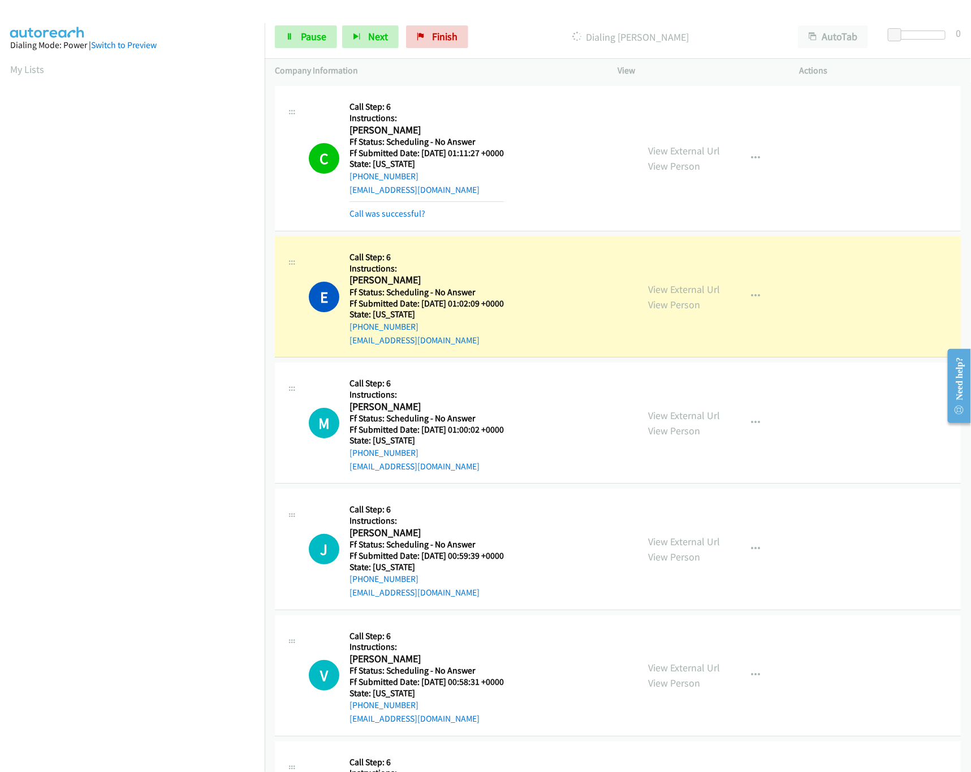
scroll to position [3843, 0]
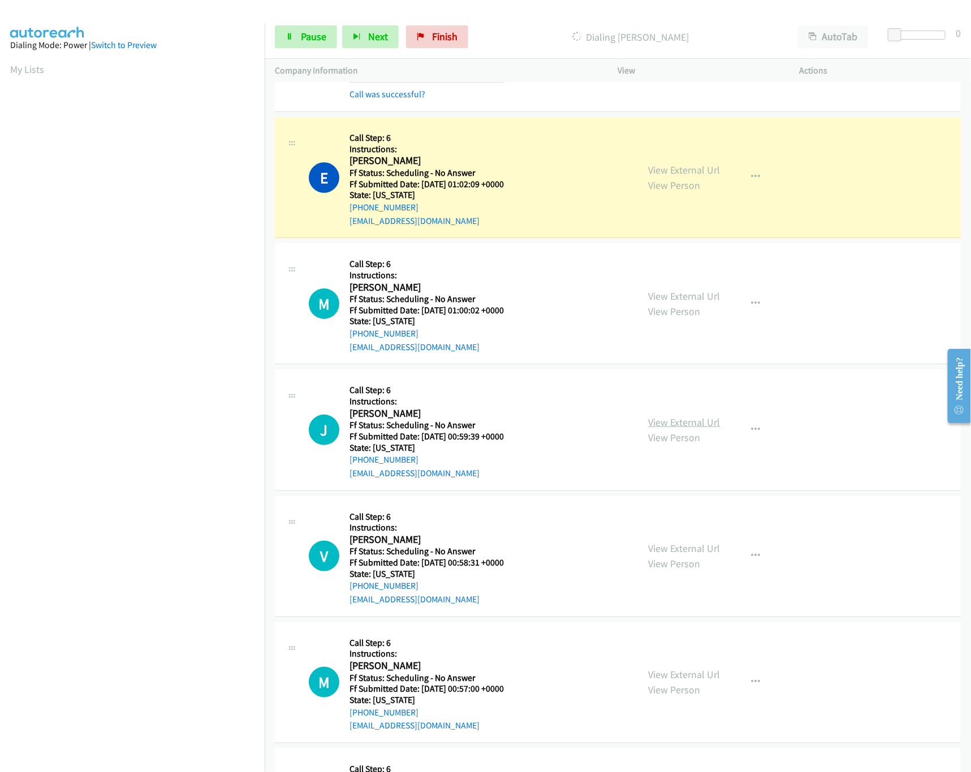
click at [678, 428] on link "View External Url" at bounding box center [684, 421] width 72 height 13
click at [694, 302] on link "View External Url" at bounding box center [684, 295] width 72 height 13
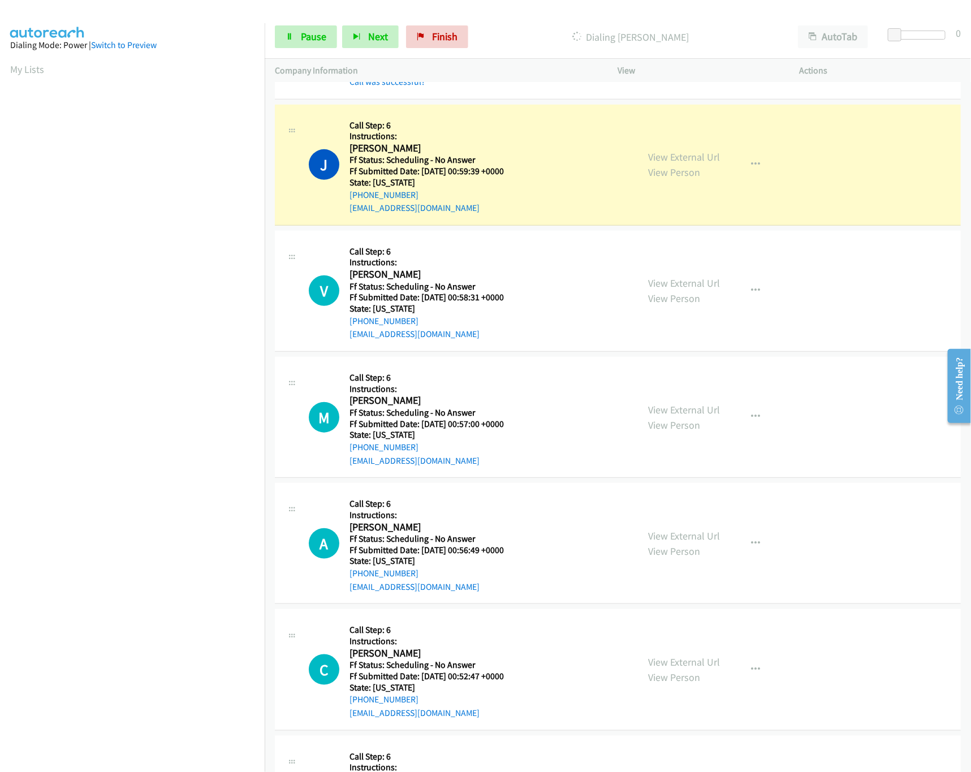
scroll to position [4182, 0]
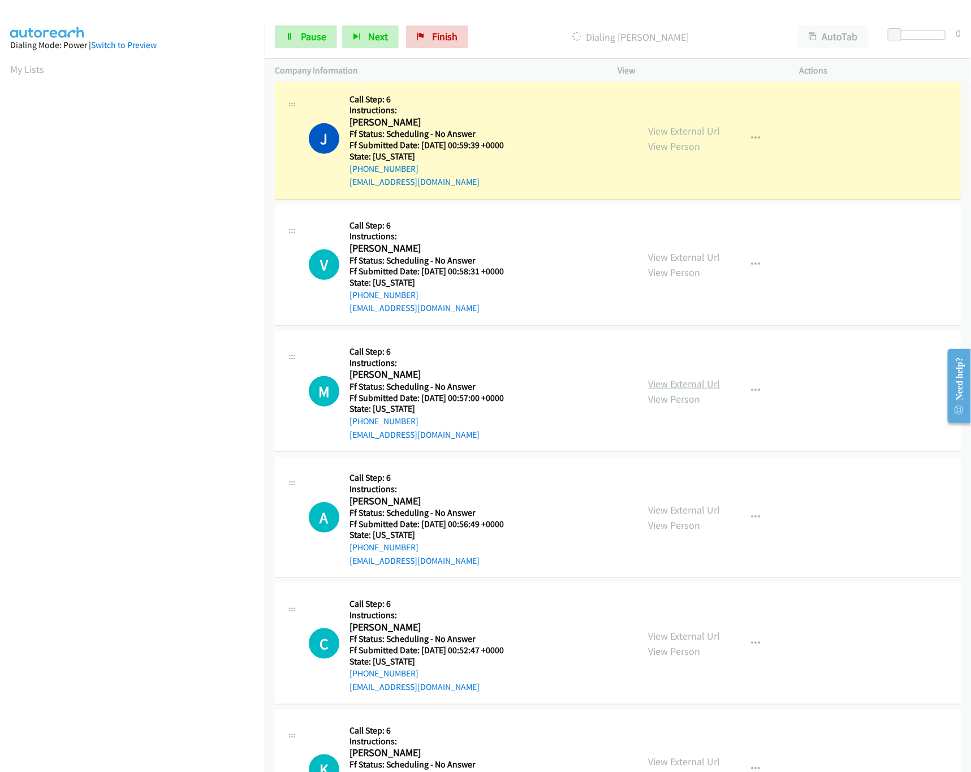
click at [680, 390] on link "View External Url" at bounding box center [684, 383] width 72 height 13
click at [683, 263] on link "View External Url" at bounding box center [684, 256] width 72 height 13
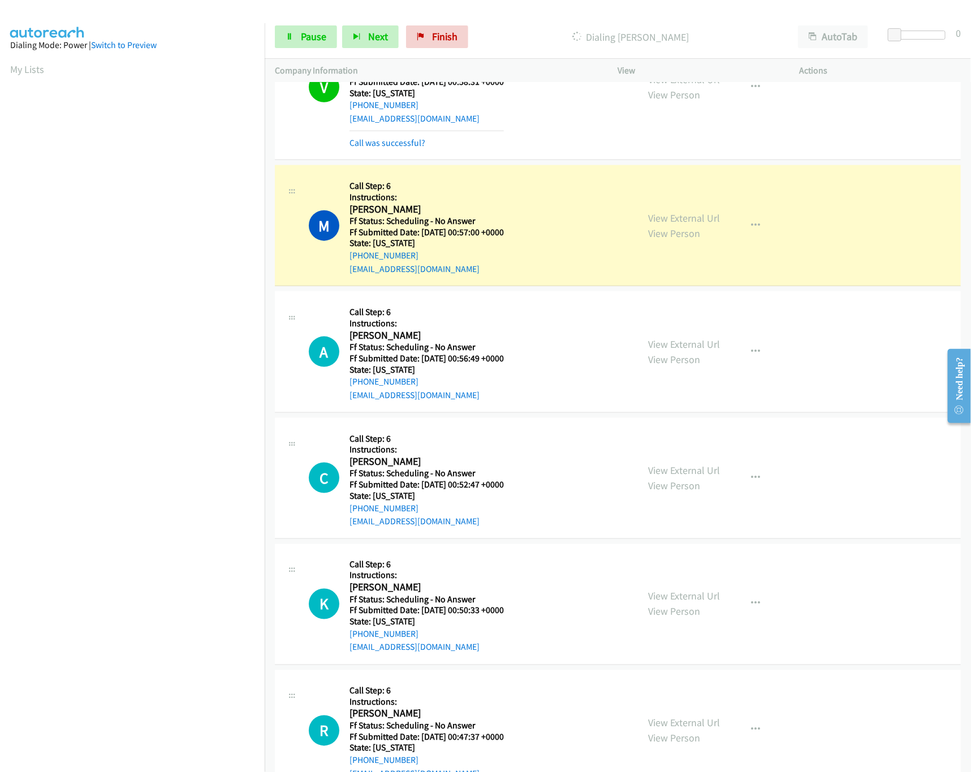
scroll to position [4409, 0]
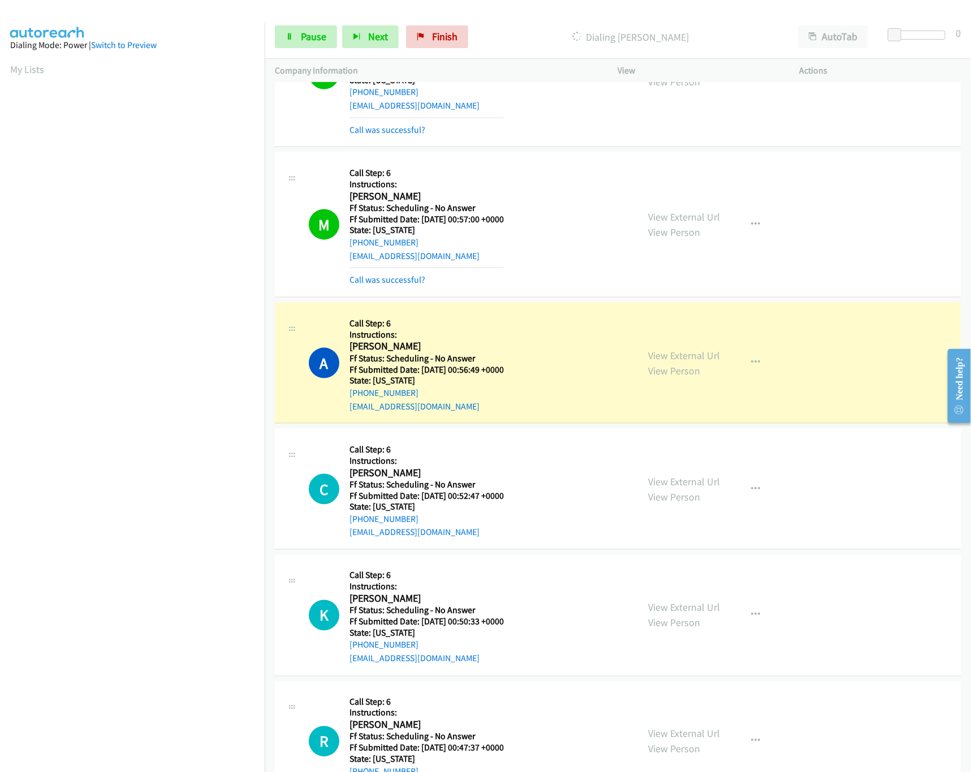
click at [709, 360] on div "View External Url View Person View External Url Email Schedule/Manage Callback …" at bounding box center [734, 363] width 192 height 100
click at [694, 362] on link "View External Url" at bounding box center [684, 355] width 72 height 13
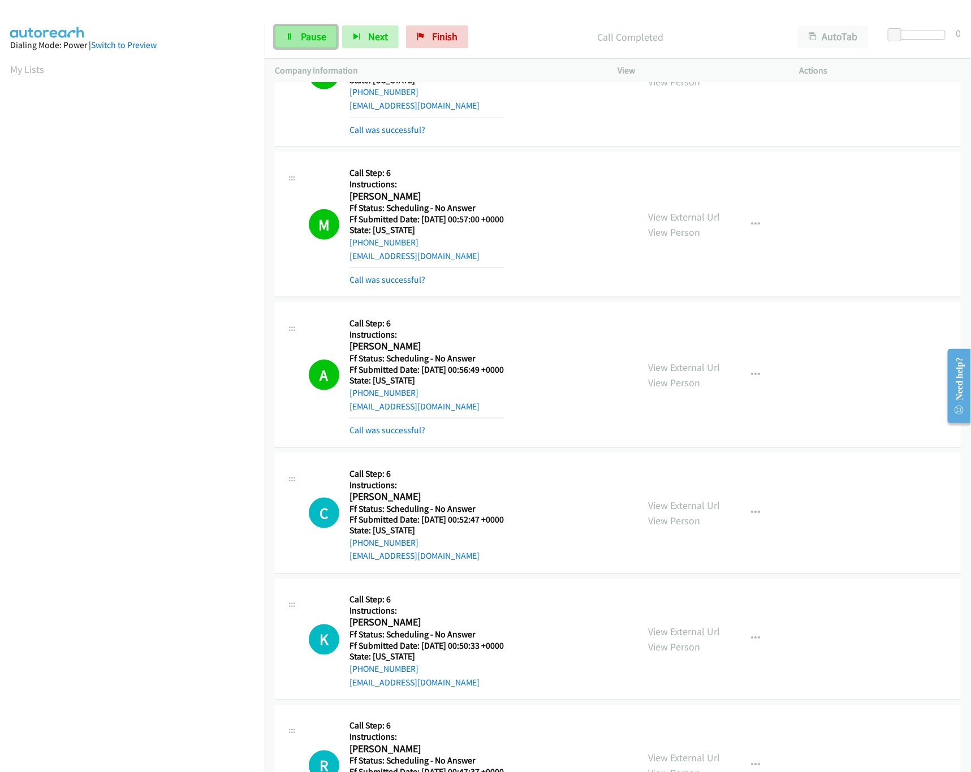
click at [319, 32] on span "Pause" at bounding box center [313, 36] width 25 height 13
click at [392, 285] on link "Call was successful?" at bounding box center [387, 279] width 76 height 11
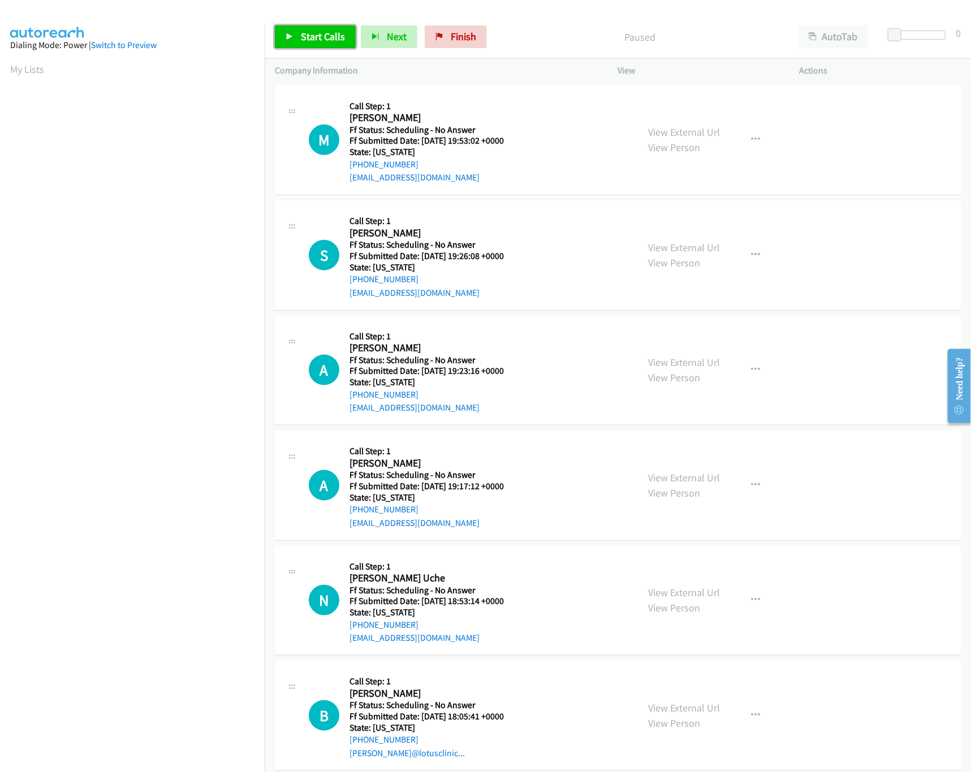
click at [320, 34] on span "Start Calls" at bounding box center [323, 36] width 44 height 13
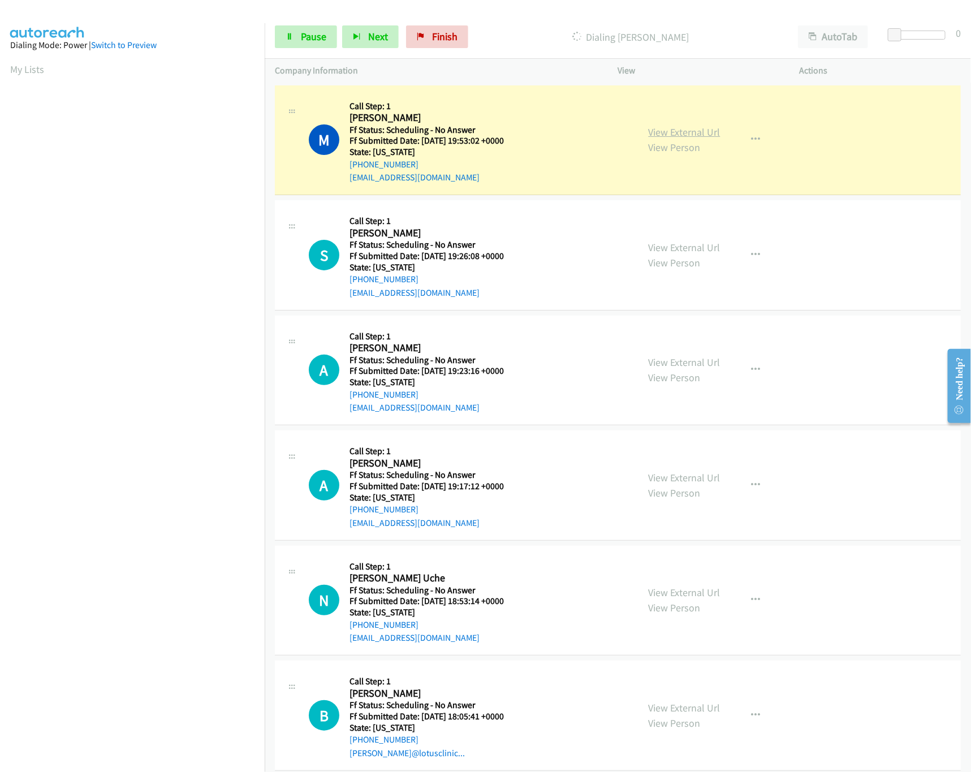
click at [699, 128] on link "View External Url" at bounding box center [684, 131] width 72 height 13
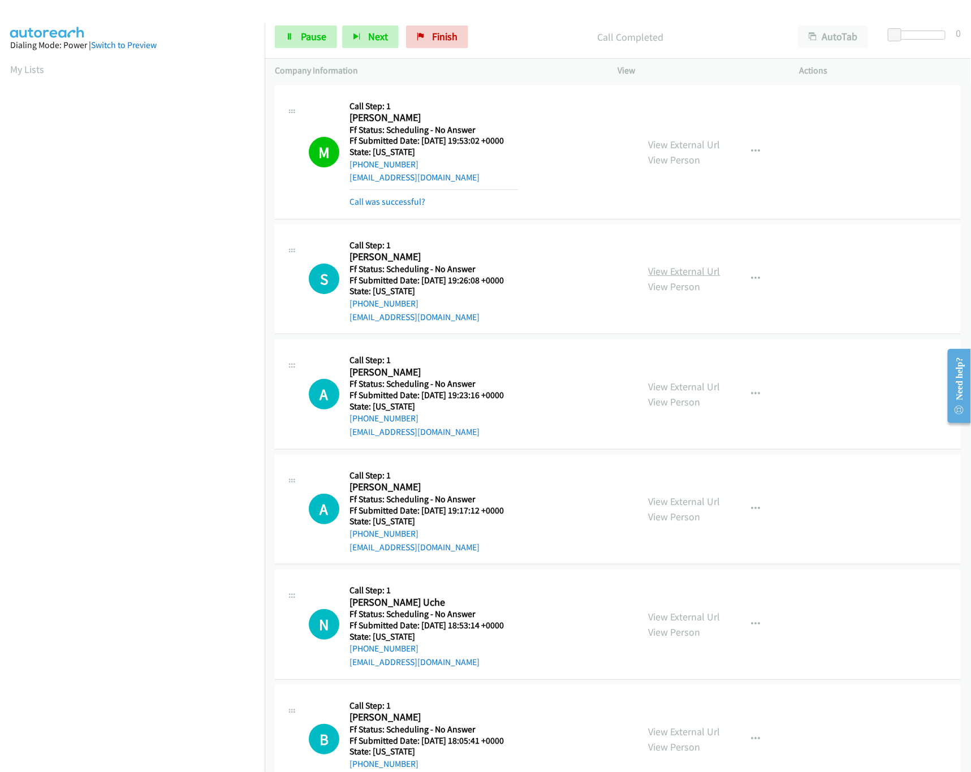
click at [662, 275] on link "View External Url" at bounding box center [684, 271] width 72 height 13
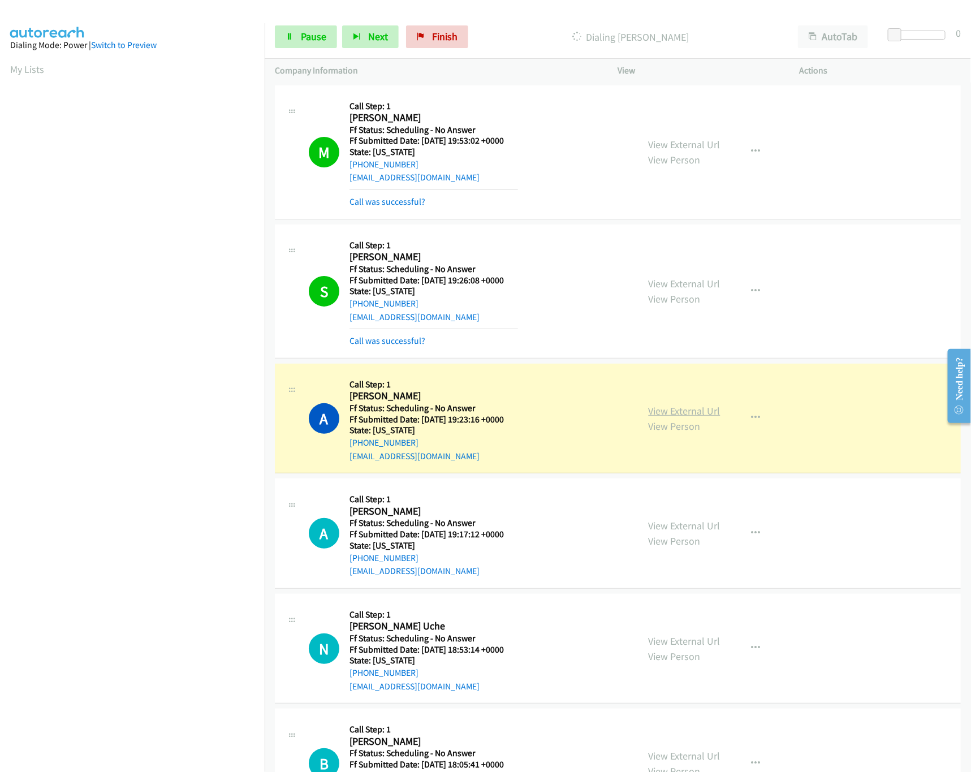
click at [675, 411] on link "View External Url" at bounding box center [684, 410] width 72 height 13
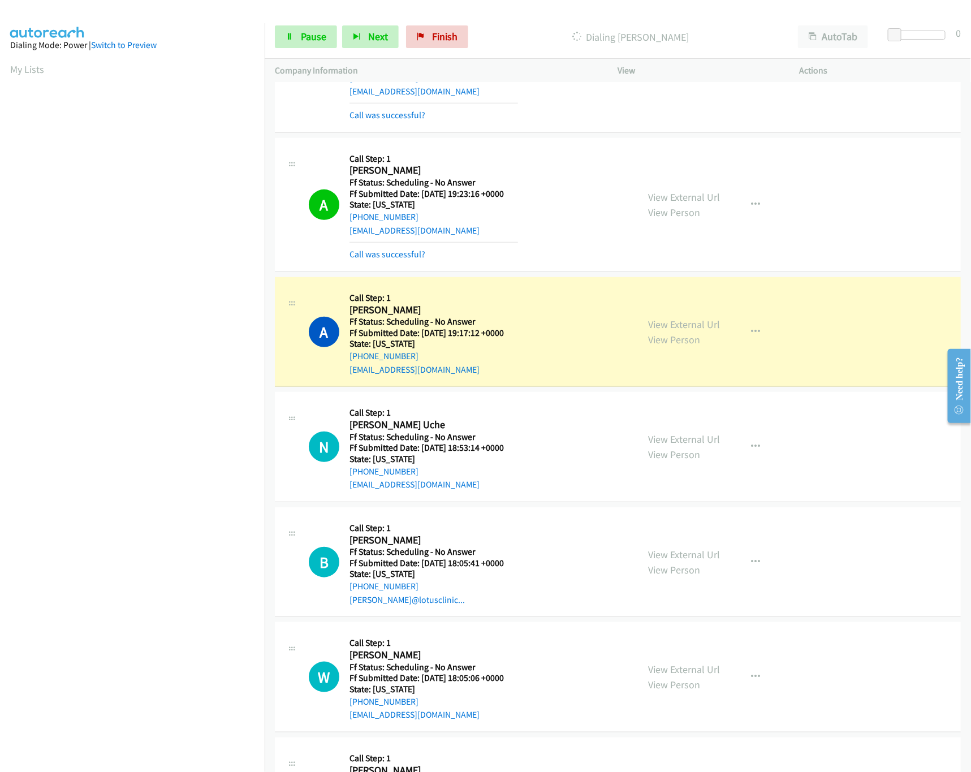
scroll to position [226, 0]
click at [669, 319] on link "View External Url" at bounding box center [684, 323] width 72 height 13
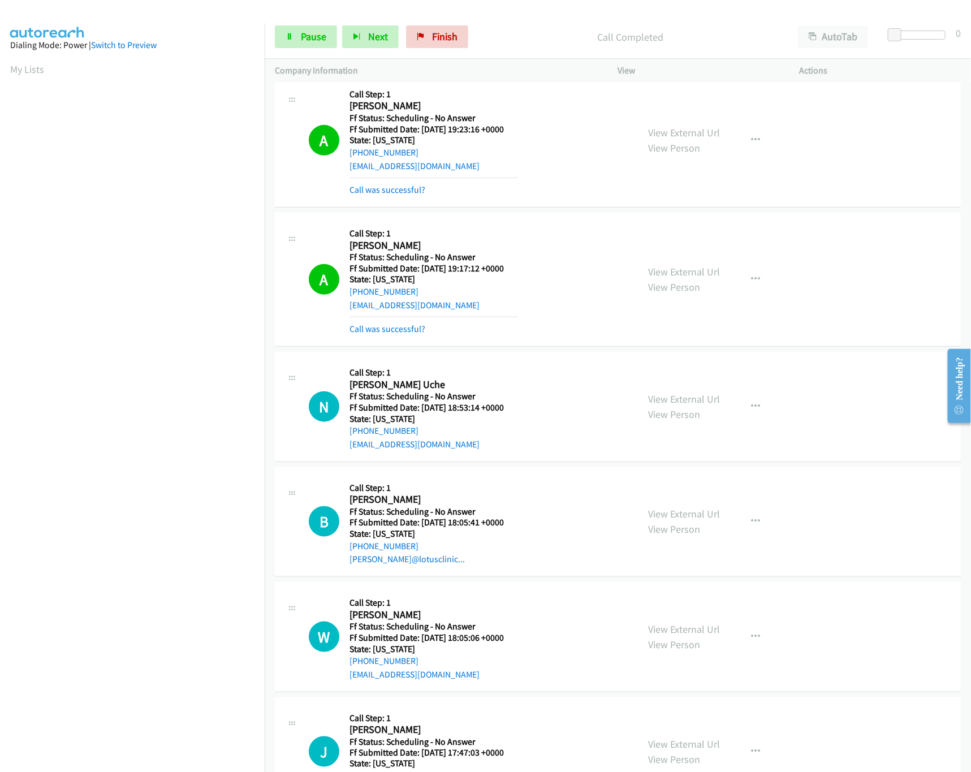
scroll to position [339, 0]
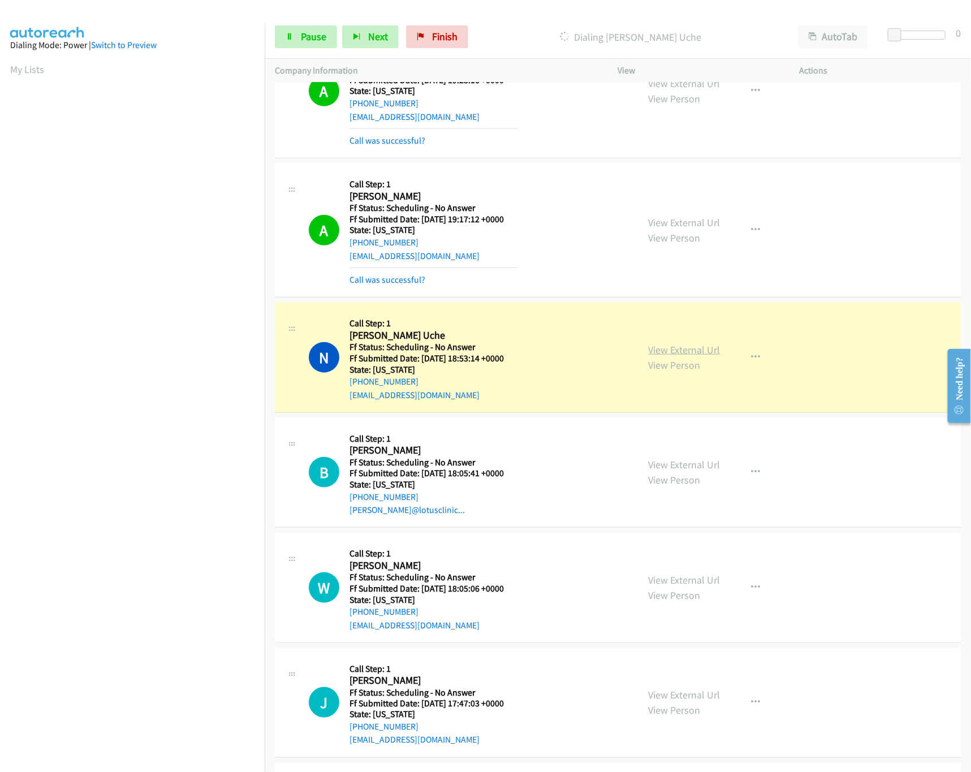
click at [697, 348] on link "View External Url" at bounding box center [684, 349] width 72 height 13
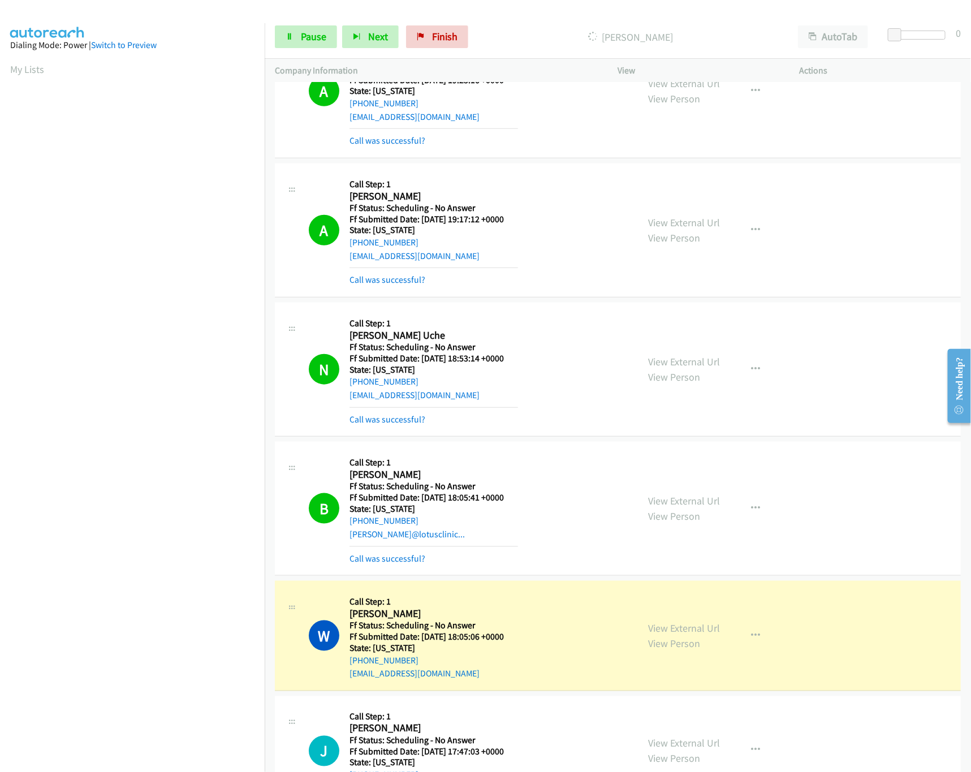
scroll to position [678, 0]
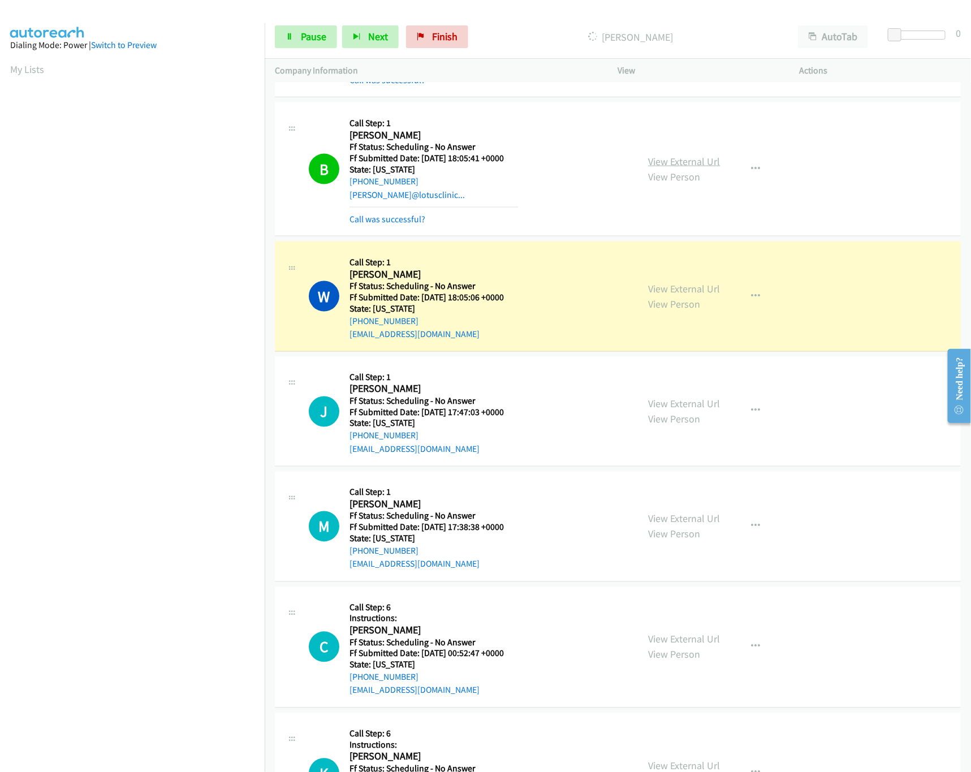
click at [669, 159] on link "View External Url" at bounding box center [684, 161] width 72 height 13
click at [692, 287] on link "View External Url" at bounding box center [684, 288] width 72 height 13
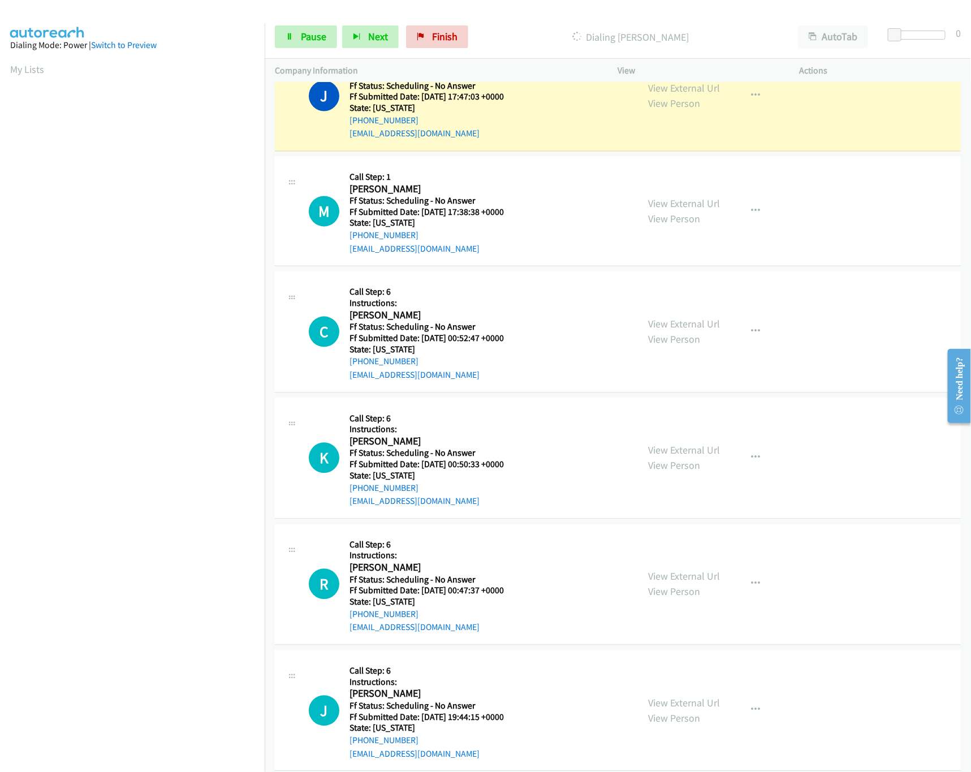
scroll to position [904, 0]
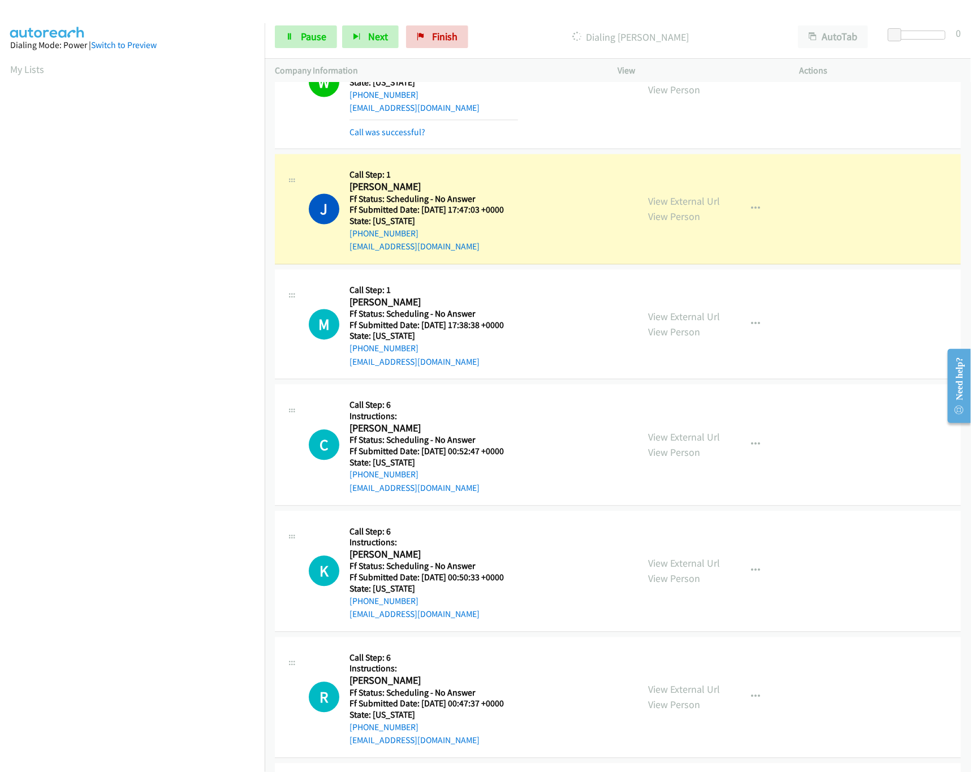
click at [679, 197] on div "View External Url View Person View External Url Email Schedule/Manage Callback …" at bounding box center [734, 208] width 192 height 89
click at [686, 205] on link "View External Url" at bounding box center [684, 201] width 72 height 13
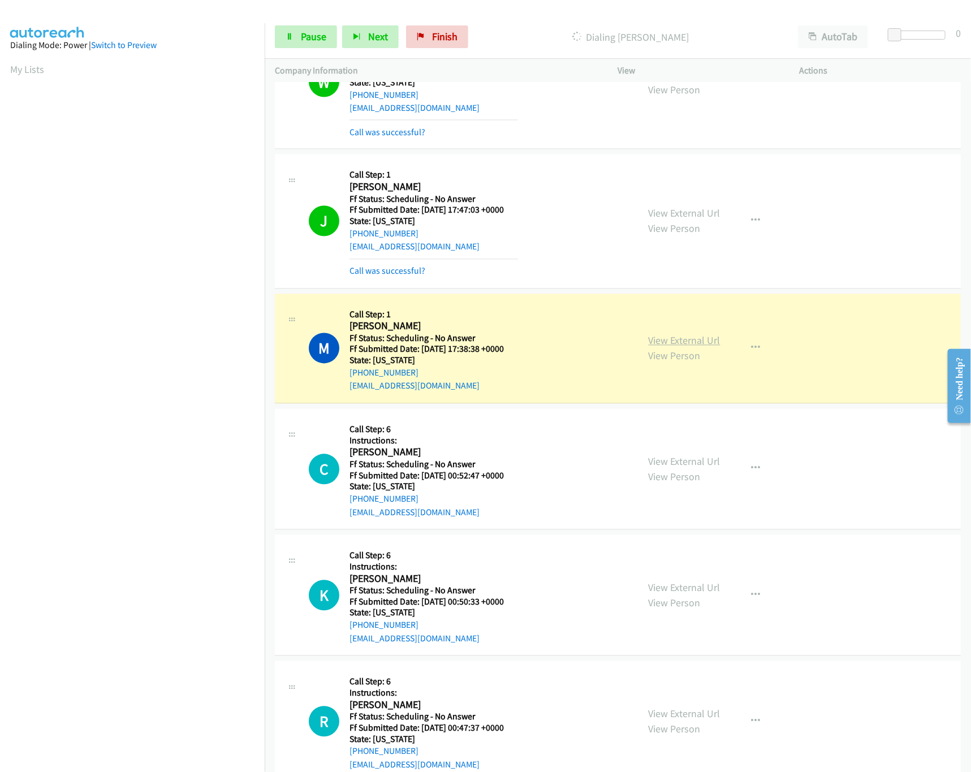
click at [657, 347] on link "View External Url" at bounding box center [684, 340] width 72 height 13
click at [689, 465] on link "View External Url" at bounding box center [684, 461] width 72 height 13
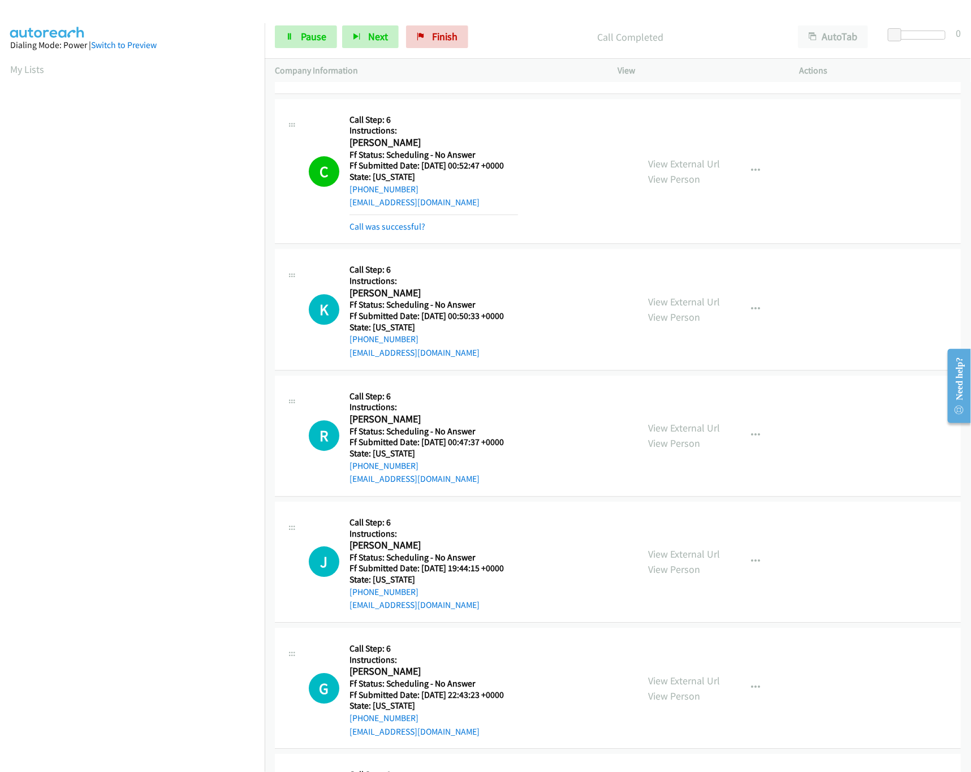
scroll to position [1244, 0]
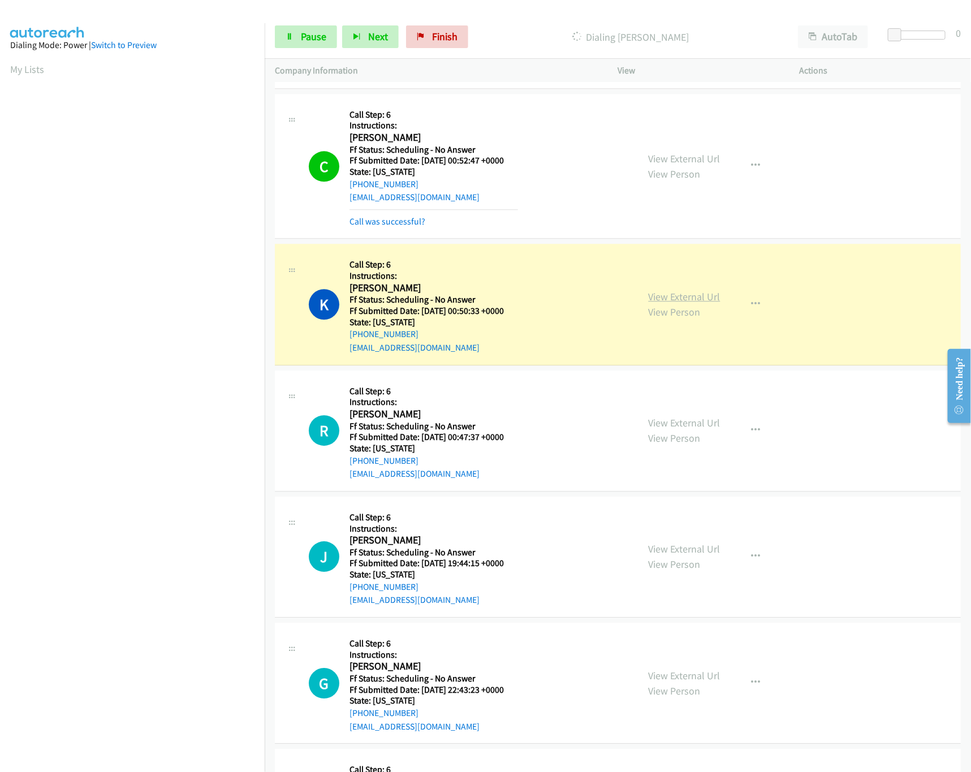
click at [673, 303] on link "View External Url" at bounding box center [684, 296] width 72 height 13
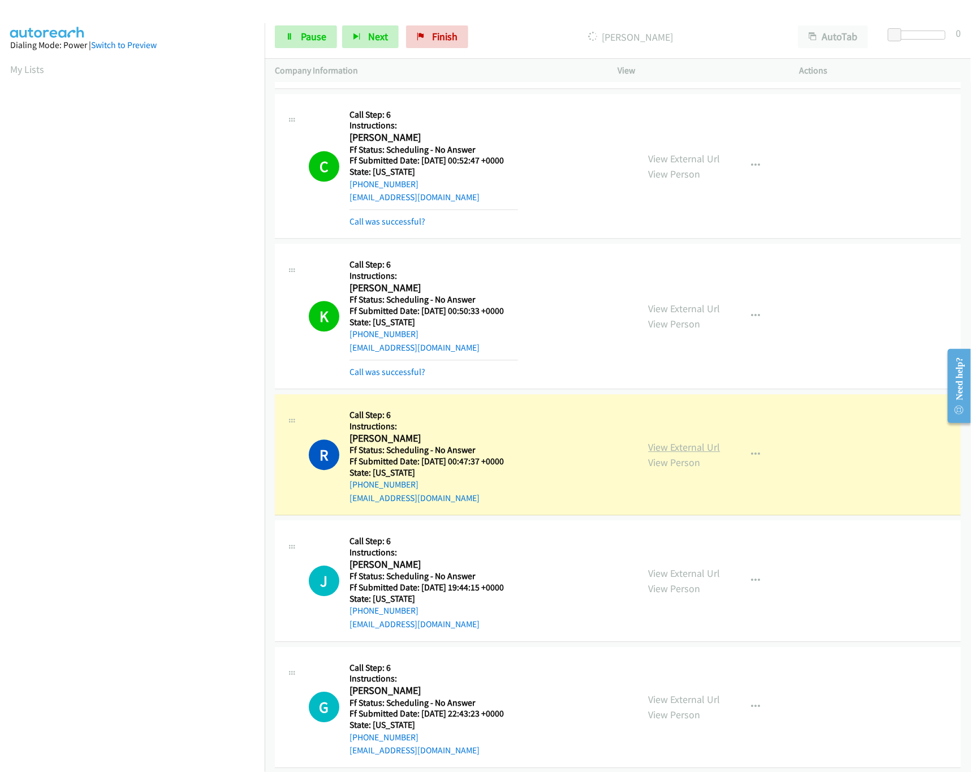
click at [667, 450] on link "View External Url" at bounding box center [684, 446] width 72 height 13
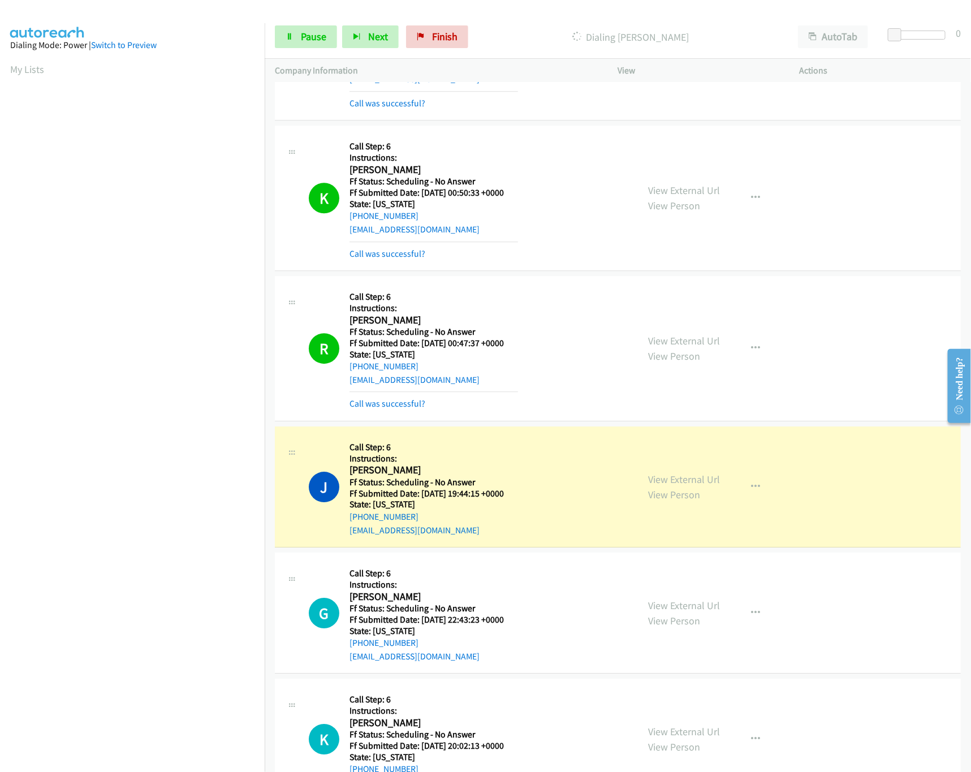
scroll to position [1469, 0]
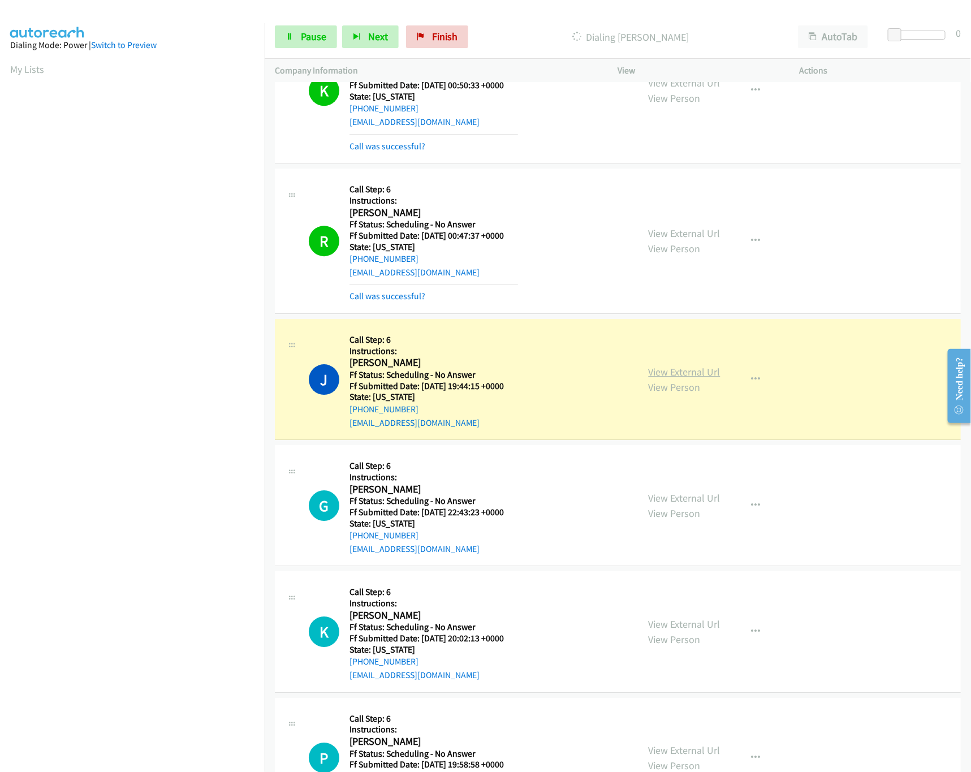
click at [695, 378] on link "View External Url" at bounding box center [684, 371] width 72 height 13
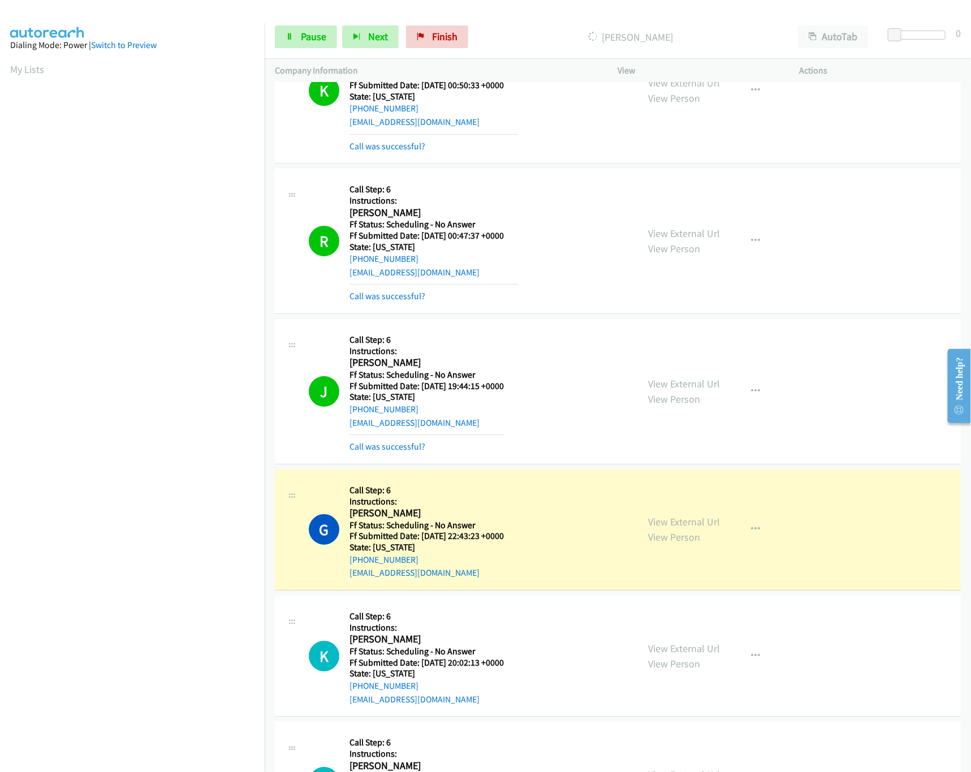
scroll to position [1583, 0]
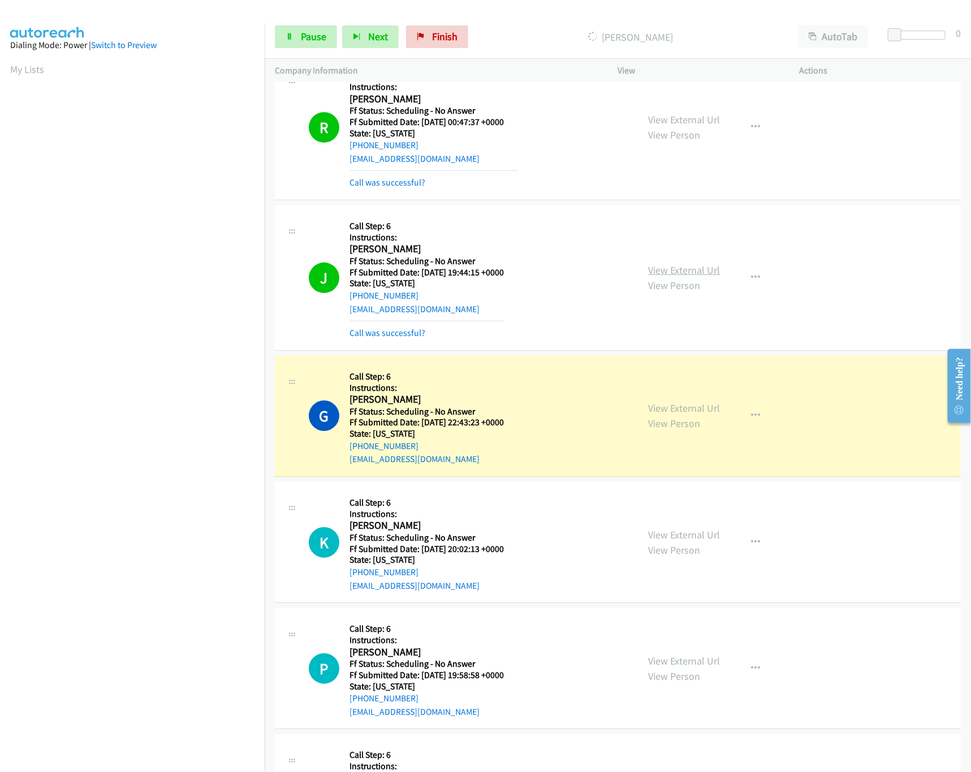
click at [681, 276] on link "View External Url" at bounding box center [684, 269] width 72 height 13
click at [686, 421] on div "View External Url View Person" at bounding box center [684, 415] width 72 height 31
click at [687, 414] on link "View External Url" at bounding box center [684, 407] width 72 height 13
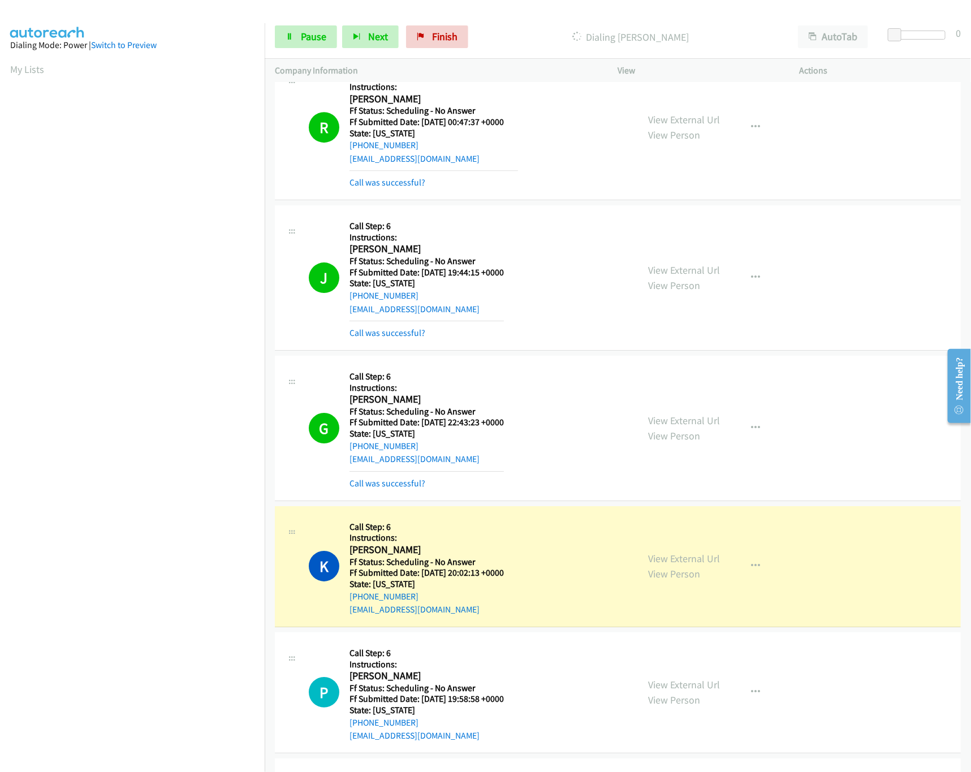
scroll to position [1808, 0]
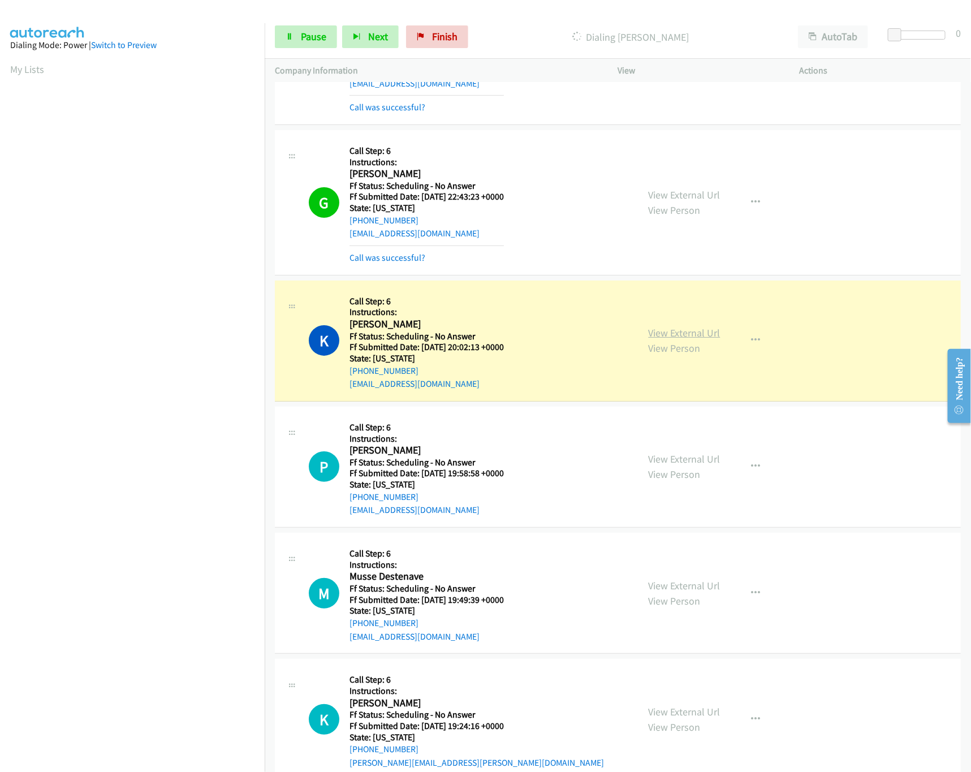
click at [688, 339] on link "View External Url" at bounding box center [684, 332] width 72 height 13
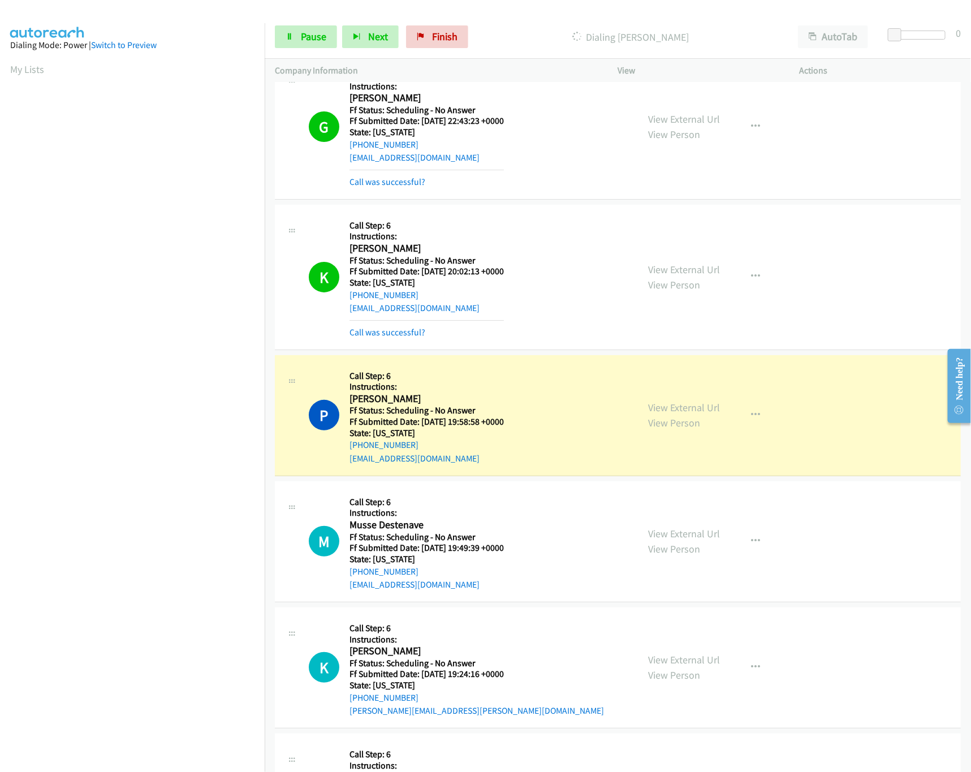
scroll to position [1922, 0]
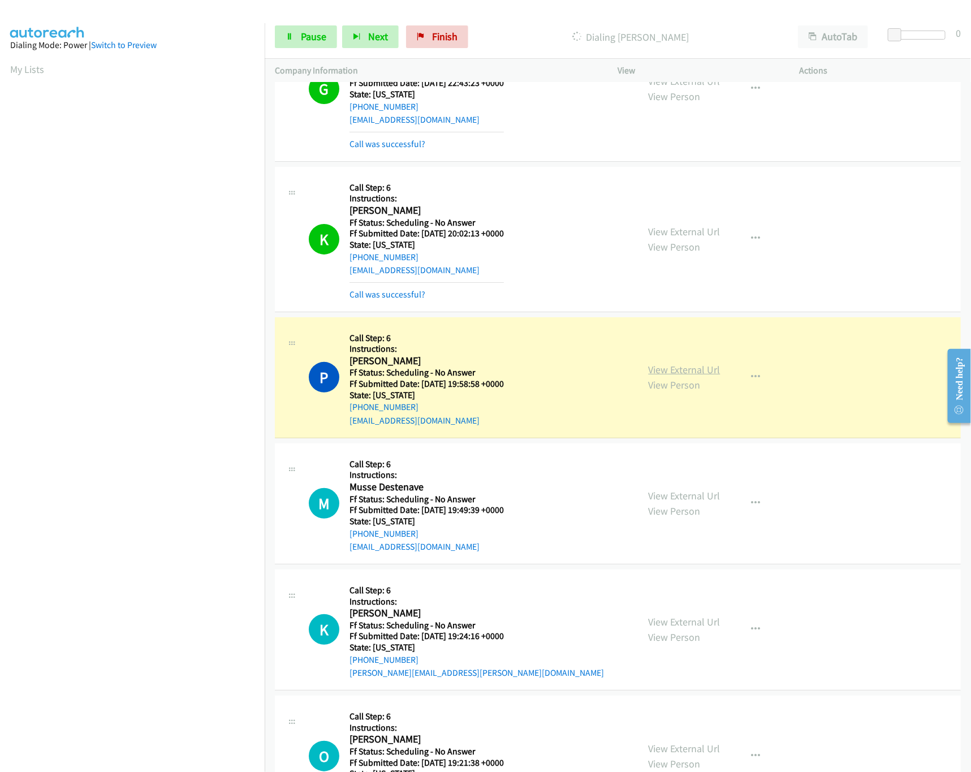
click at [696, 376] on link "View External Url" at bounding box center [684, 369] width 72 height 13
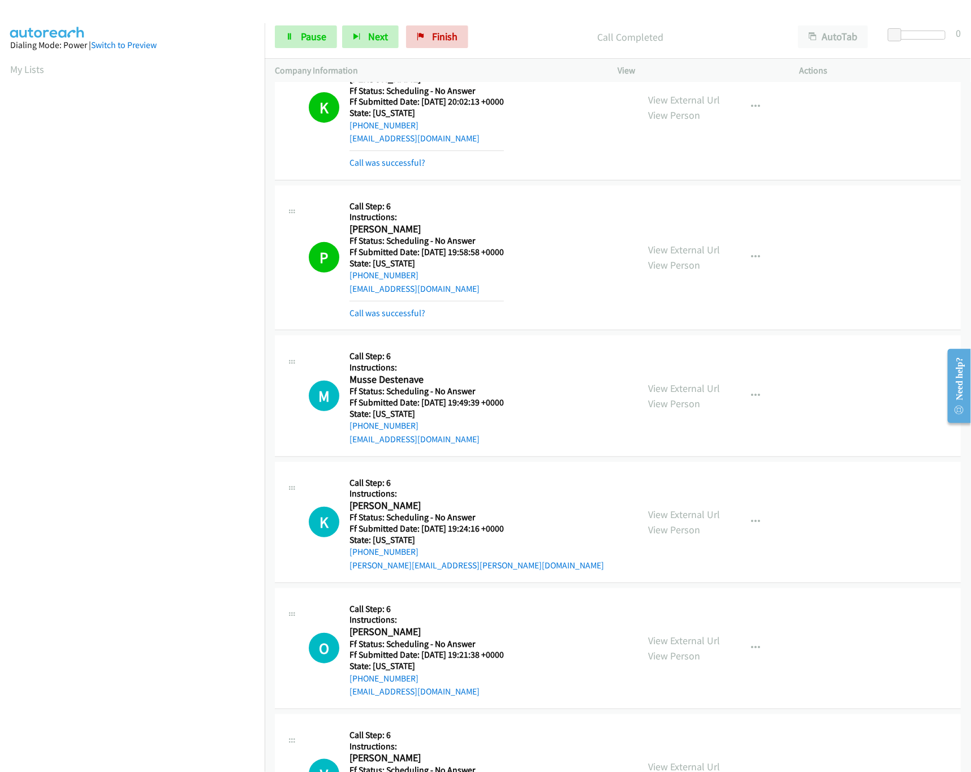
scroll to position [2147, 0]
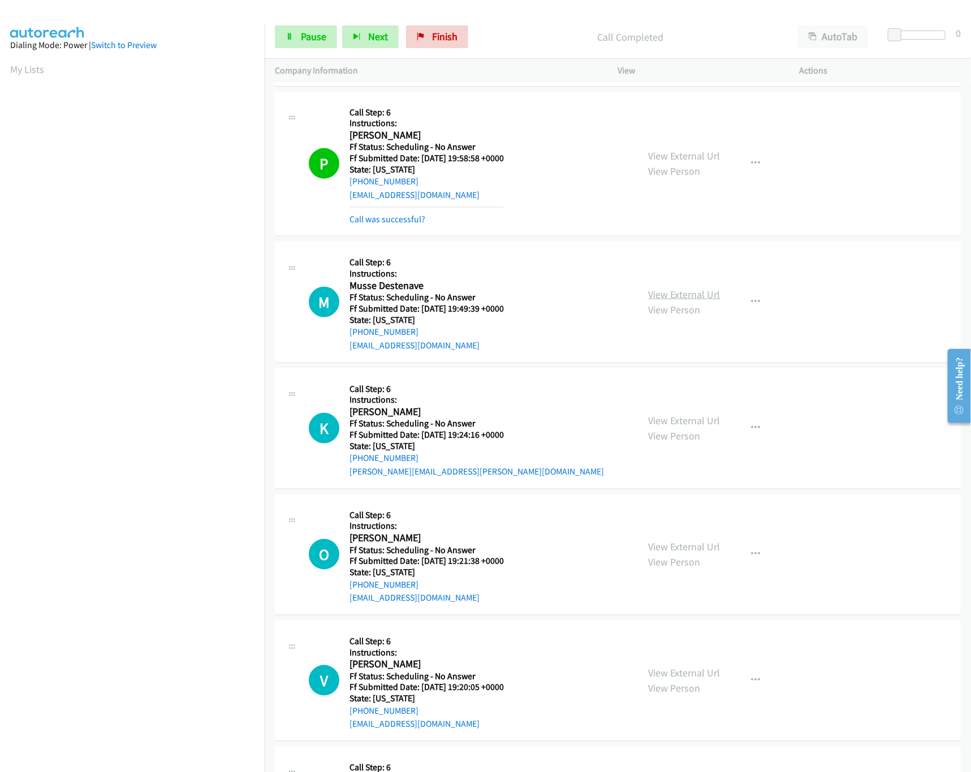
click at [685, 297] on link "View External Url" at bounding box center [684, 294] width 72 height 13
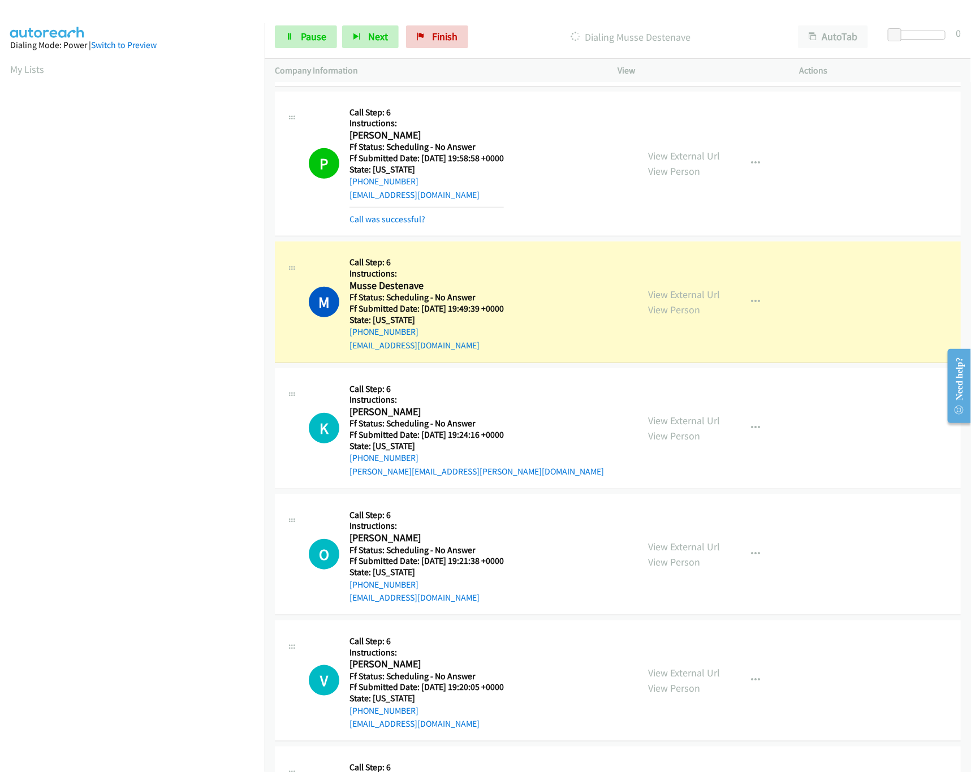
click at [697, 149] on div "View External Url View Person View External Url Email Schedule/Manage Callback …" at bounding box center [734, 164] width 192 height 124
click at [697, 162] on link "View External Url" at bounding box center [684, 155] width 72 height 13
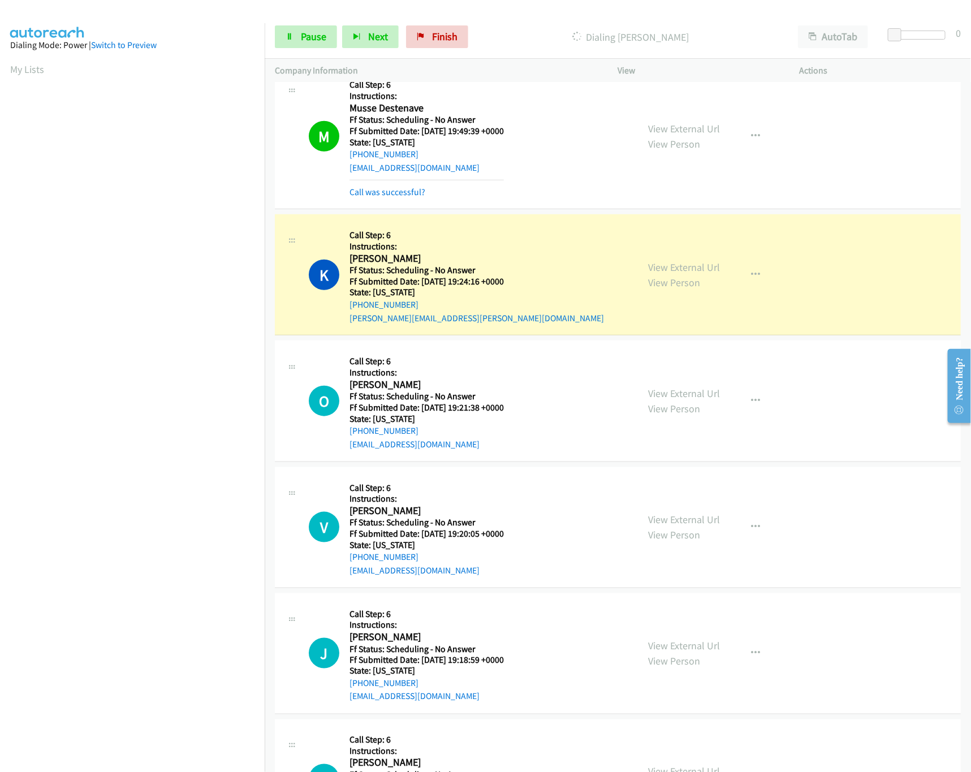
scroll to position [2374, 0]
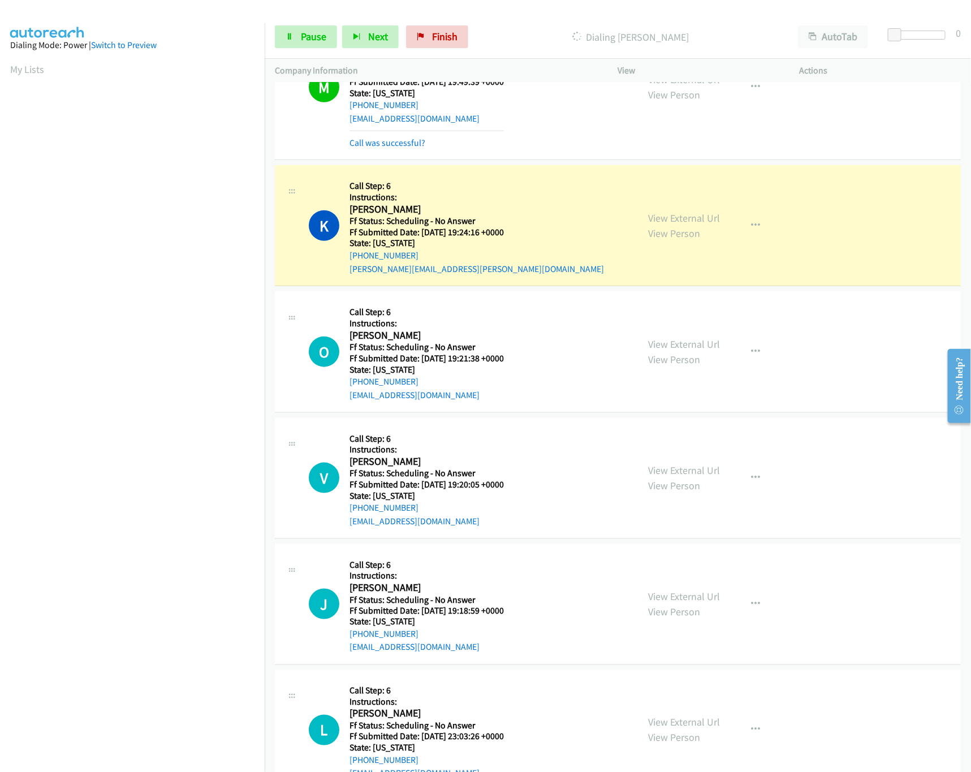
click at [675, 219] on div "View External Url View Person View External Url Email Schedule/Manage Callback …" at bounding box center [734, 225] width 192 height 100
click at [685, 224] on link "View External Url" at bounding box center [684, 217] width 72 height 13
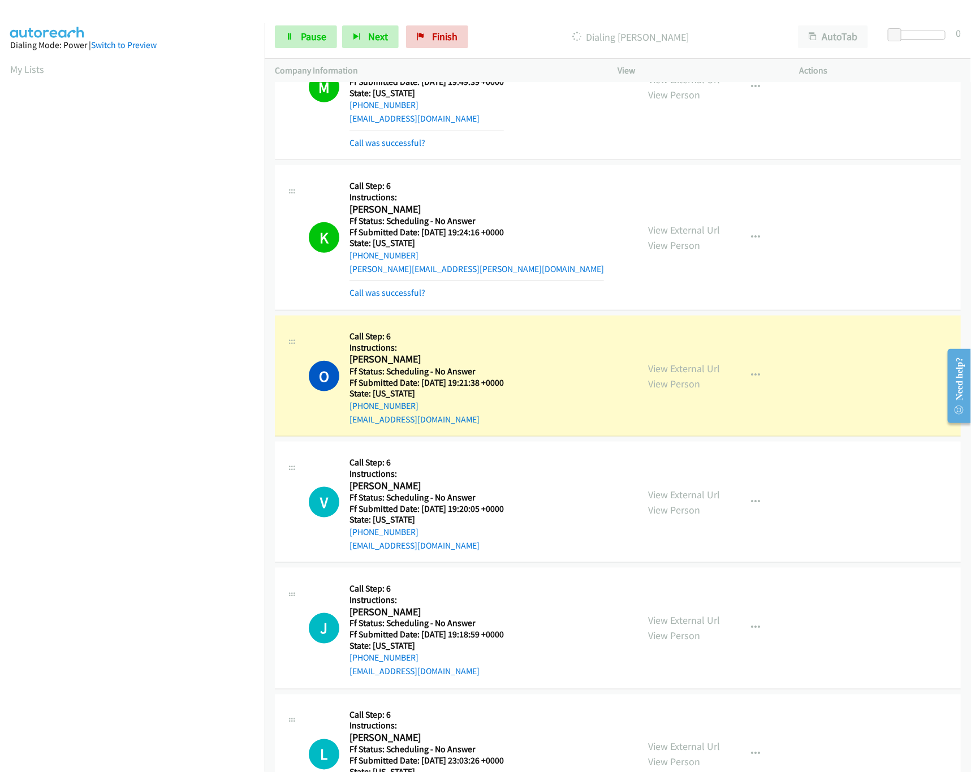
click at [692, 367] on div "View External Url View Person View External Url Email Schedule/Manage Callback …" at bounding box center [734, 376] width 192 height 100
click at [697, 375] on link "View External Url" at bounding box center [684, 368] width 72 height 13
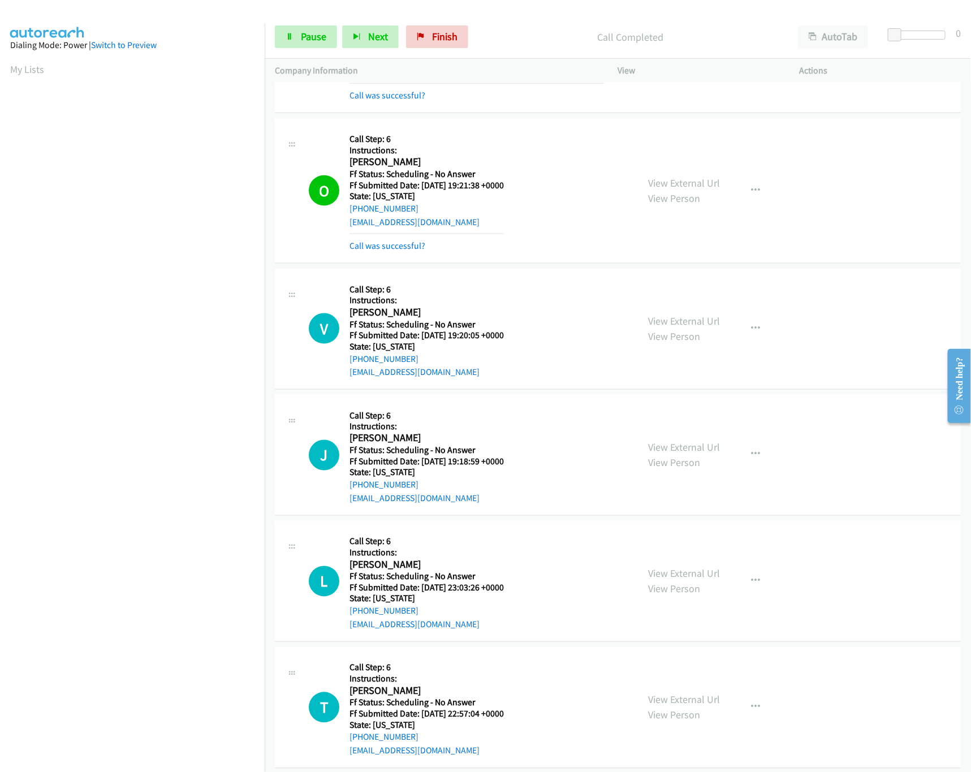
scroll to position [2600, 0]
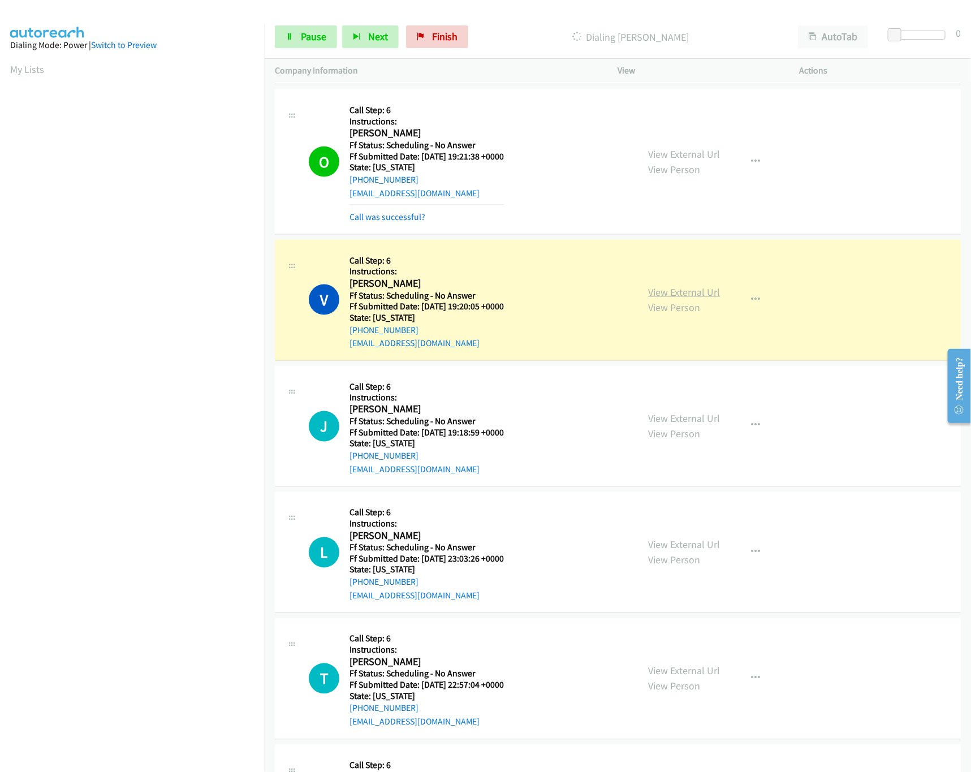
click at [670, 298] on link "View External Url" at bounding box center [684, 291] width 72 height 13
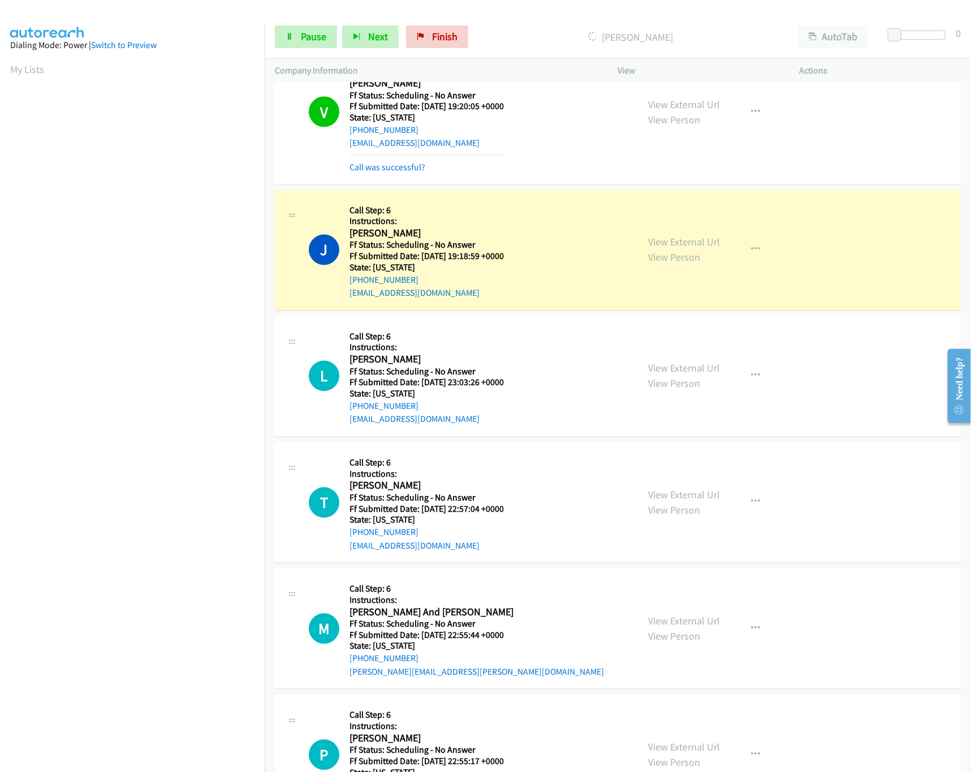
scroll to position [2939, 0]
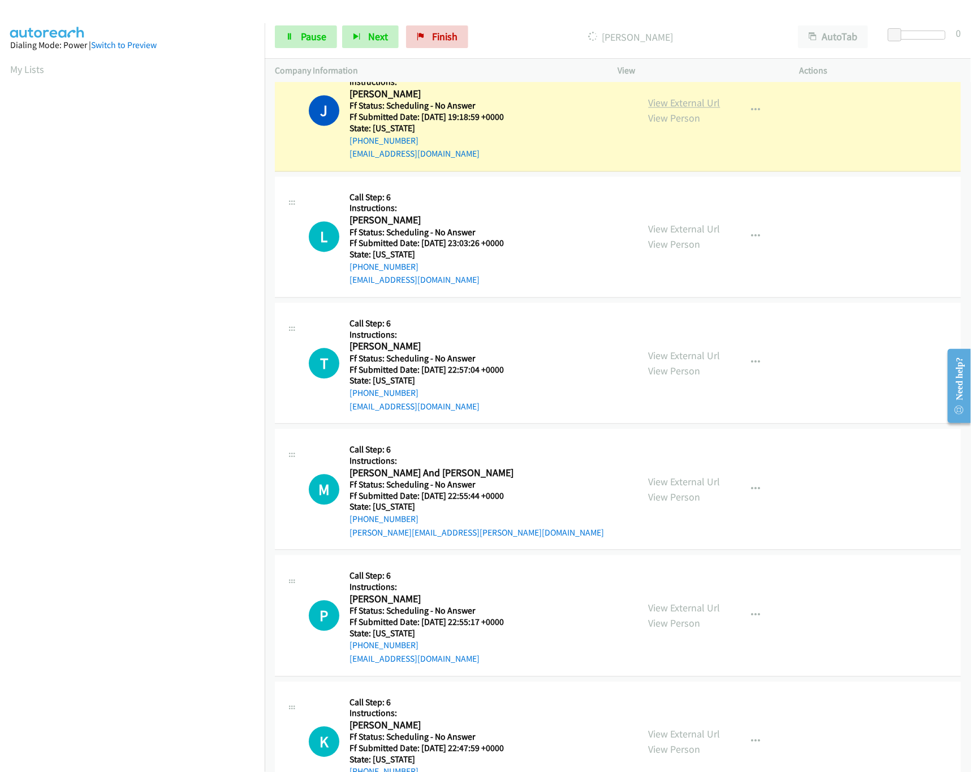
click at [699, 110] on link "View External Url" at bounding box center [684, 103] width 72 height 13
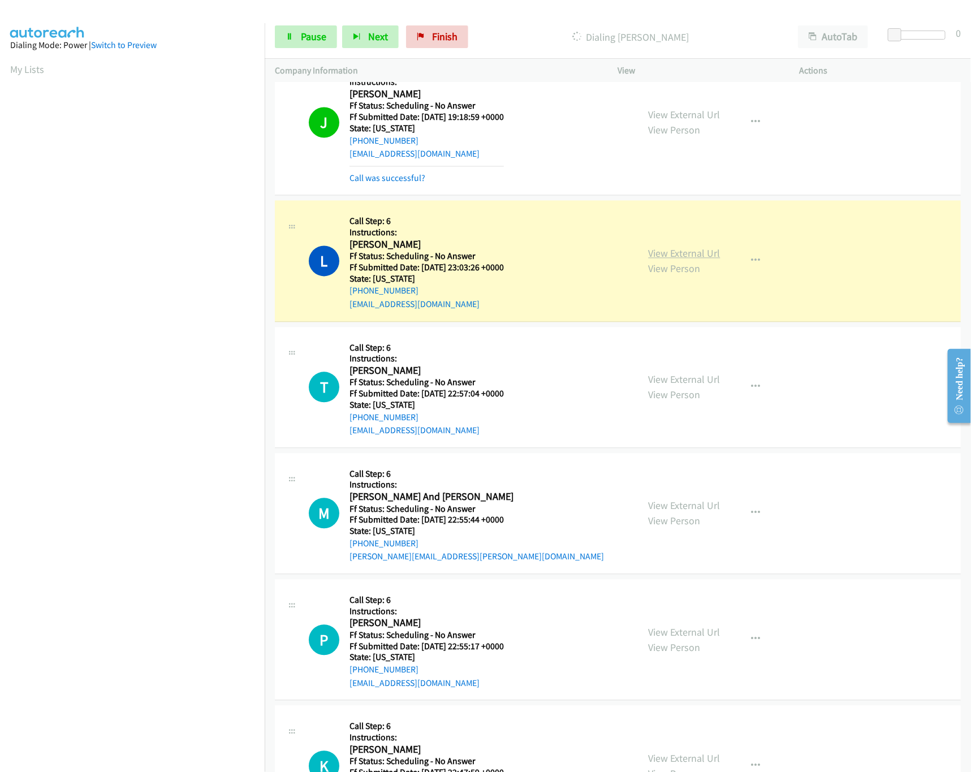
click at [673, 260] on link "View External Url" at bounding box center [684, 253] width 72 height 13
click at [301, 46] on link "Pause" at bounding box center [306, 36] width 62 height 23
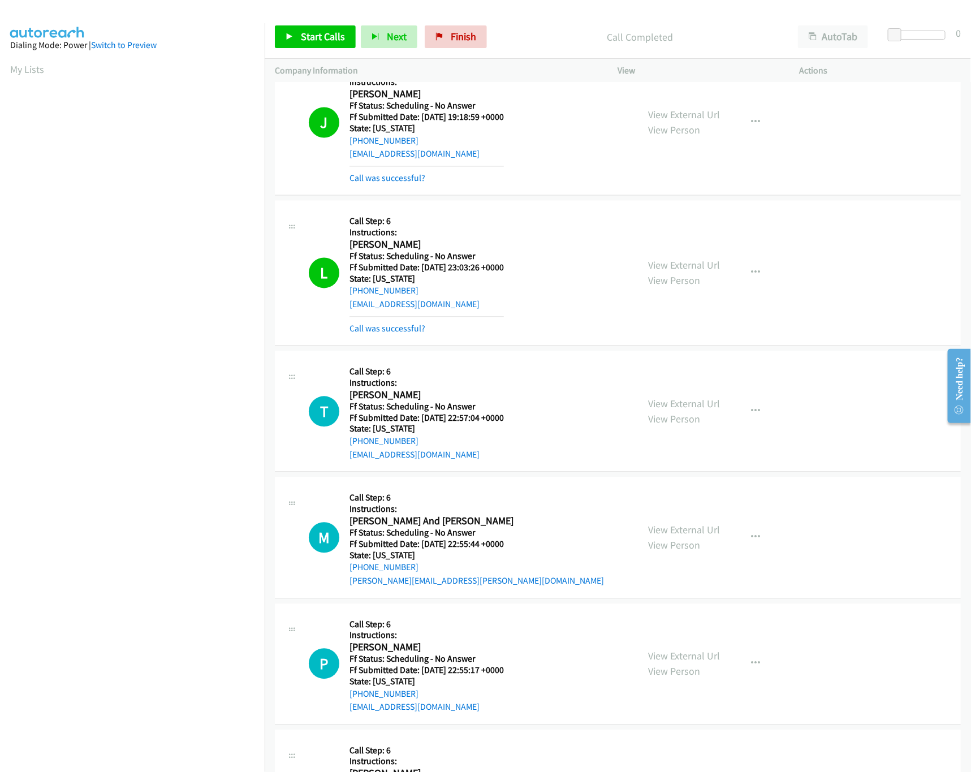
click at [472, 24] on div "Start Calls Pause Next Finish Call Completed AutoTab AutoTab 0" at bounding box center [618, 37] width 706 height 44
click at [470, 33] on span "Finish" at bounding box center [463, 36] width 25 height 13
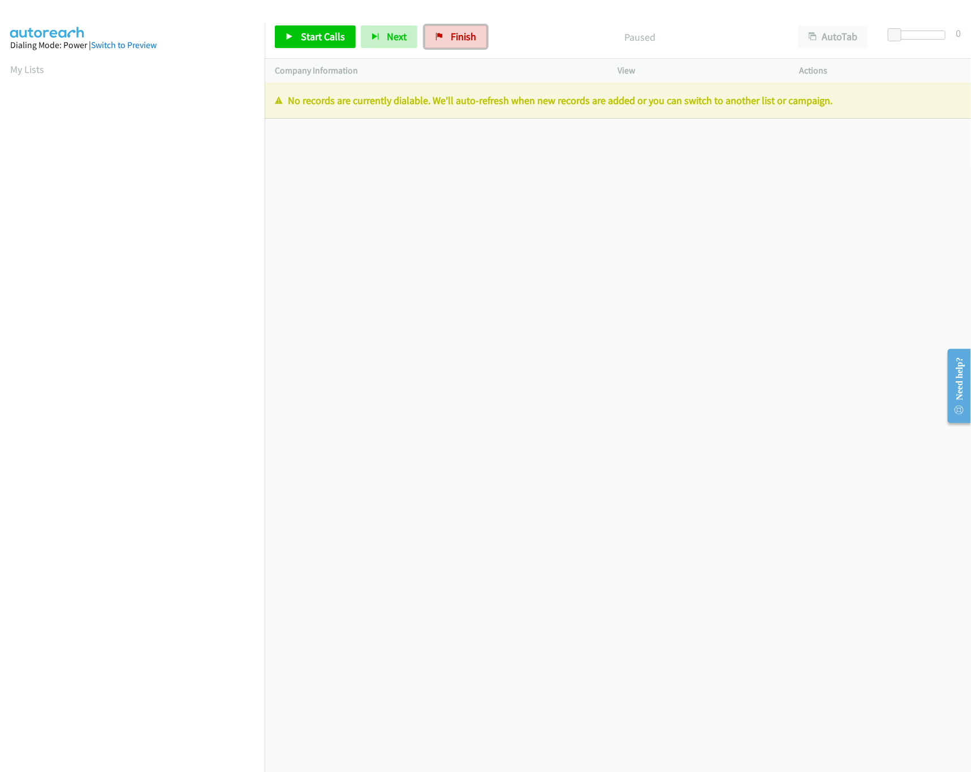
drag, startPoint x: 457, startPoint y: 32, endPoint x: 532, endPoint y: 50, distance: 77.7
click at [457, 32] on span "Finish" at bounding box center [463, 36] width 25 height 13
click at [532, 50] on div "Start Calls Pause Next Finish Paused AutoTab AutoTab 0" at bounding box center [618, 37] width 706 height 44
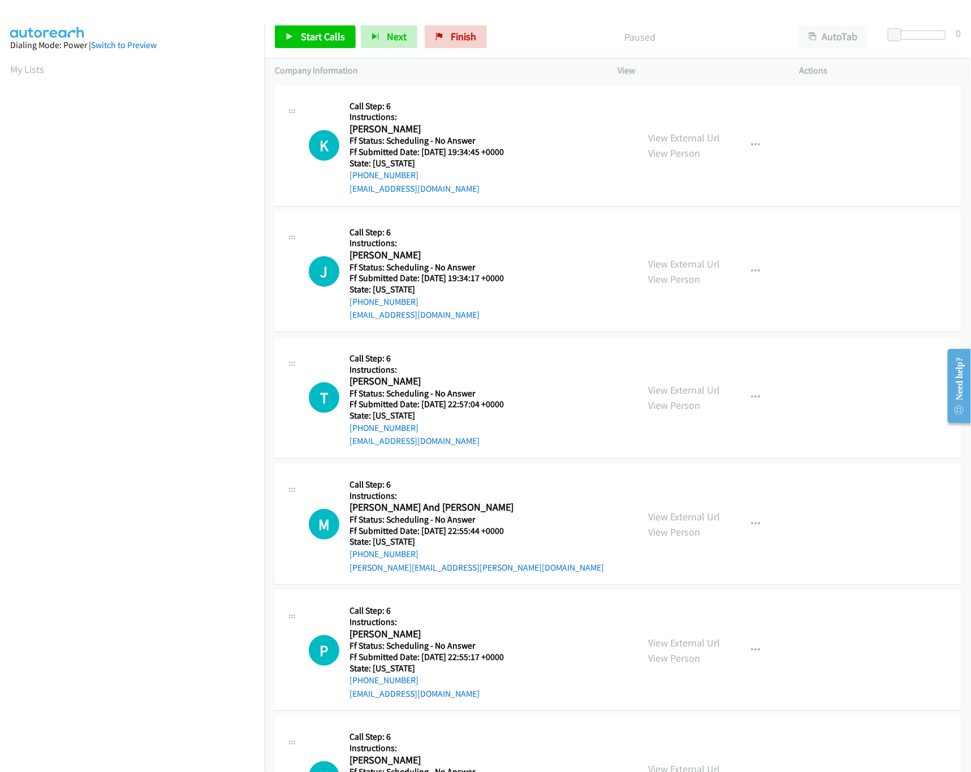
scroll to position [0, 4]
click at [319, 48] on link "Start Calls" at bounding box center [315, 36] width 81 height 23
click at [687, 141] on link "View External Url" at bounding box center [684, 137] width 72 height 13
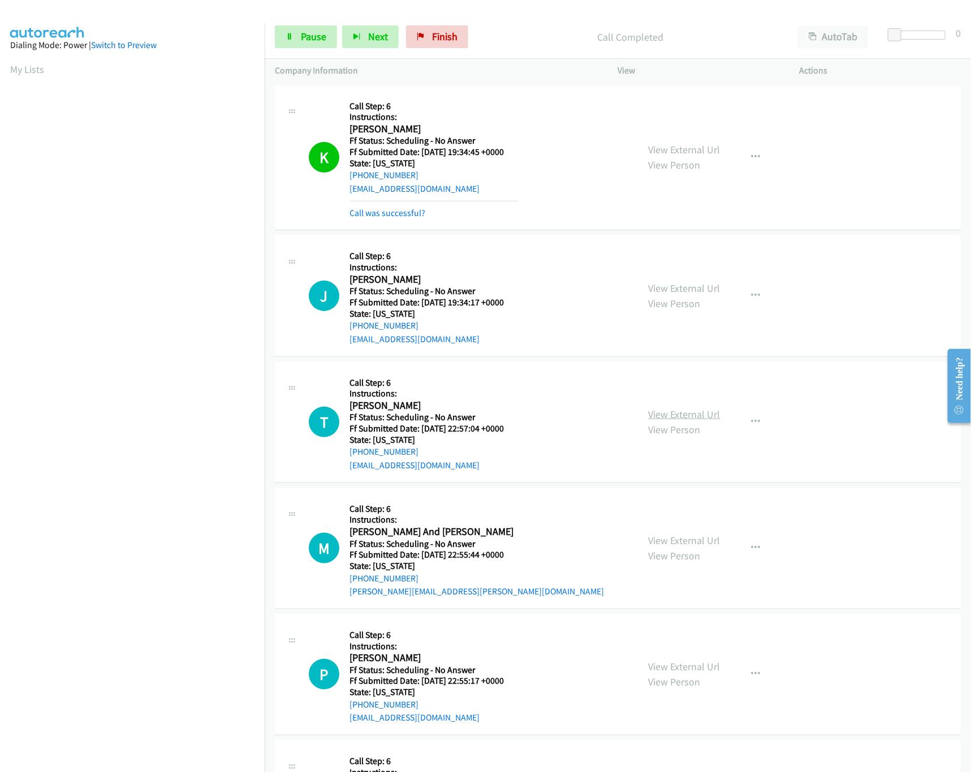
drag, startPoint x: 684, startPoint y: 419, endPoint x: 684, endPoint y: 413, distance: 6.8
click at [684, 419] on link "View External Url" at bounding box center [684, 414] width 72 height 13
click at [658, 290] on link "View External Url" at bounding box center [684, 287] width 72 height 13
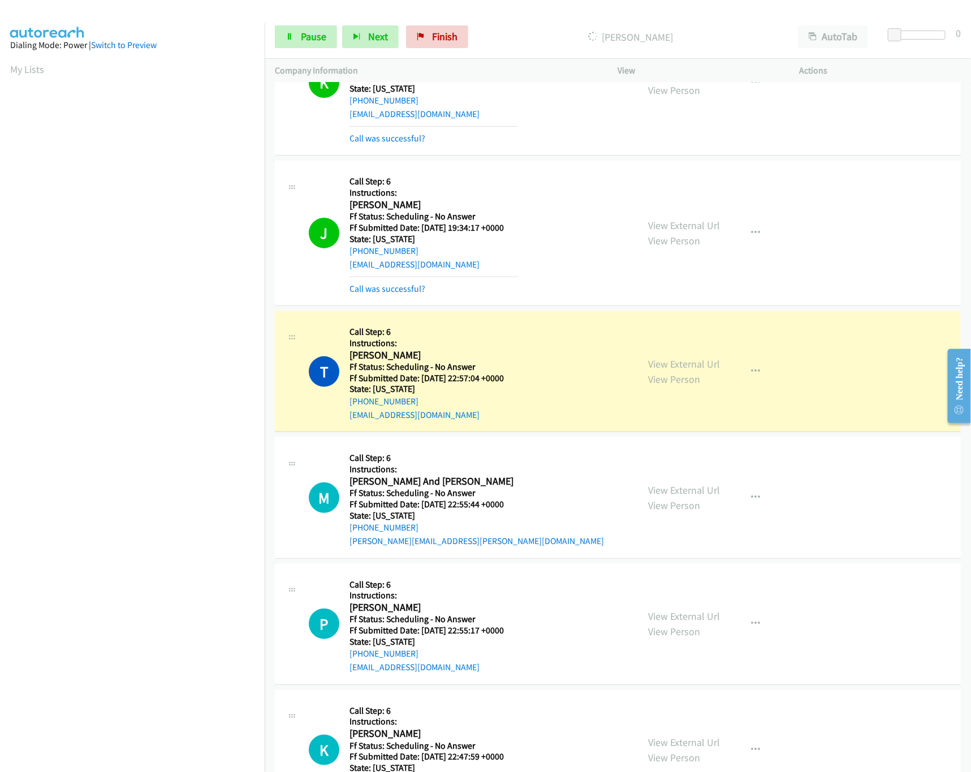
scroll to position [112, 0]
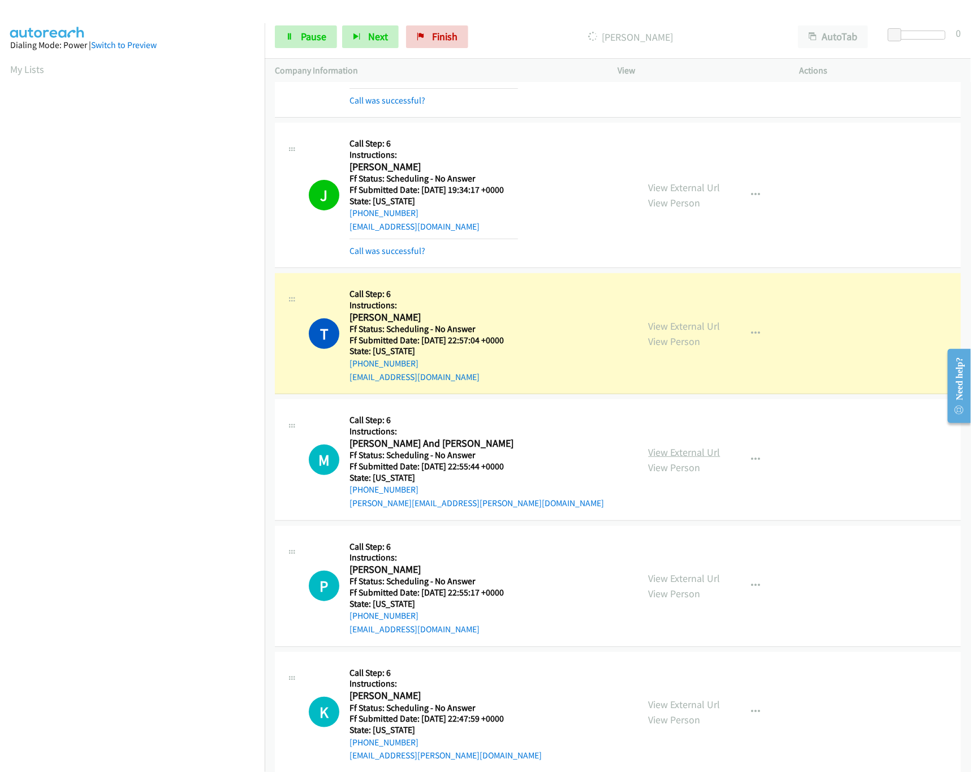
click at [669, 454] on link "View External Url" at bounding box center [684, 451] width 72 height 13
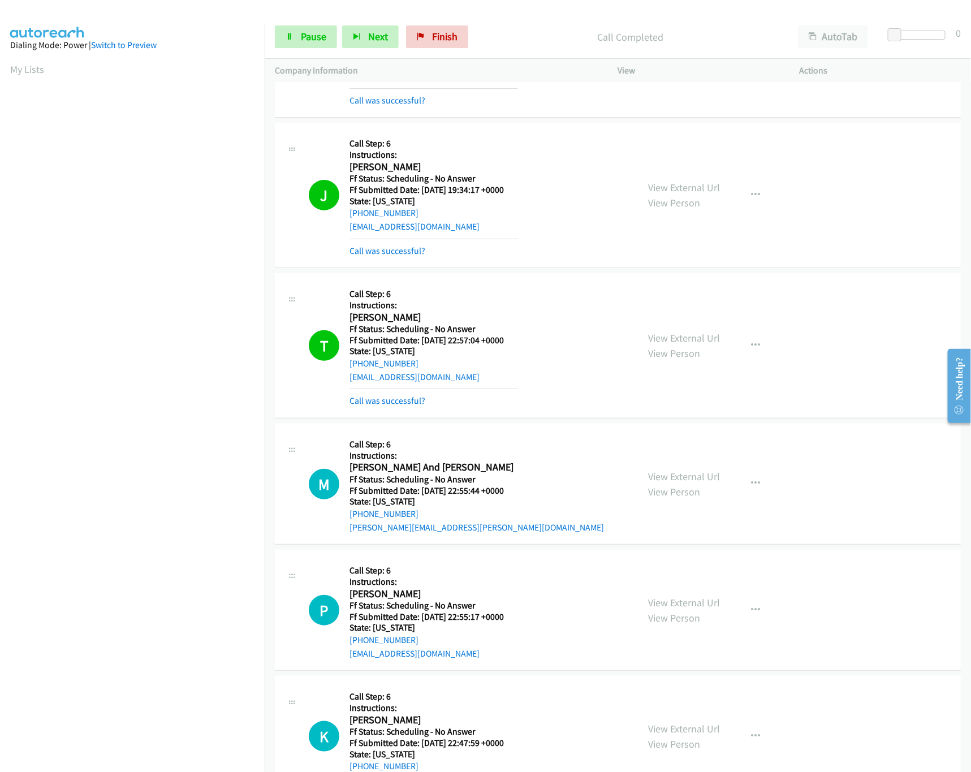
scroll to position [452, 0]
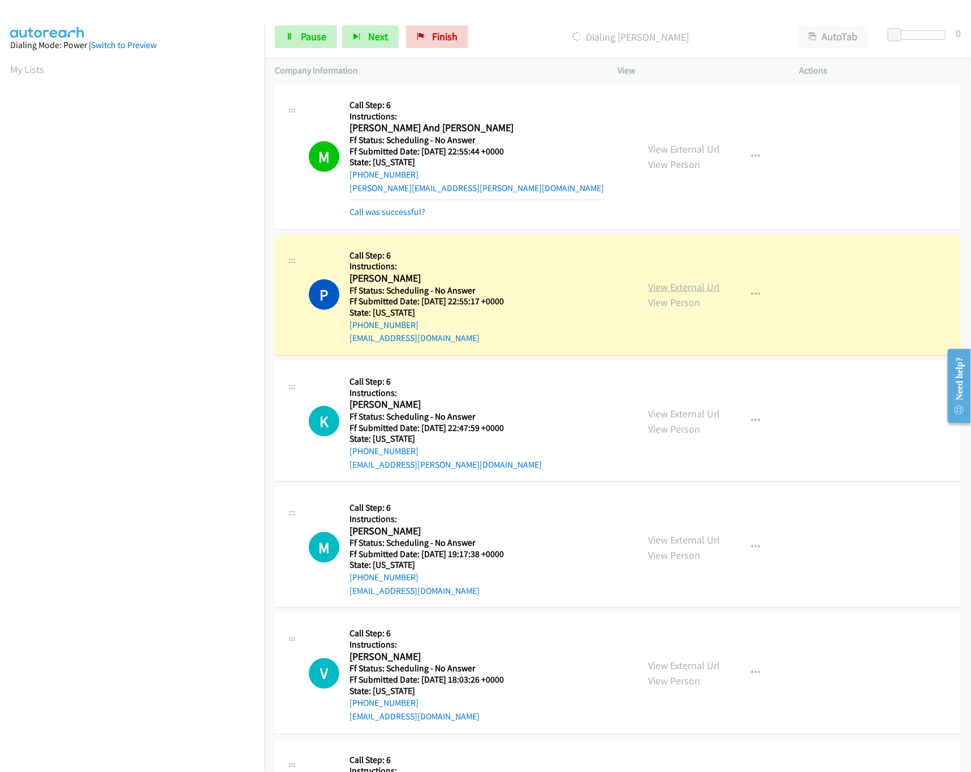
click at [687, 292] on link "View External Url" at bounding box center [684, 286] width 72 height 13
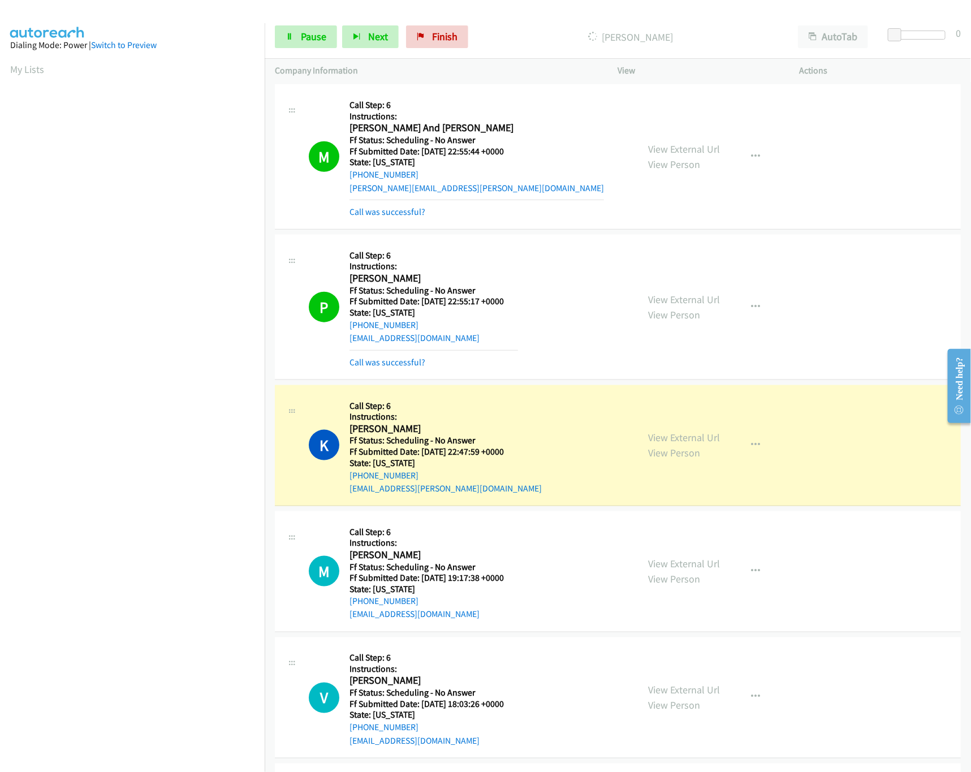
scroll to position [678, 0]
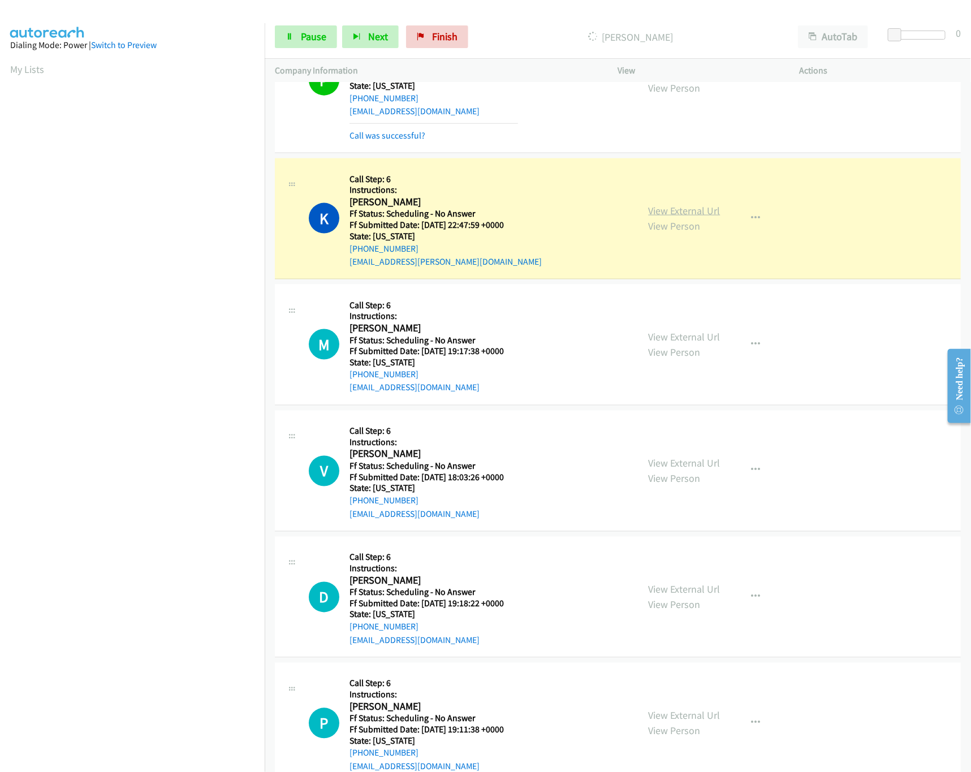
click at [666, 209] on link "View External Url" at bounding box center [684, 210] width 72 height 13
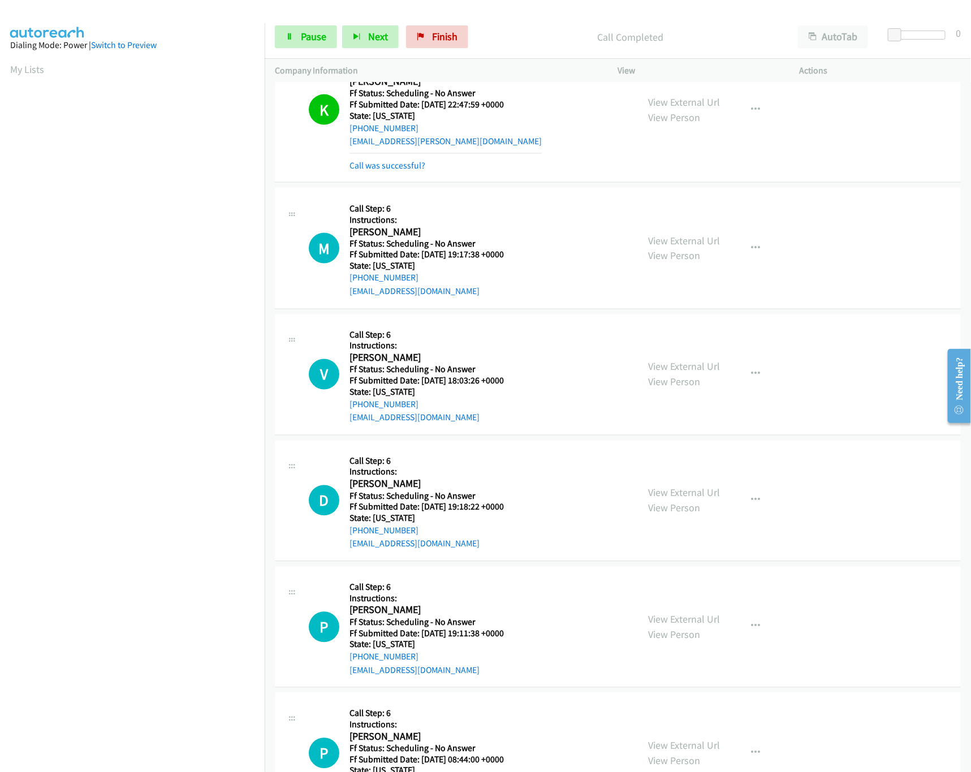
scroll to position [904, 0]
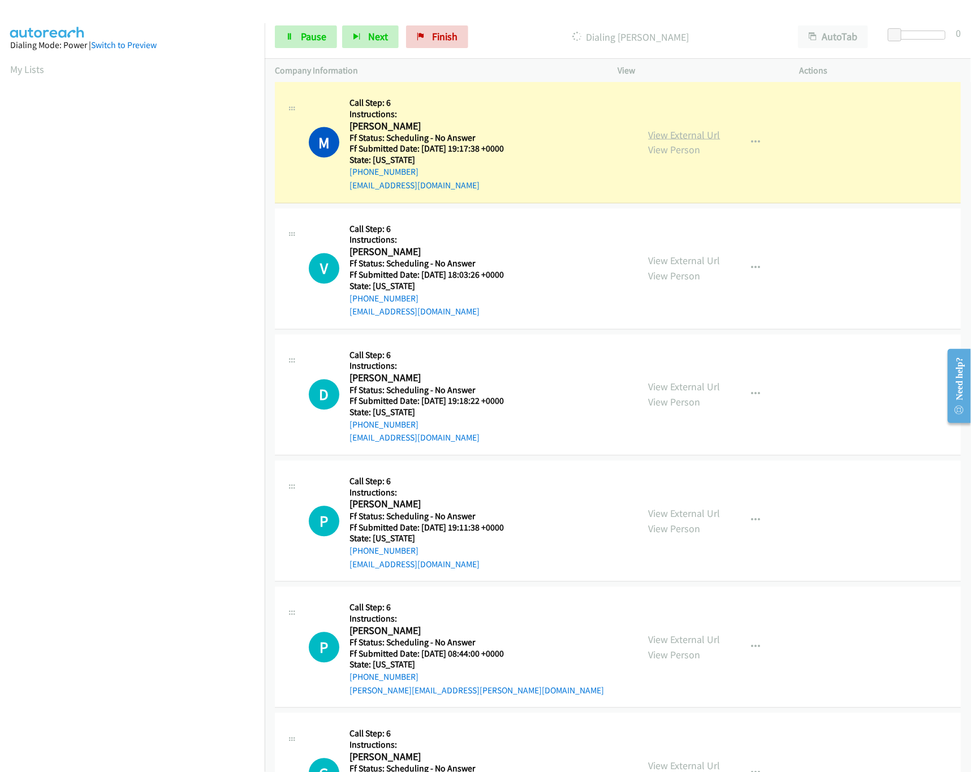
click at [666, 131] on link "View External Url" at bounding box center [684, 134] width 72 height 13
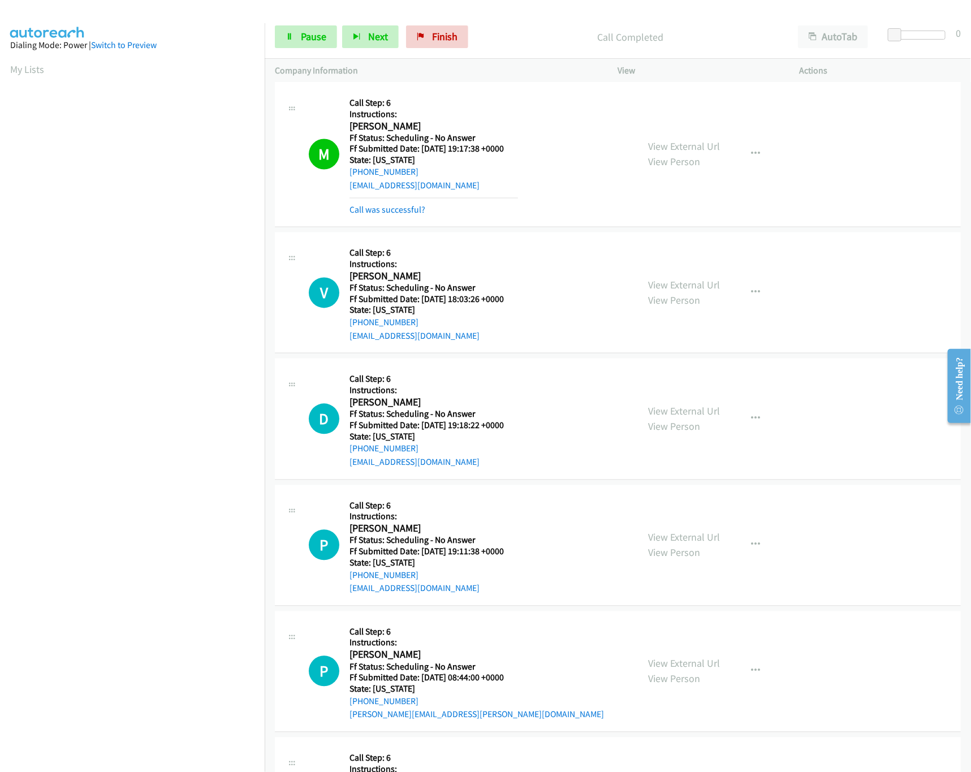
click at [653, 258] on div "View External Url View Person View External Url Email Schedule/Manage Callback …" at bounding box center [734, 292] width 192 height 100
click at [662, 282] on link "View External Url" at bounding box center [684, 285] width 72 height 13
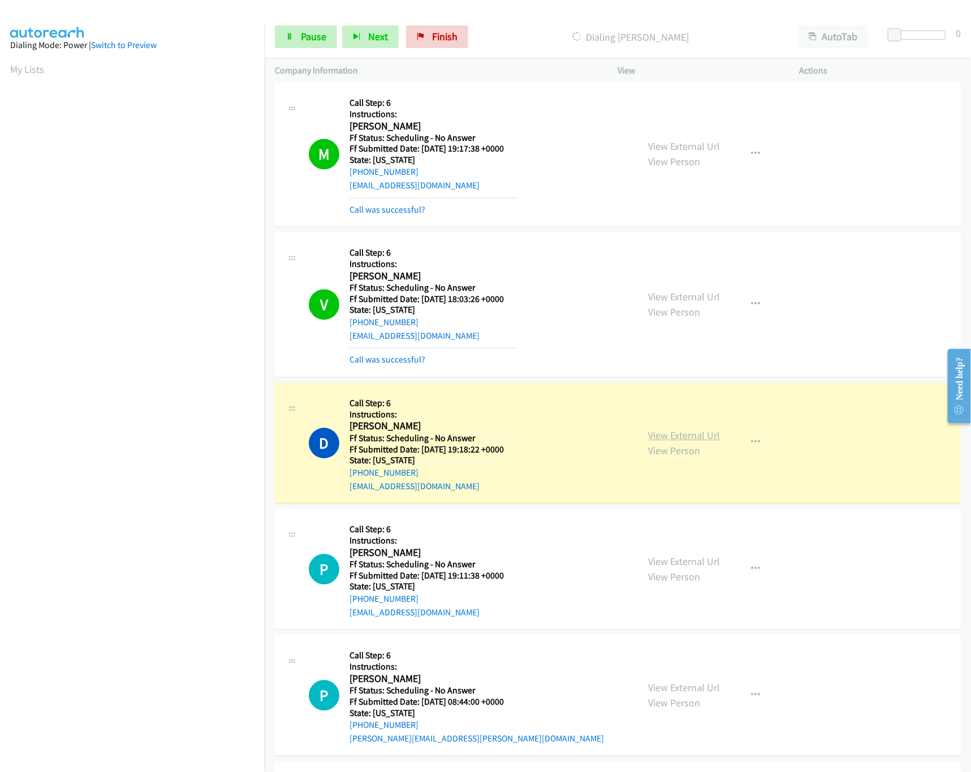
click at [669, 438] on link "View External Url" at bounding box center [684, 435] width 72 height 13
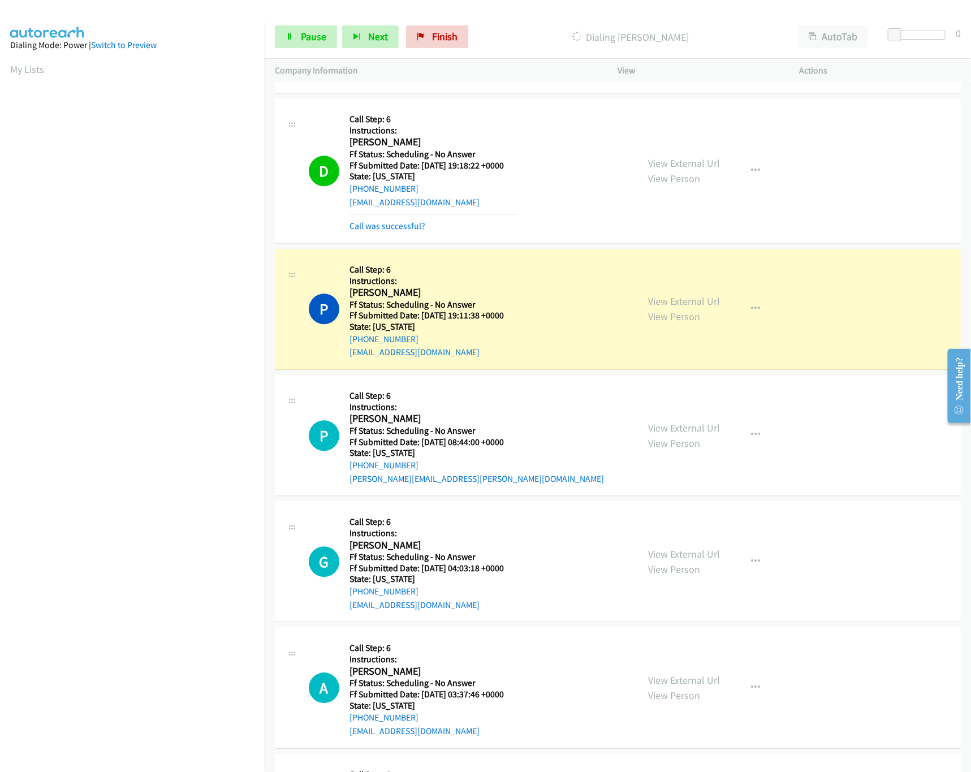
scroll to position [1244, 0]
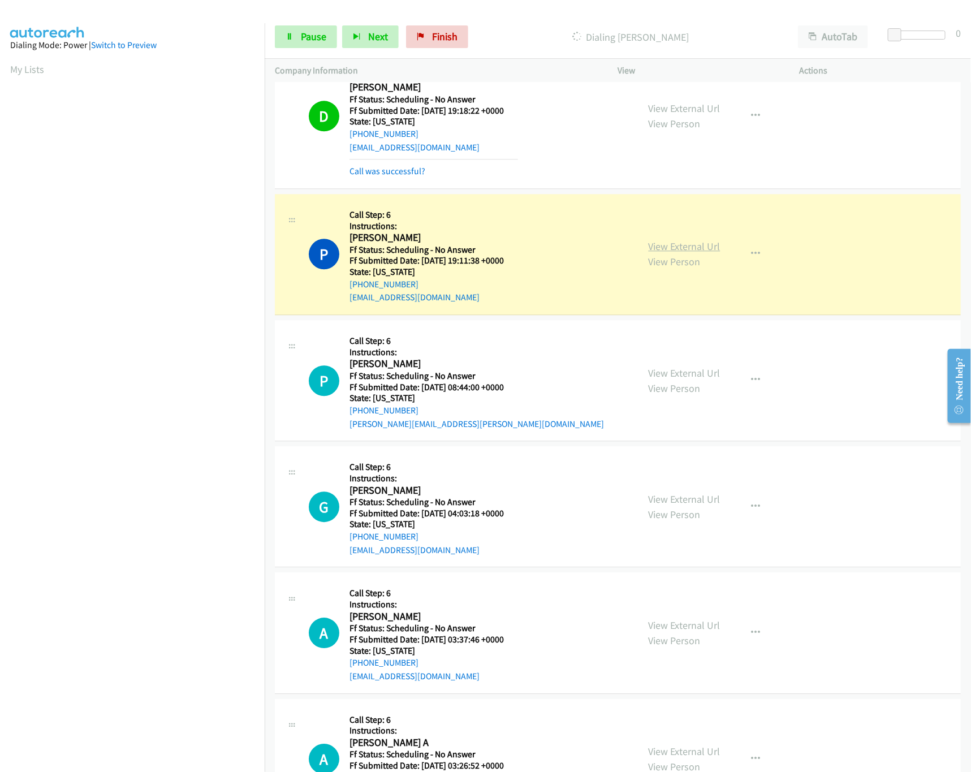
click at [680, 246] on link "View External Url" at bounding box center [684, 246] width 72 height 13
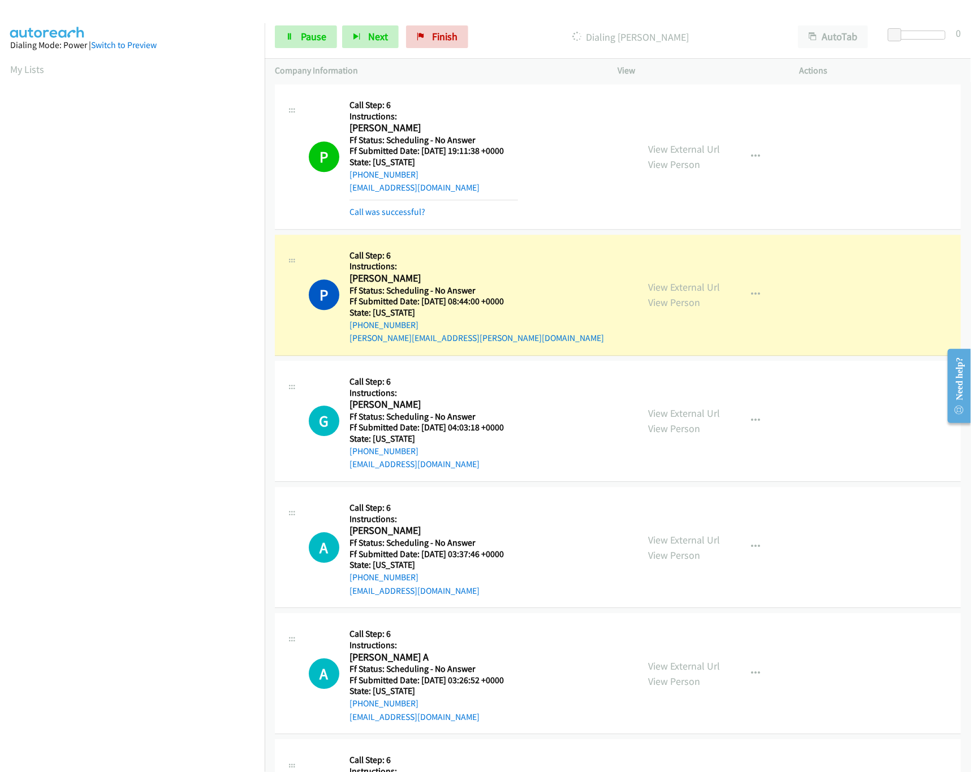
scroll to position [1469, 0]
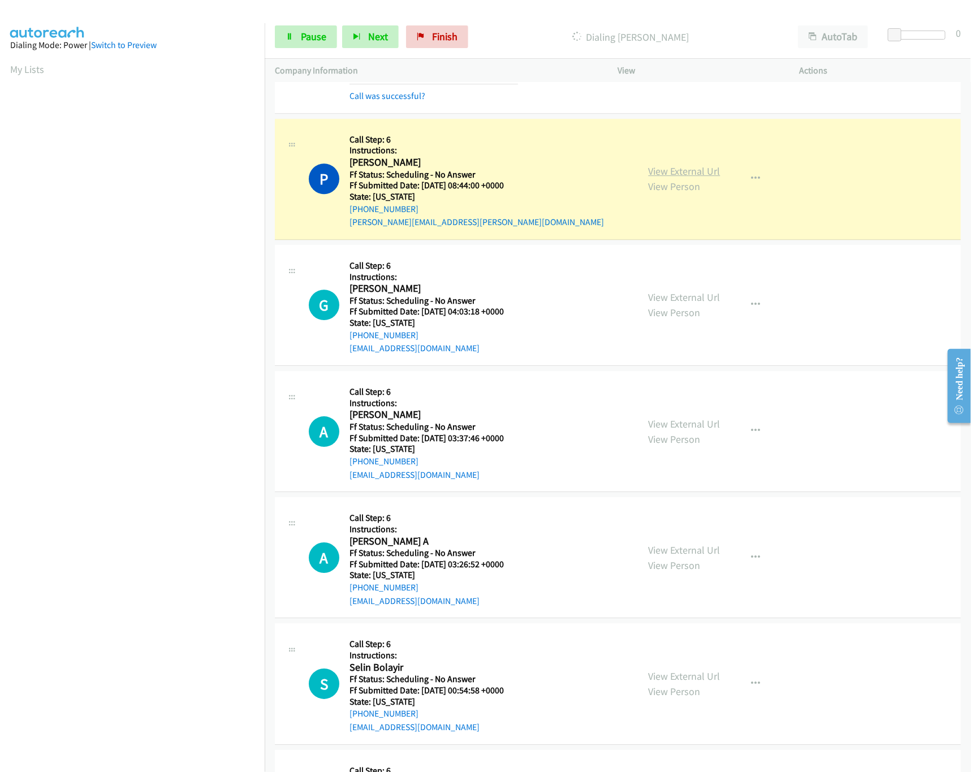
click at [661, 175] on link "View External Url" at bounding box center [684, 170] width 72 height 13
click at [665, 304] on link "View External Url" at bounding box center [684, 297] width 72 height 13
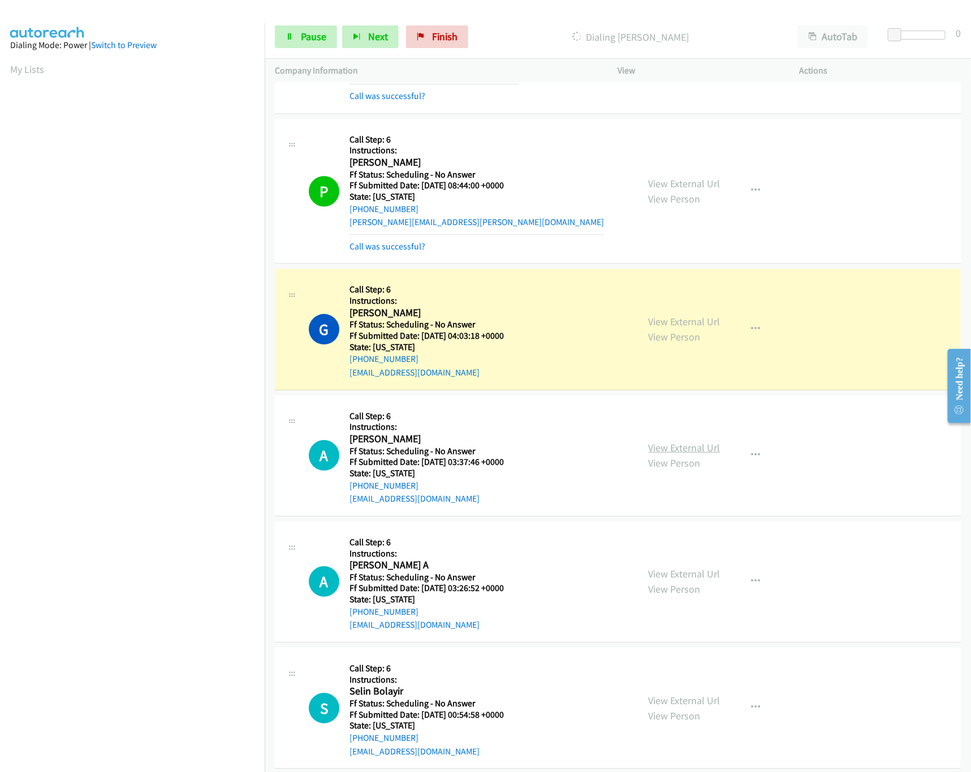
click at [668, 454] on link "View External Url" at bounding box center [684, 447] width 72 height 13
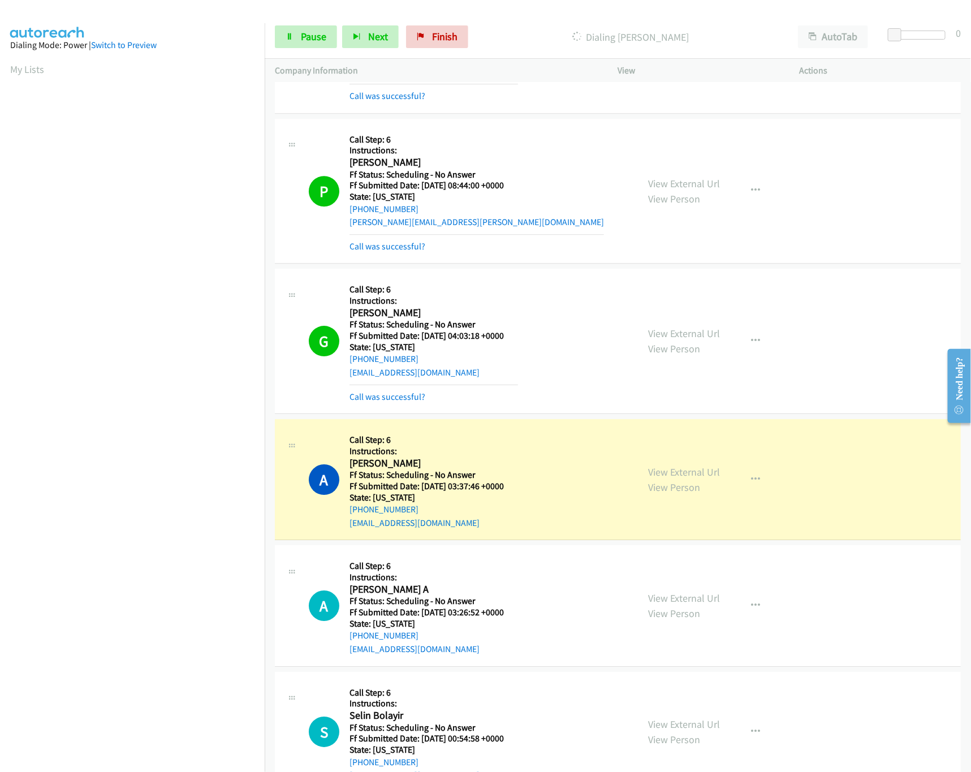
scroll to position [1583, 0]
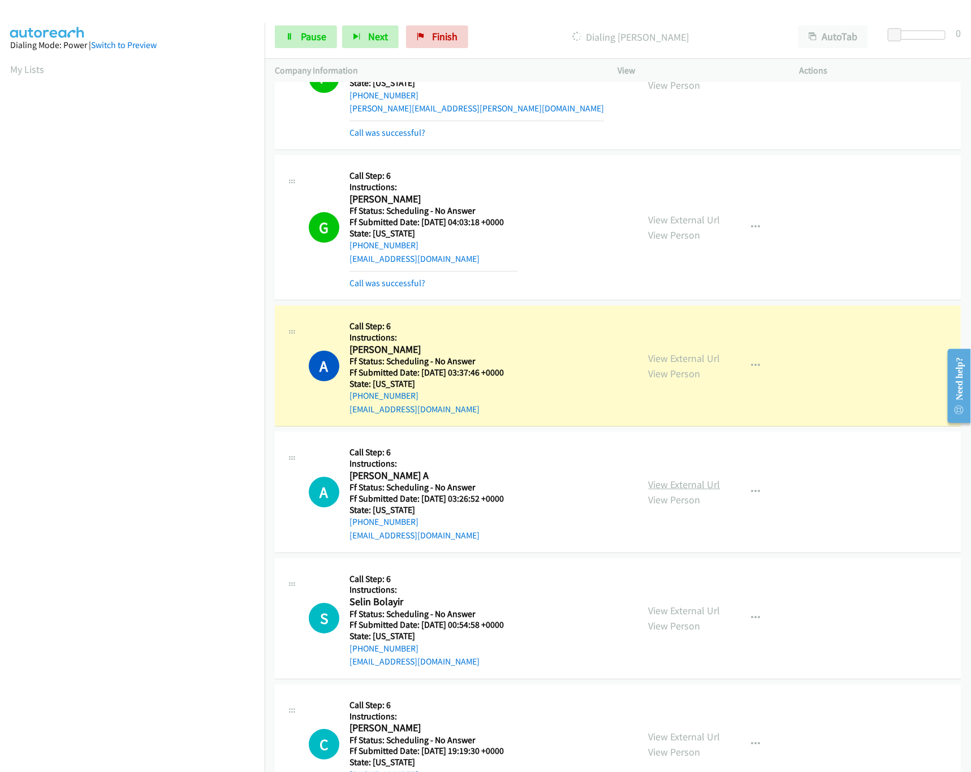
click at [674, 488] on link "View External Url" at bounding box center [684, 484] width 72 height 13
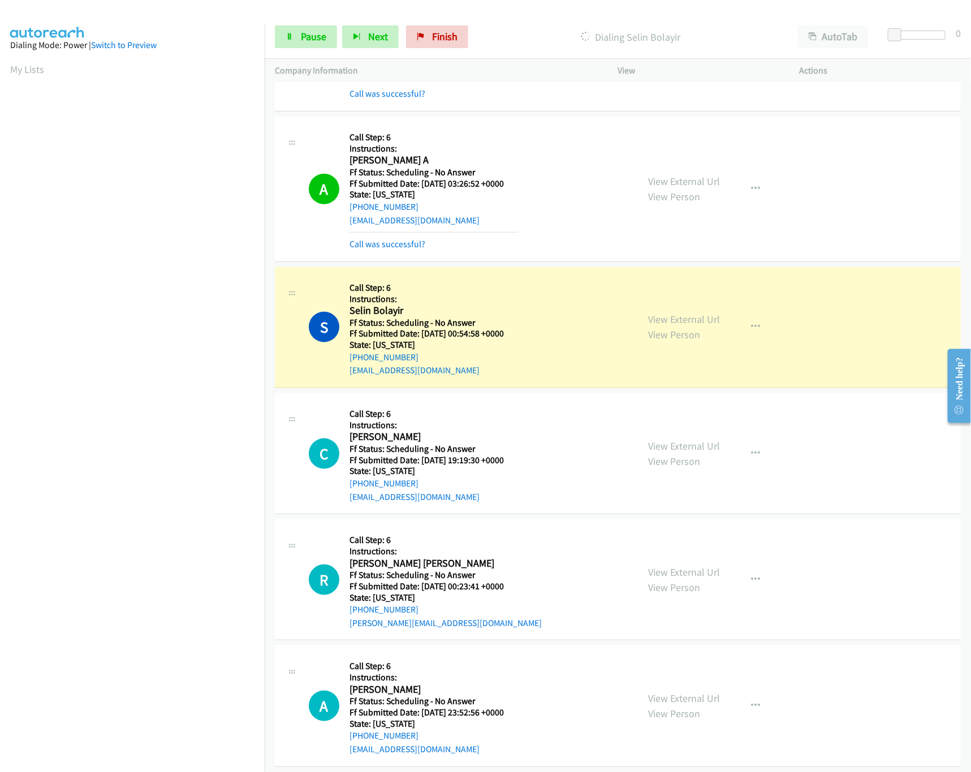
scroll to position [2035, 0]
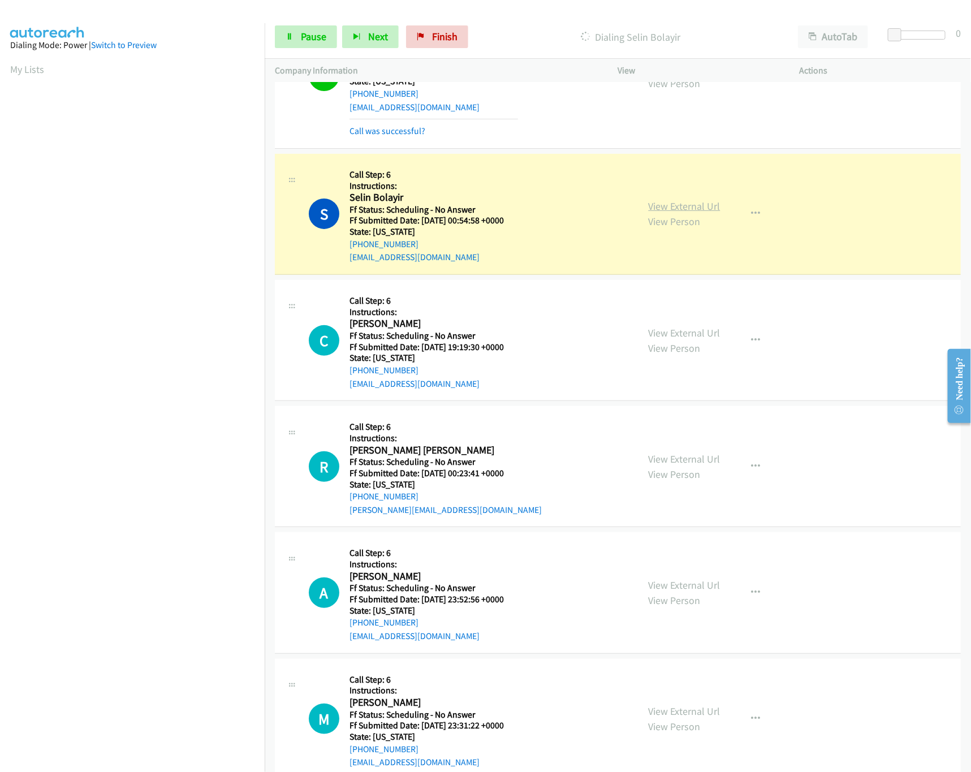
click at [665, 210] on link "View External Url" at bounding box center [684, 206] width 72 height 13
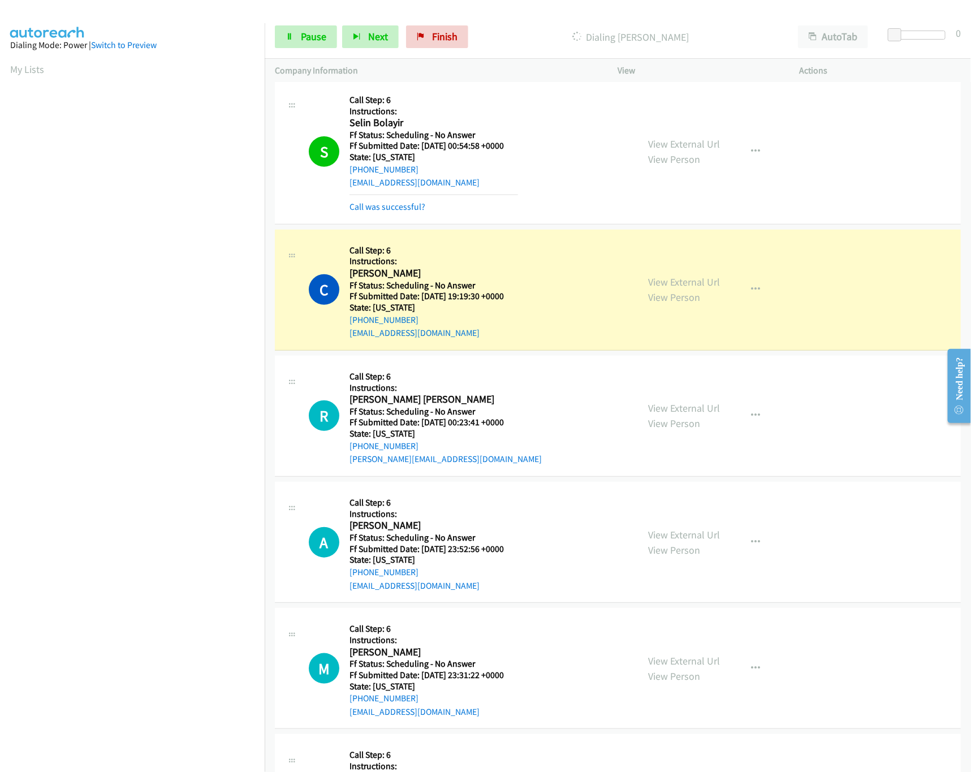
scroll to position [2147, 0]
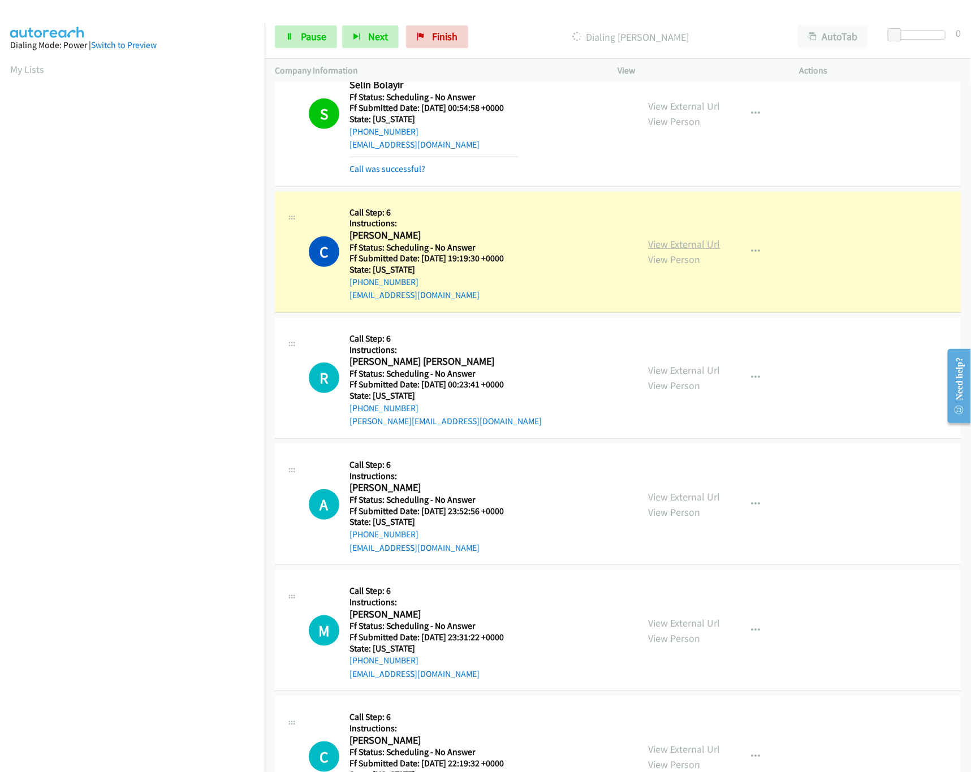
click at [687, 250] on link "View External Url" at bounding box center [684, 243] width 72 height 13
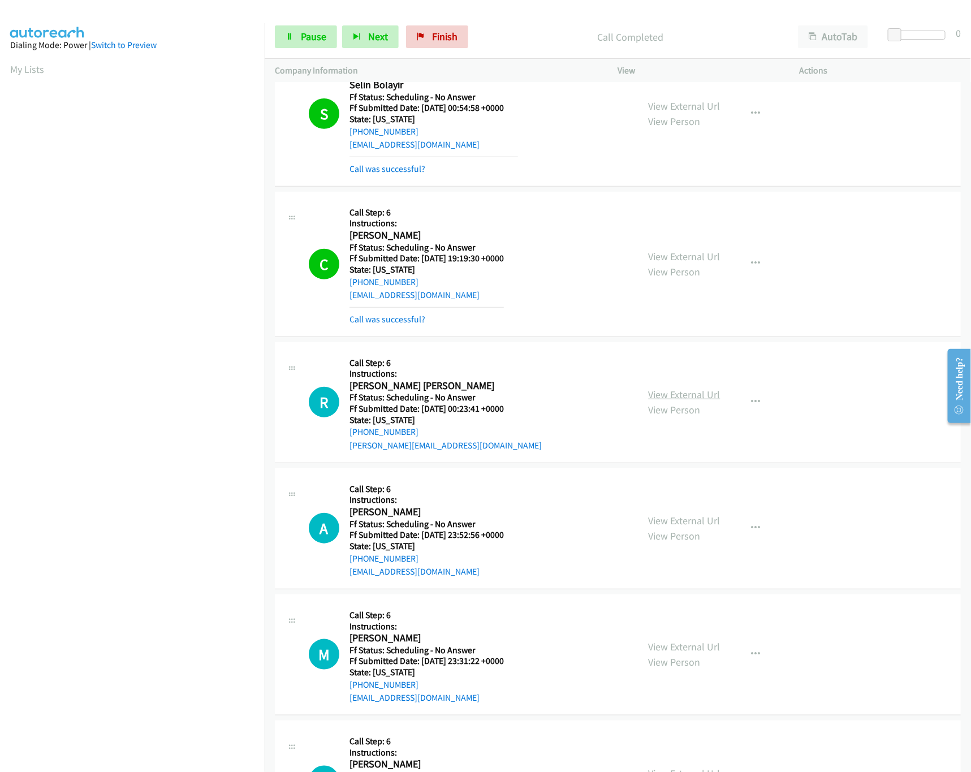
click at [652, 397] on link "View External Url" at bounding box center [684, 394] width 72 height 13
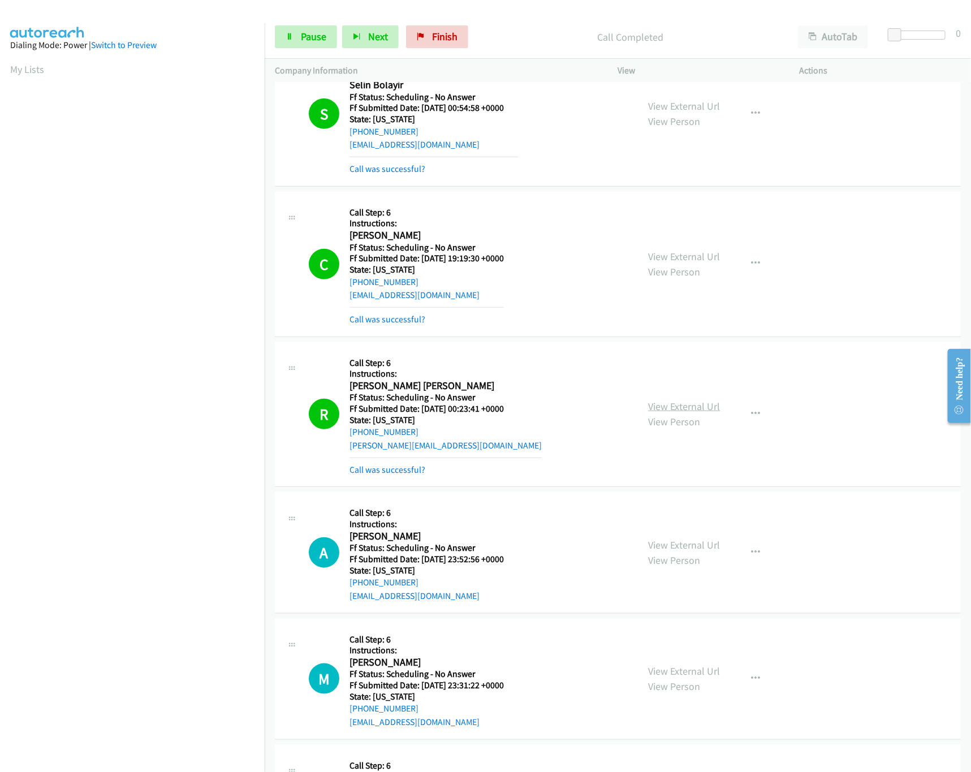
click at [677, 413] on link "View External Url" at bounding box center [684, 406] width 72 height 13
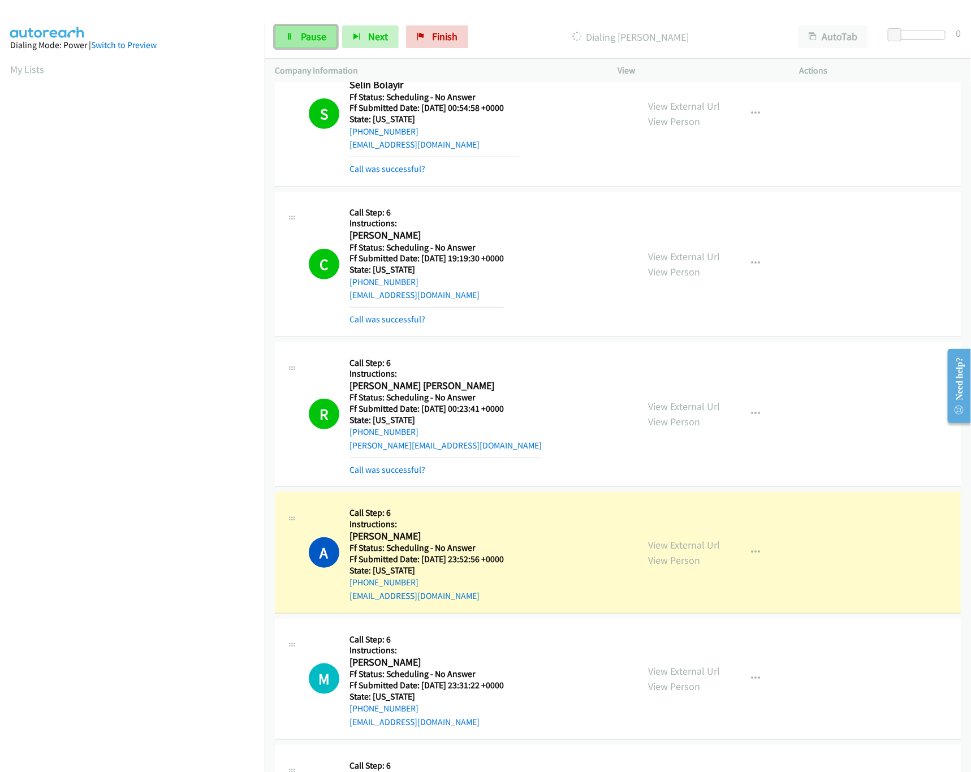
click at [304, 27] on link "Pause" at bounding box center [306, 36] width 62 height 23
click at [691, 551] on link "View External Url" at bounding box center [684, 544] width 72 height 13
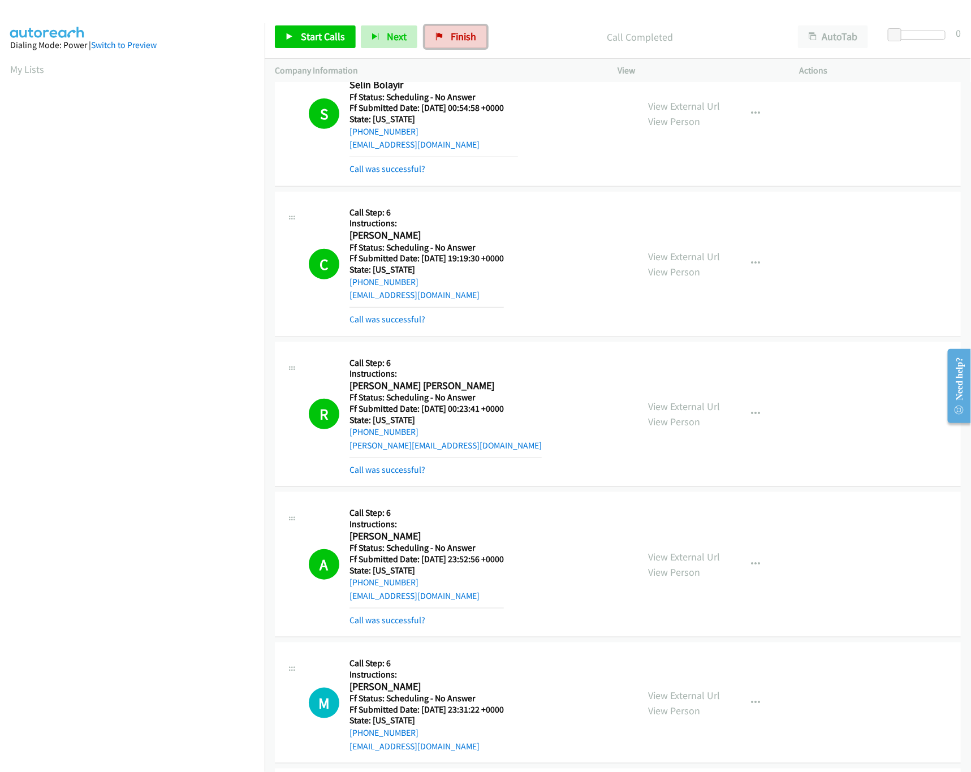
click at [473, 34] on span "Finish" at bounding box center [463, 36] width 25 height 13
